Goal: Task Accomplishment & Management: Use online tool/utility

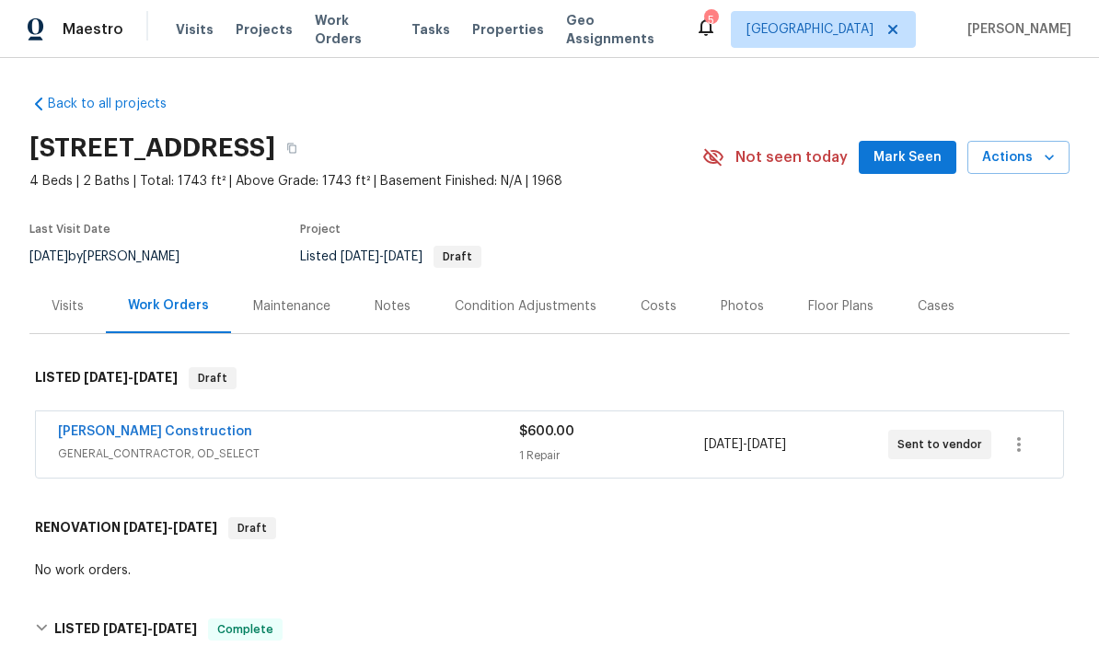
scroll to position [-29, 0]
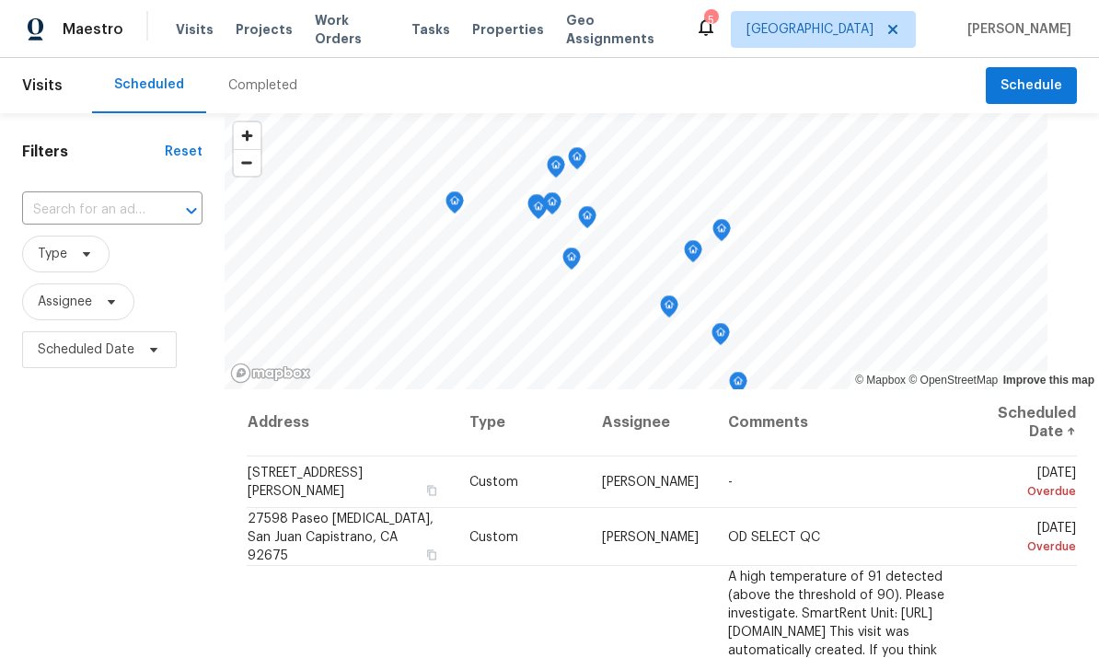
click at [355, 29] on span "Work Orders" at bounding box center [352, 29] width 75 height 37
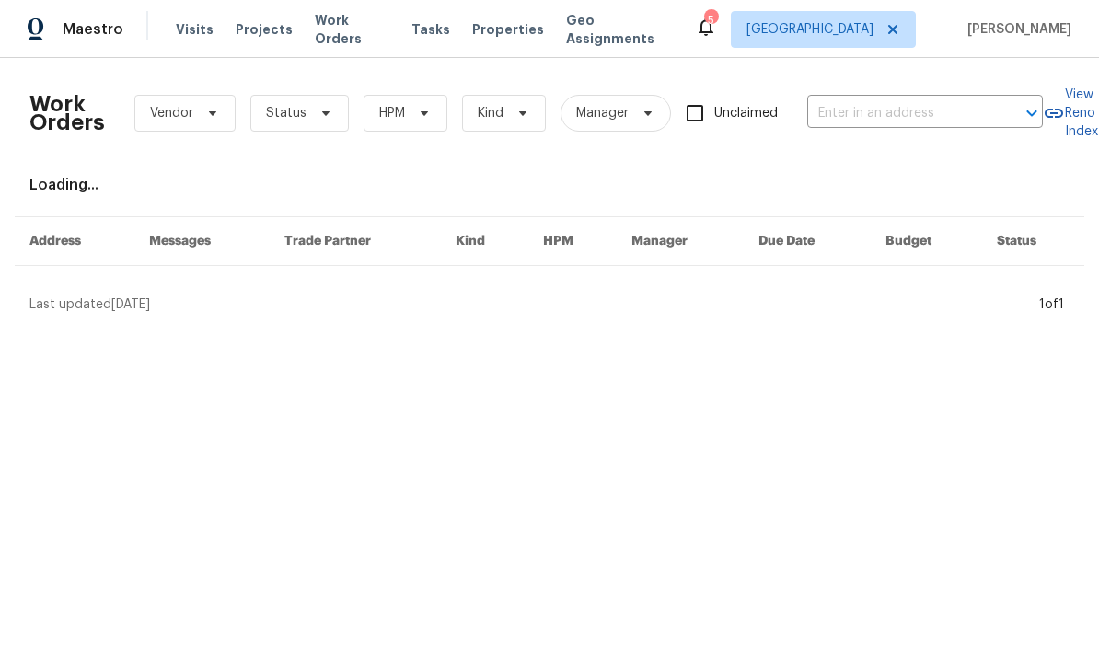
click at [946, 108] on input "text" at bounding box center [899, 113] width 184 height 29
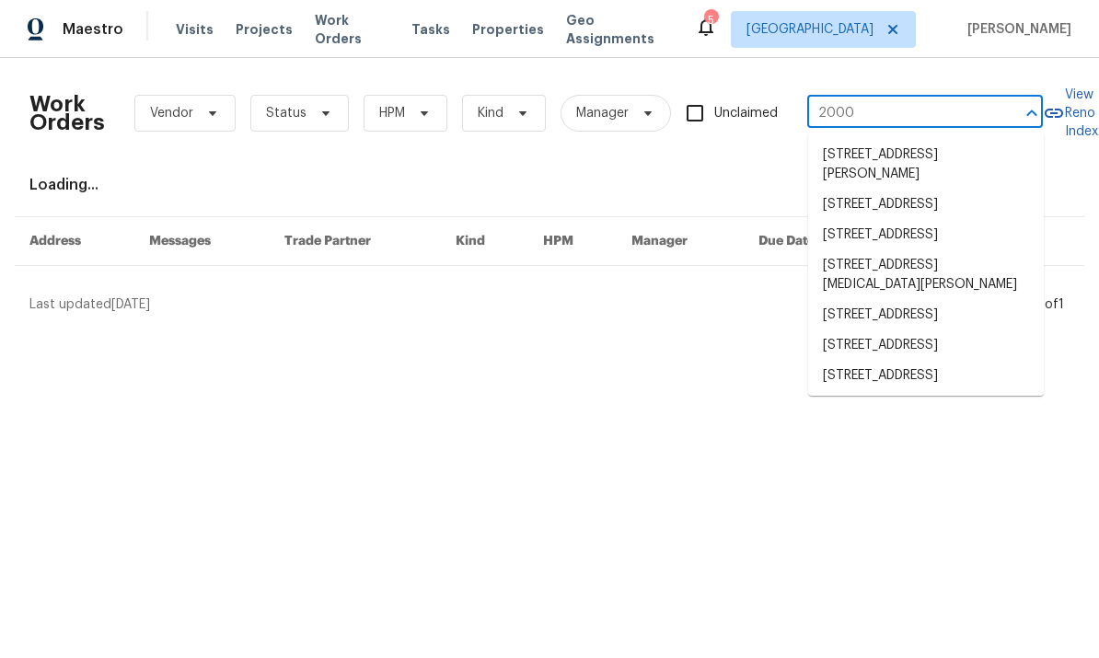
type input "20000"
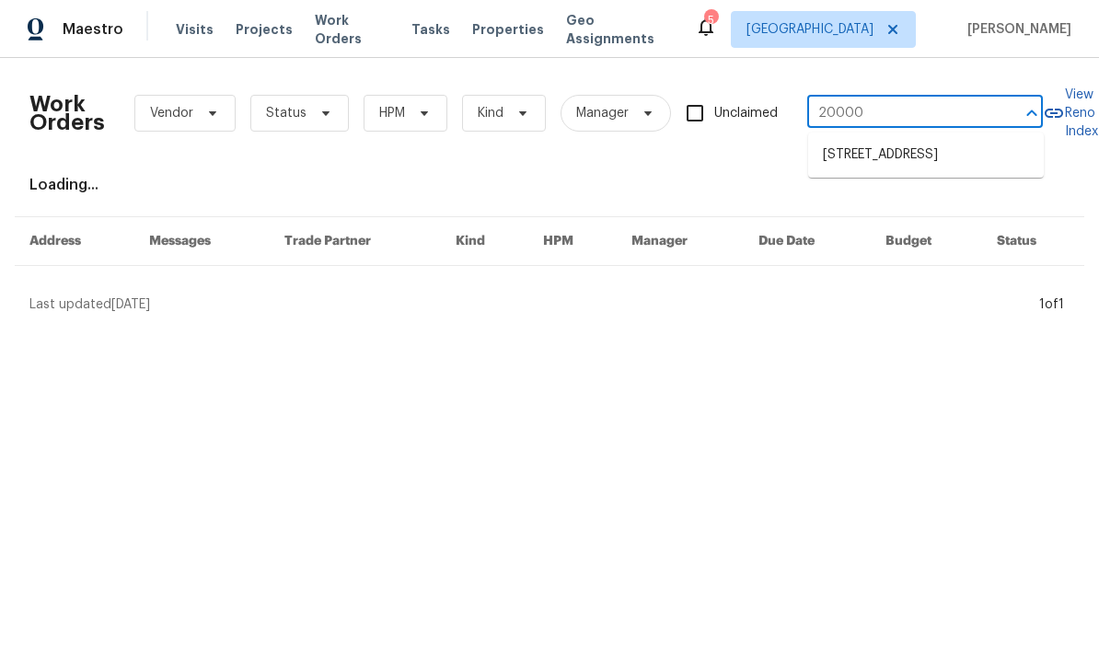
click at [944, 170] on li "[STREET_ADDRESS]" at bounding box center [926, 155] width 236 height 30
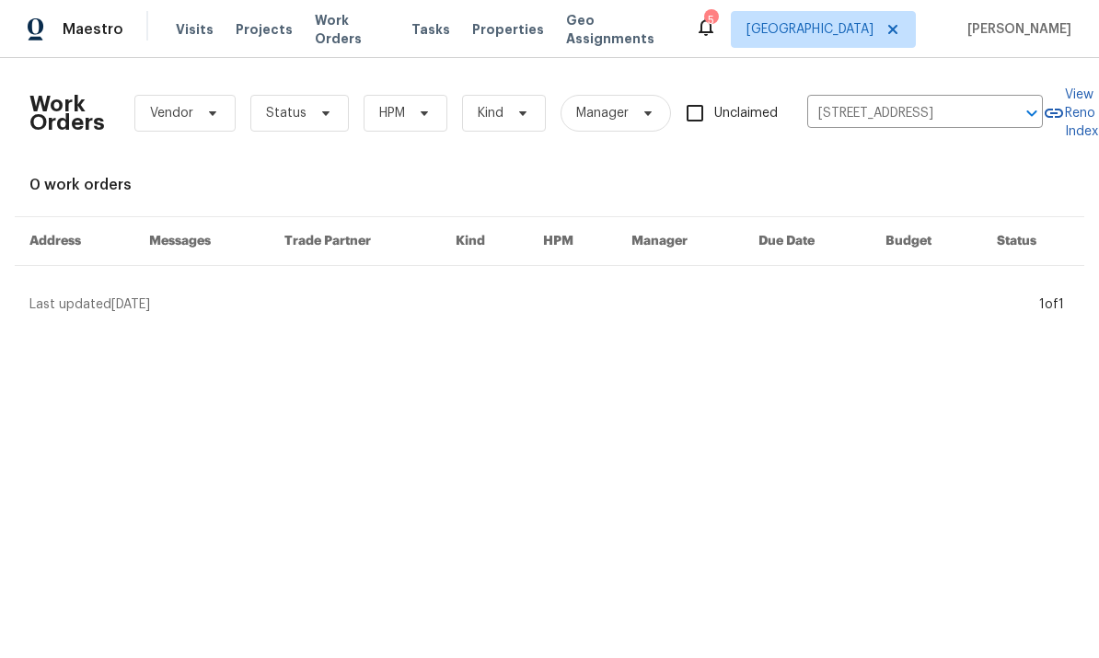
click at [259, 36] on span "Projects" at bounding box center [264, 29] width 57 height 18
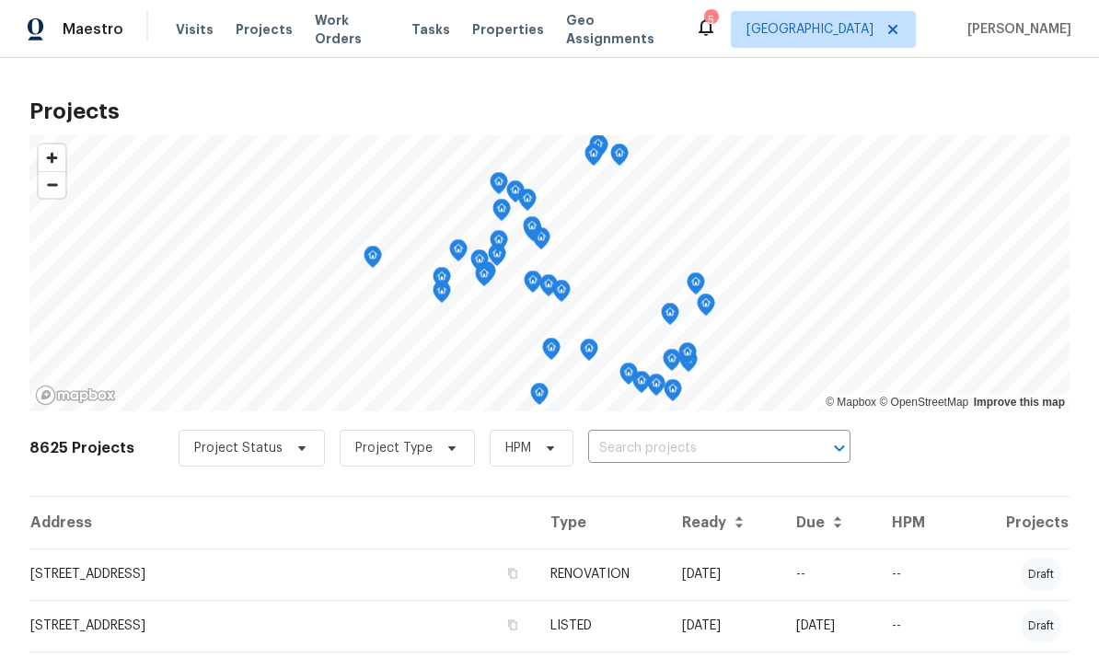
click at [690, 448] on input "text" at bounding box center [693, 448] width 211 height 29
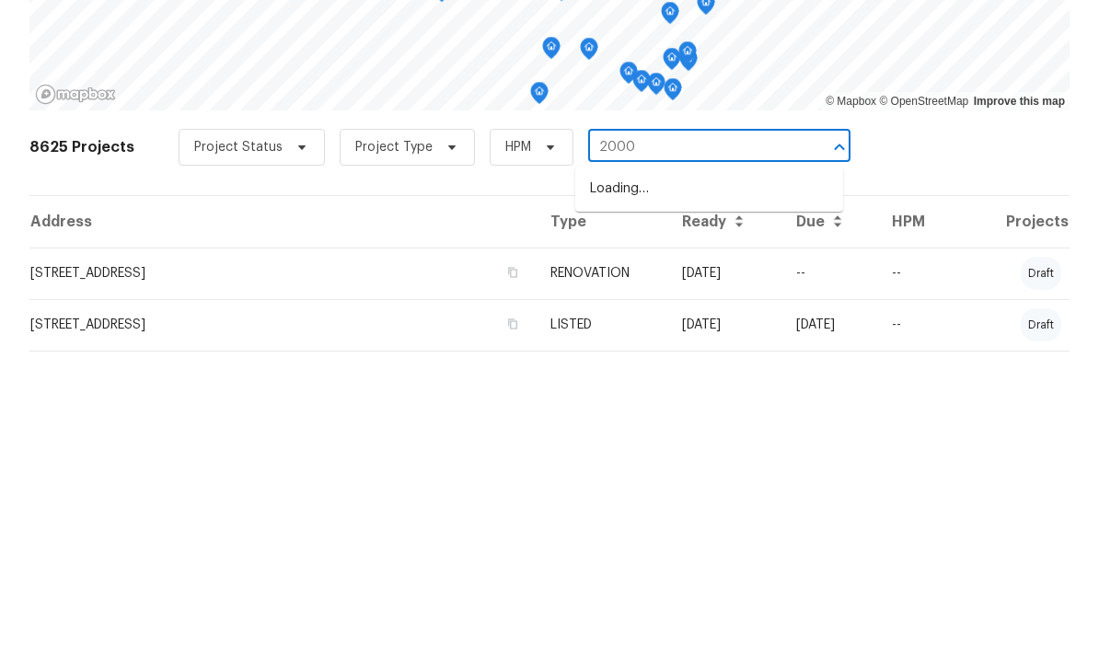
type input "20000"
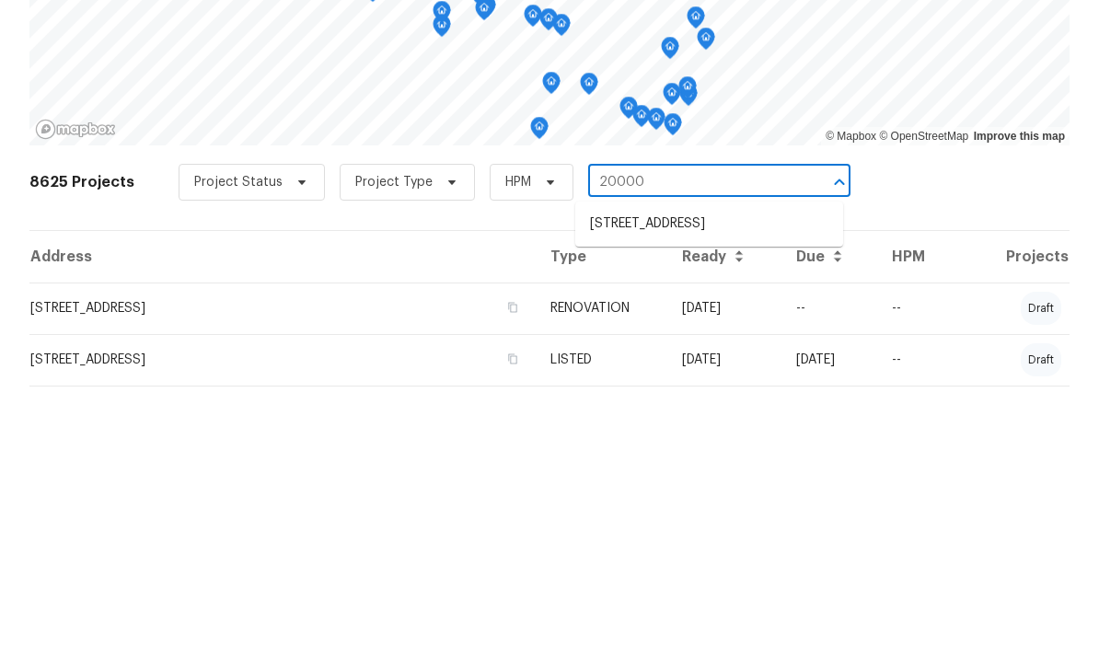
scroll to position [69, 0]
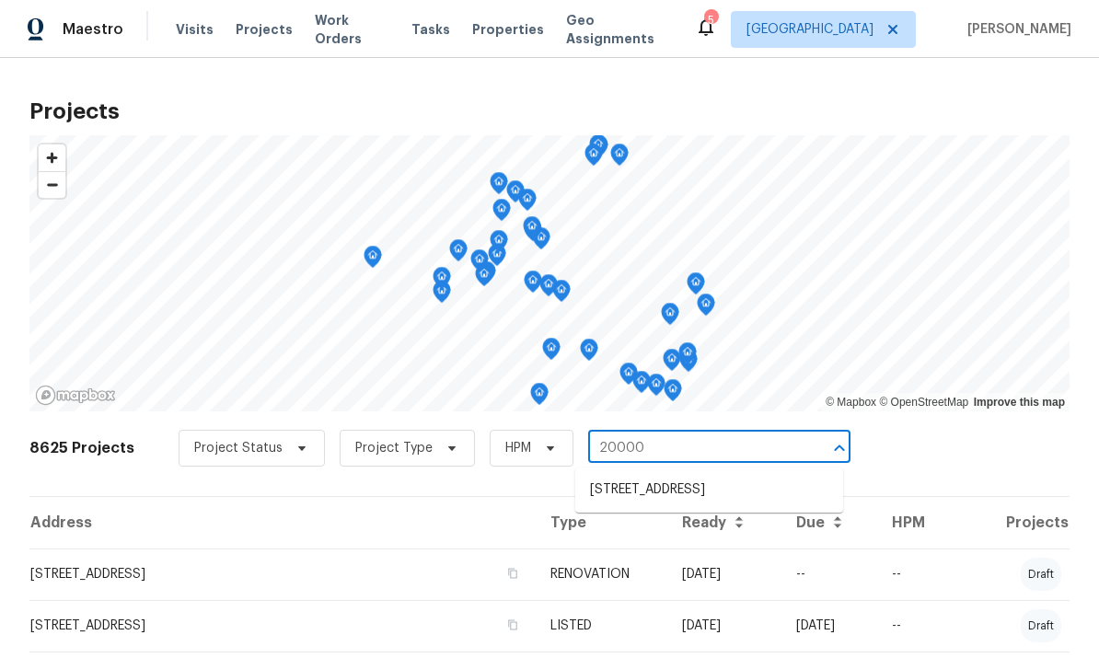
click at [719, 475] on li "[STREET_ADDRESS]" at bounding box center [709, 490] width 268 height 30
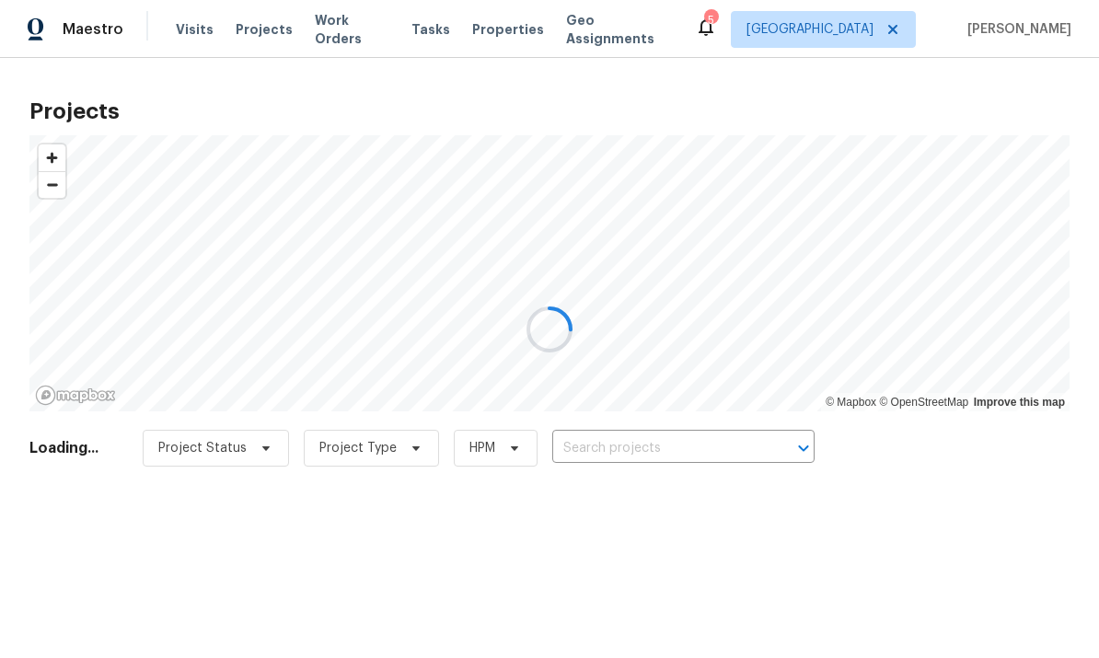
type input "[STREET_ADDRESS]"
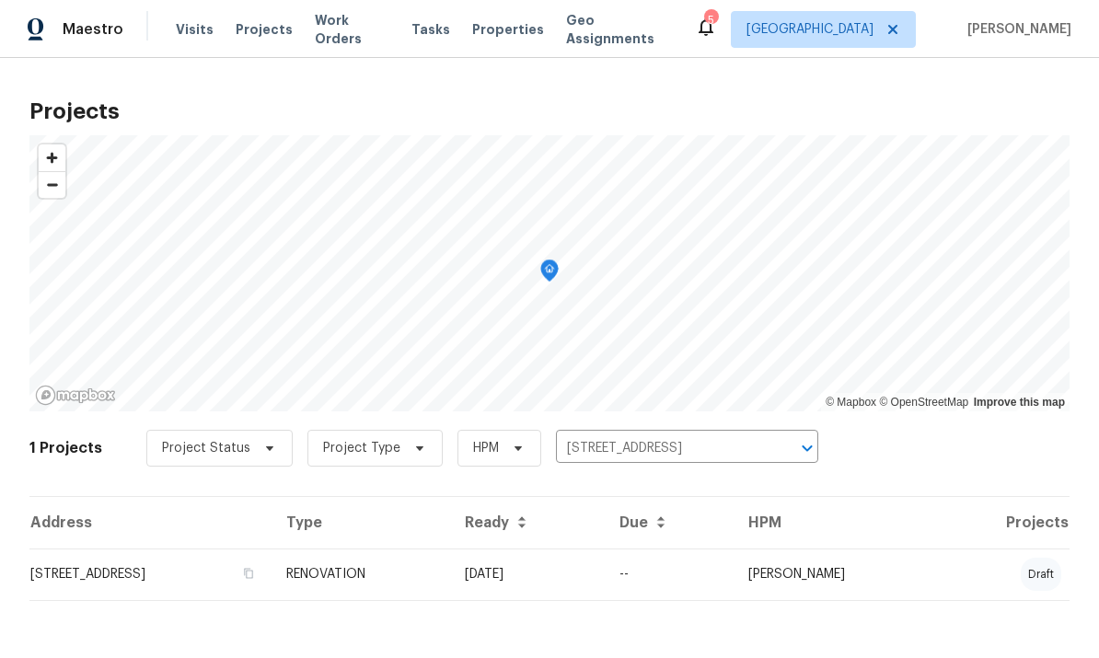
click at [164, 579] on td "[STREET_ADDRESS]" at bounding box center [150, 575] width 242 height 52
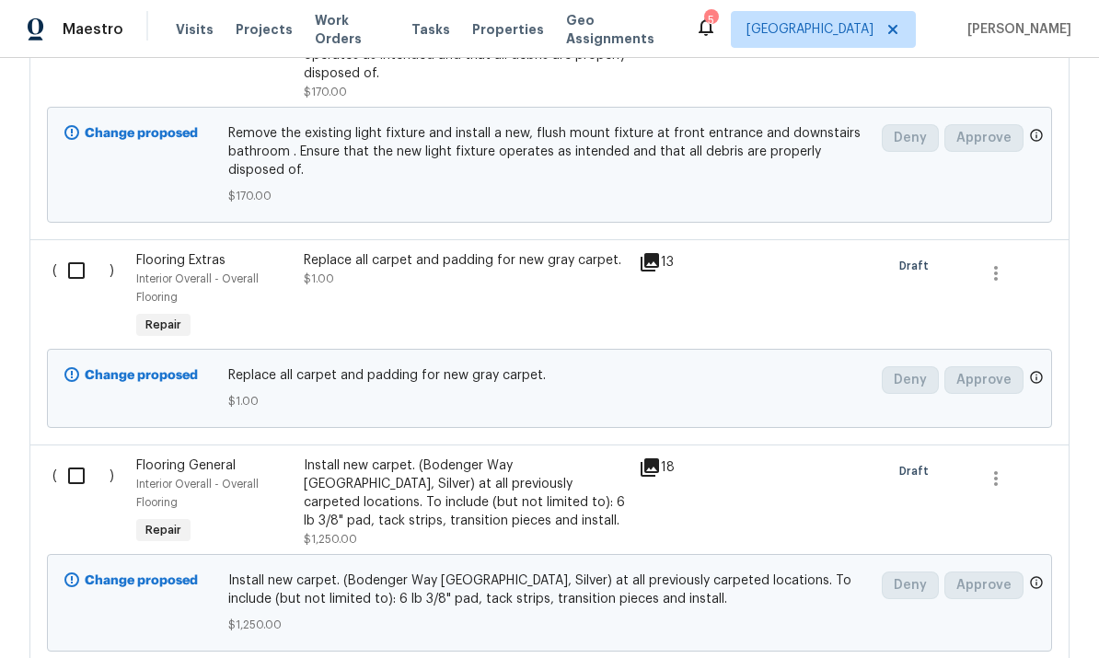
scroll to position [1674, 0]
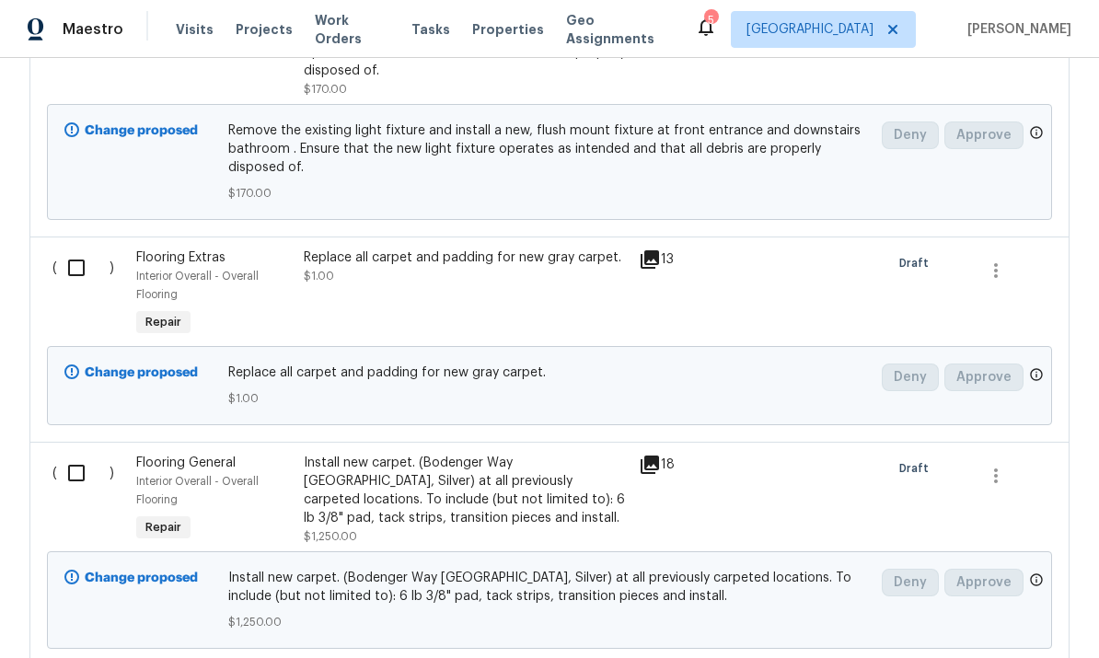
click at [86, 270] on input "checkbox" at bounding box center [83, 267] width 52 height 39
checkbox input "true"
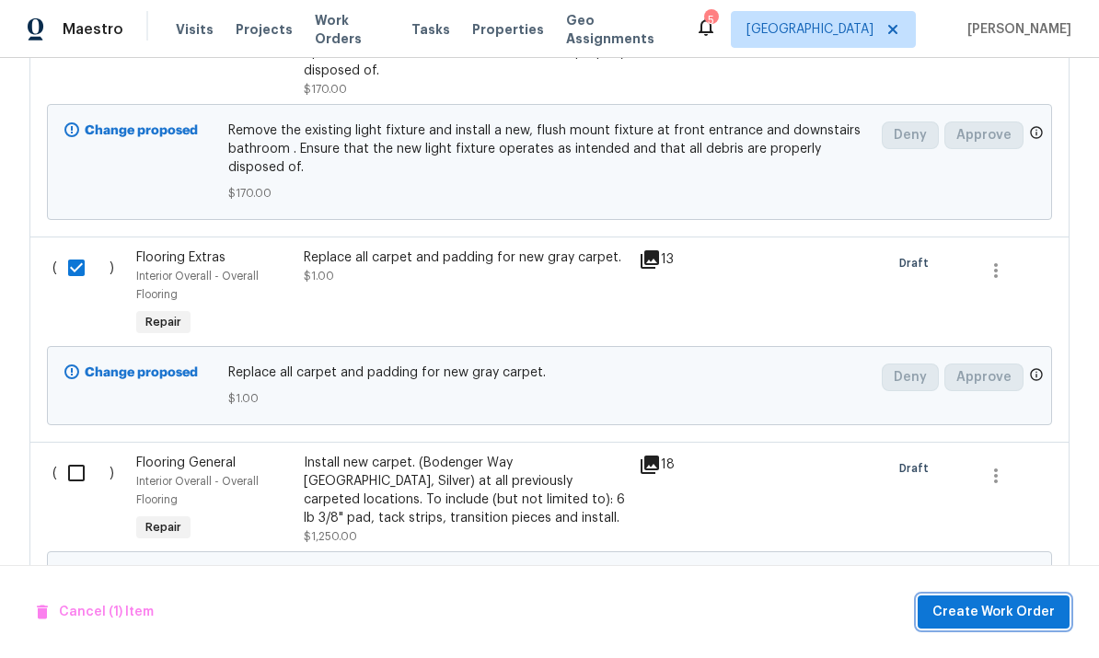
click at [989, 610] on span "Create Work Order" at bounding box center [993, 612] width 122 height 23
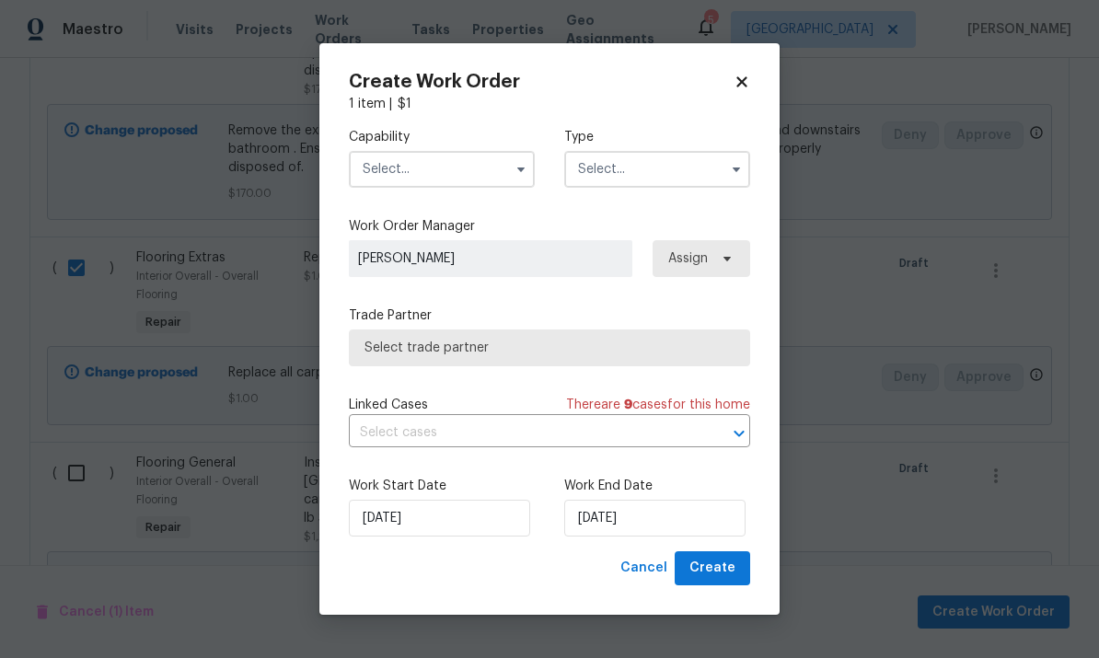
click at [436, 175] on input "text" at bounding box center [442, 169] width 186 height 37
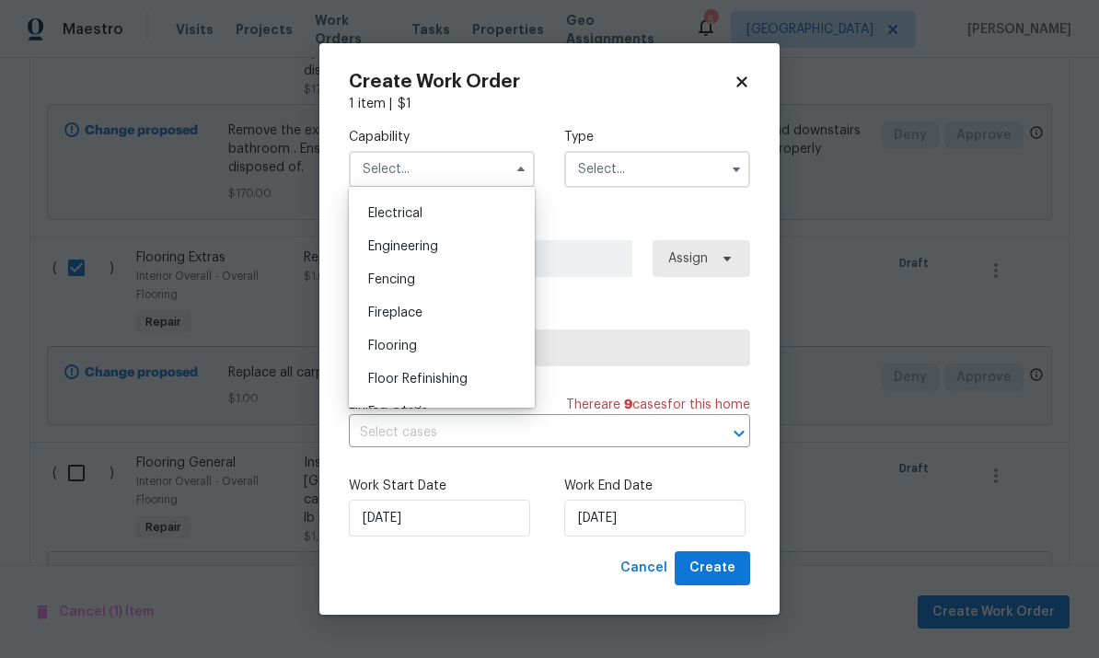
scroll to position [594, 0]
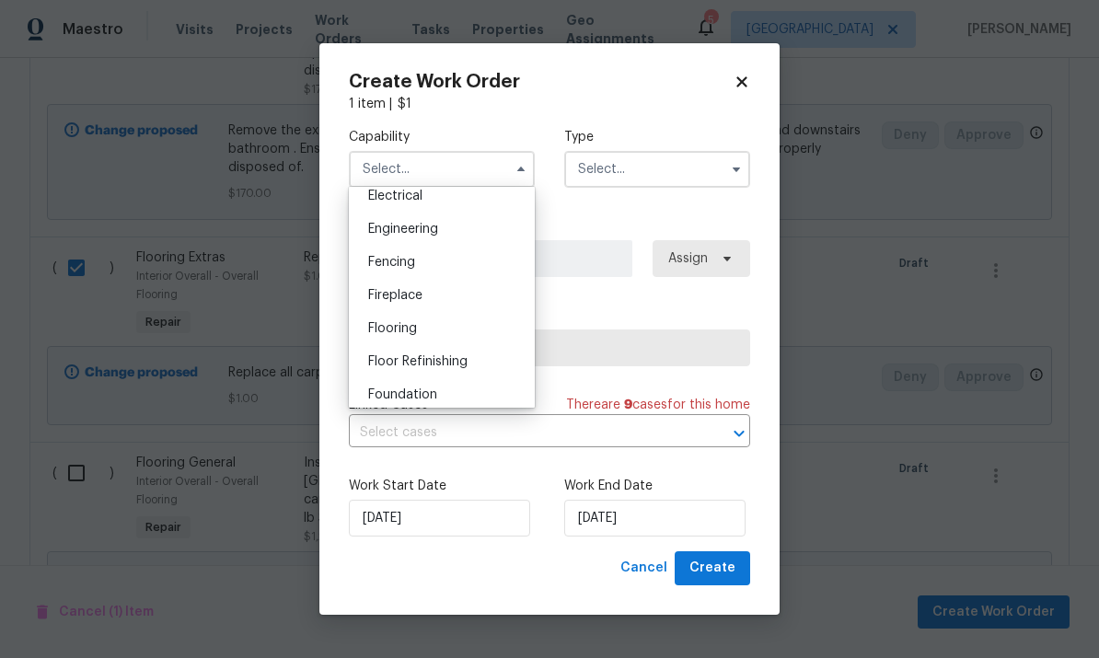
click at [435, 327] on div "Flooring" at bounding box center [441, 328] width 177 height 33
type input "Flooring"
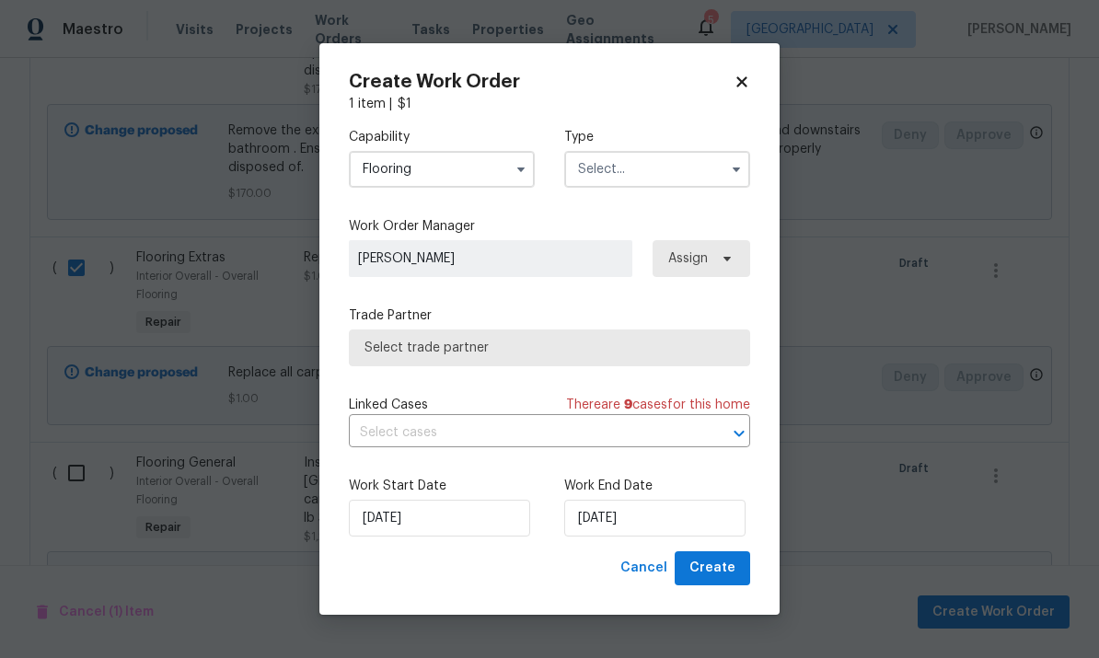
click at [675, 170] on input "text" at bounding box center [657, 169] width 186 height 37
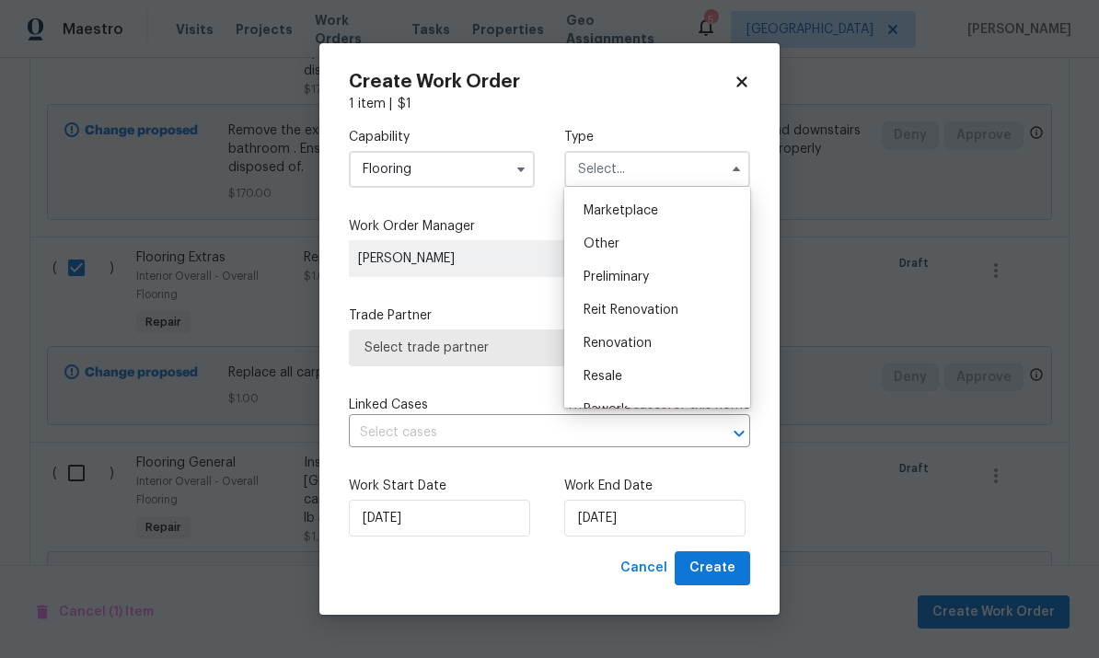
scroll to position [352, 0]
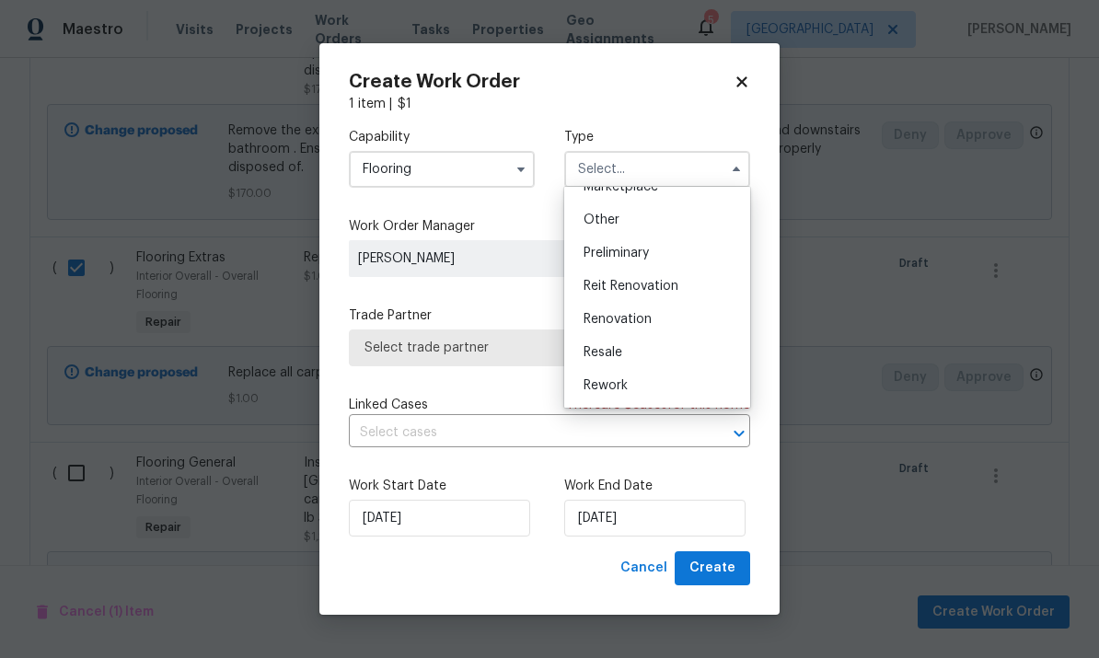
click at [671, 312] on div "Renovation" at bounding box center [657, 319] width 177 height 33
type input "Renovation"
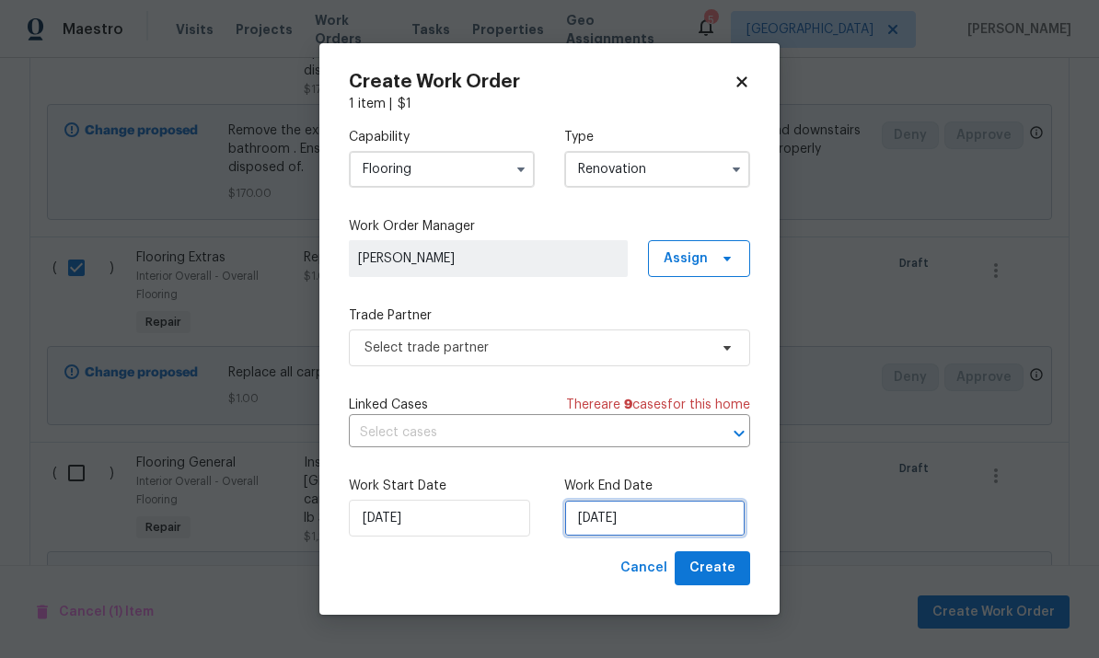
click at [683, 518] on input "[DATE]" at bounding box center [654, 518] width 181 height 37
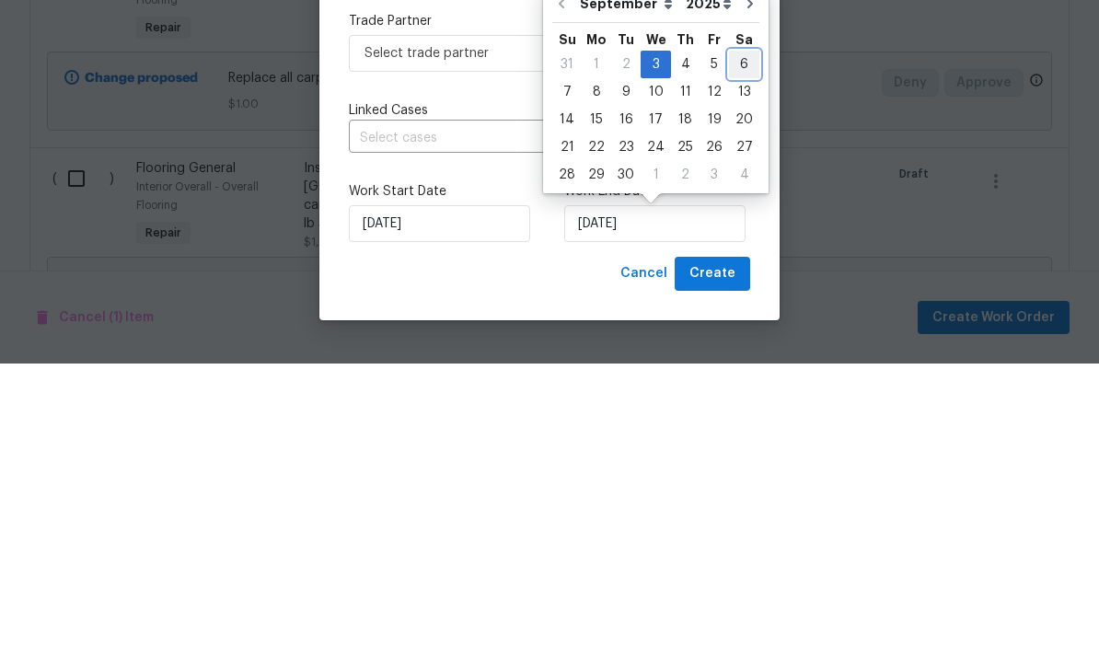
click at [740, 346] on div "6" at bounding box center [744, 359] width 30 height 26
type input "[DATE]"
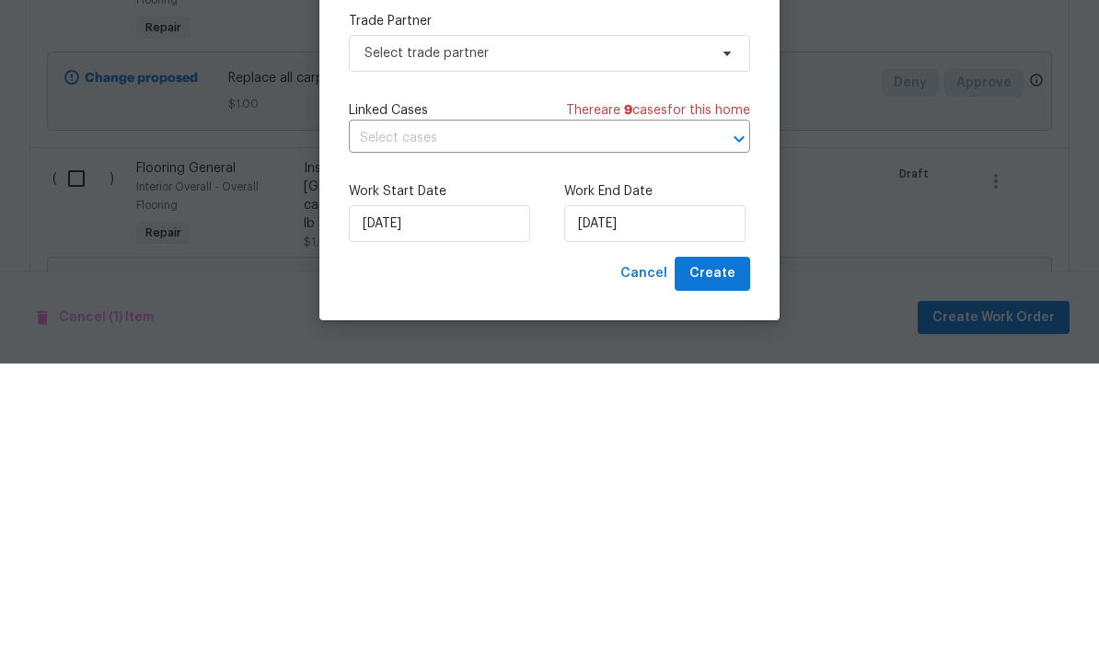
scroll to position [69, 0]
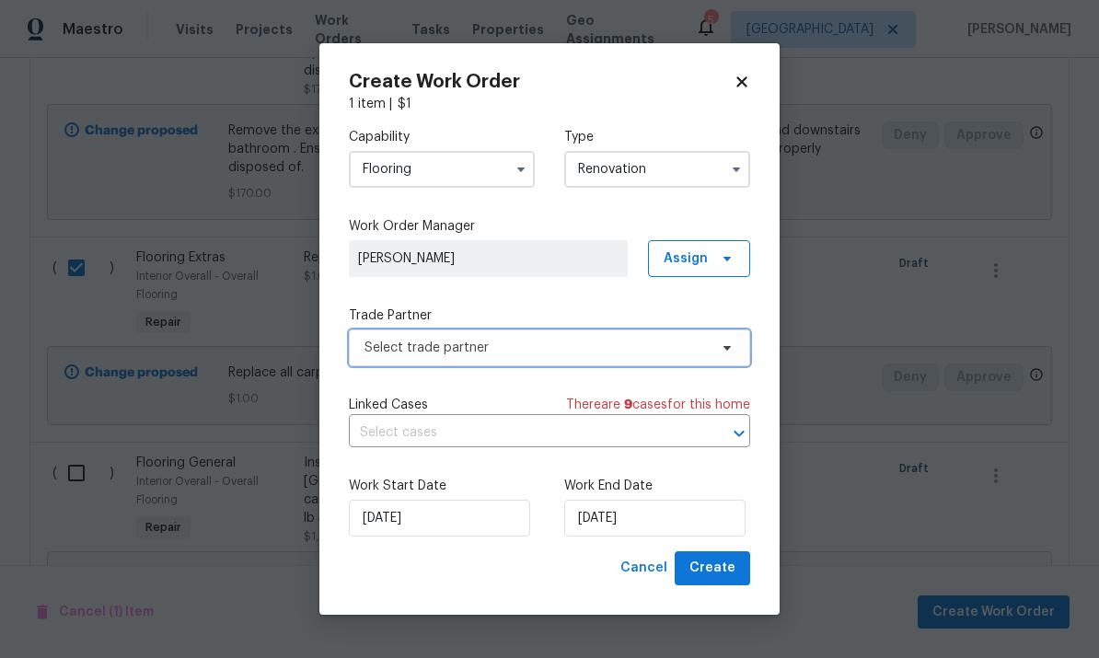
click at [702, 345] on span "Select trade partner" at bounding box center [535, 348] width 343 height 18
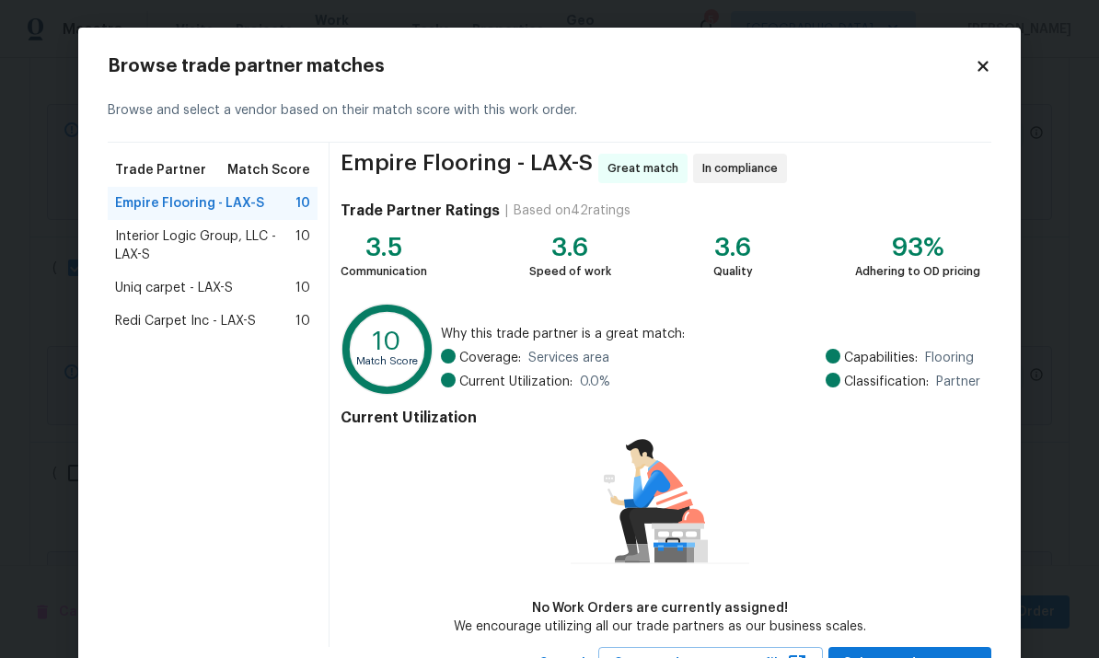
click at [168, 320] on span "Redi Carpet Inc - LAX-S" at bounding box center [185, 321] width 141 height 18
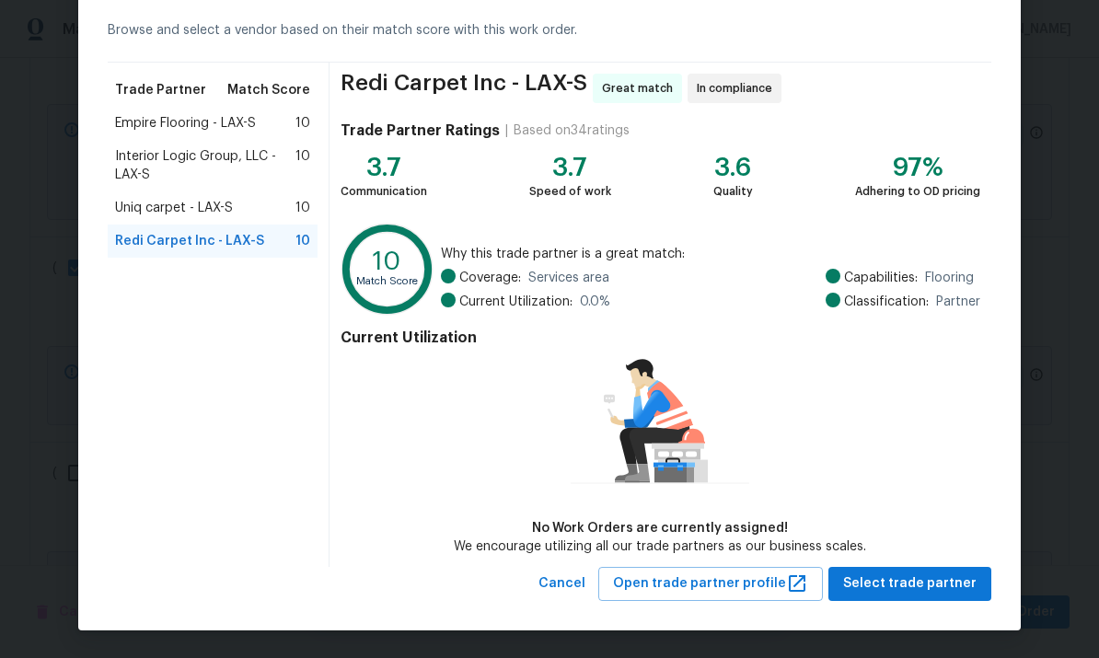
scroll to position [79, 0]
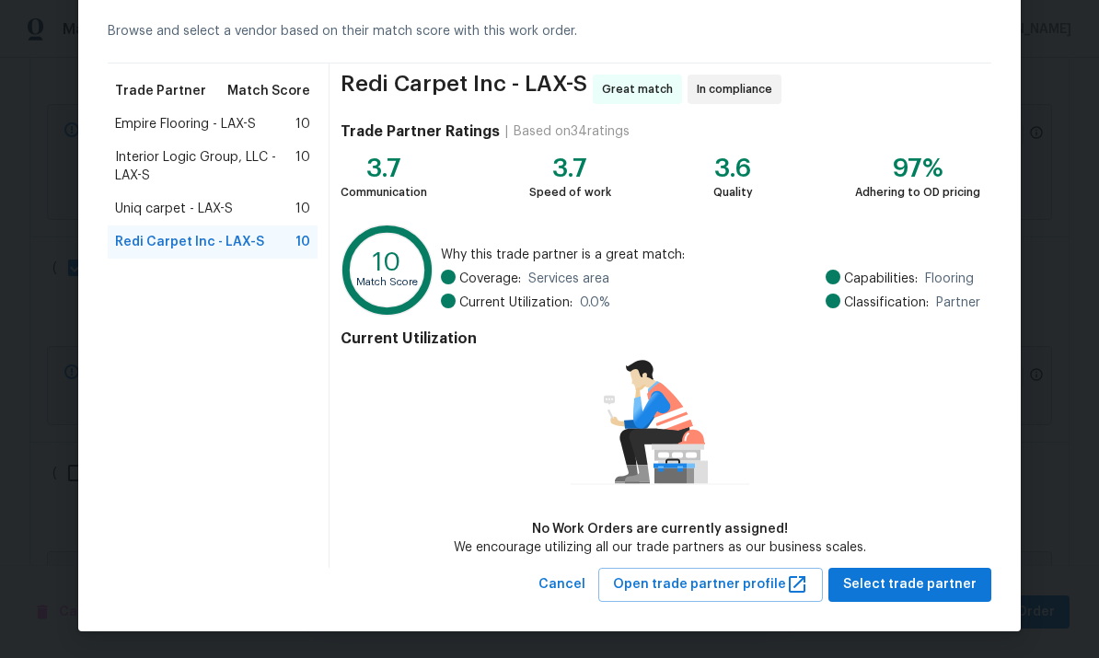
click at [146, 204] on span "Uniq carpet - LAX-S" at bounding box center [174, 209] width 118 height 18
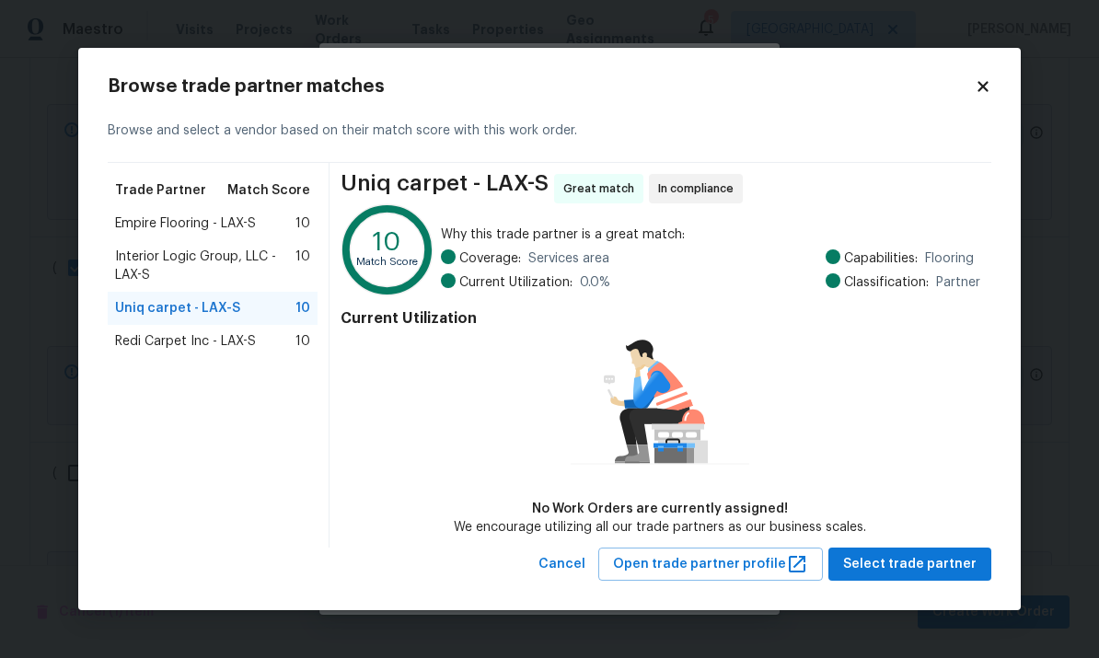
click at [171, 345] on span "Redi Carpet Inc - LAX-S" at bounding box center [185, 341] width 141 height 18
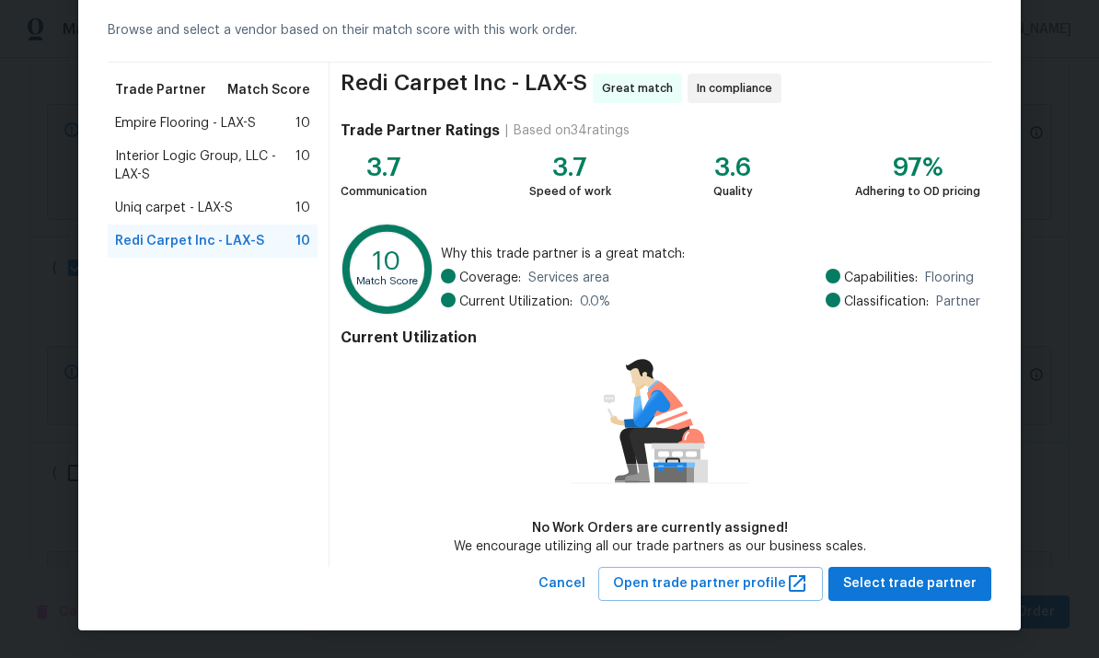
scroll to position [79, 0]
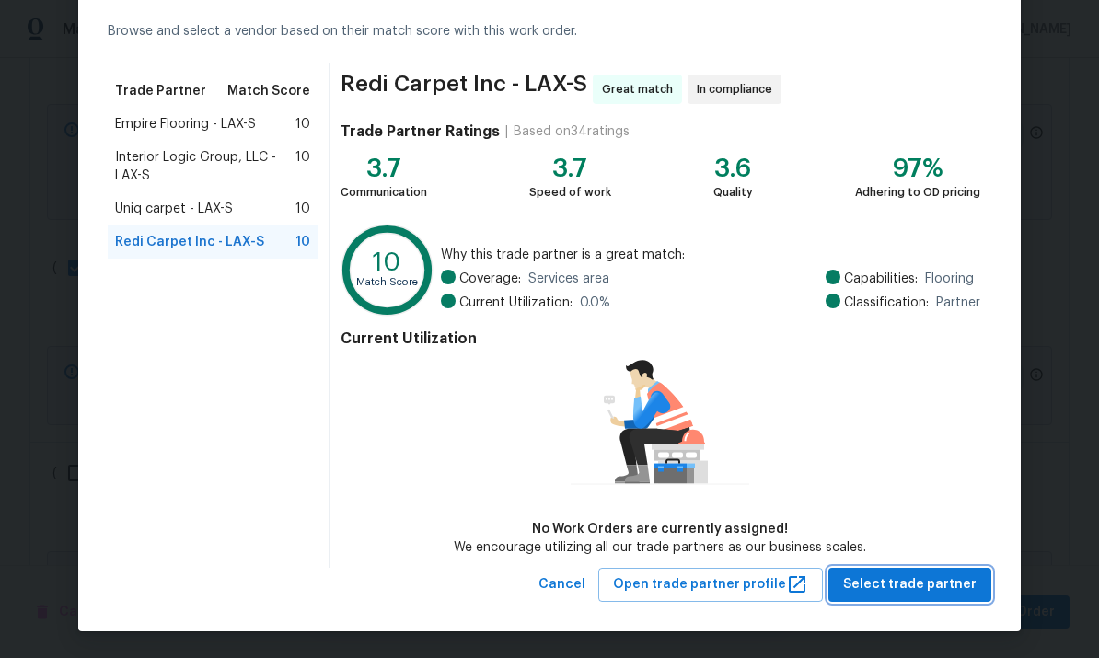
click at [937, 580] on span "Select trade partner" at bounding box center [909, 584] width 133 height 23
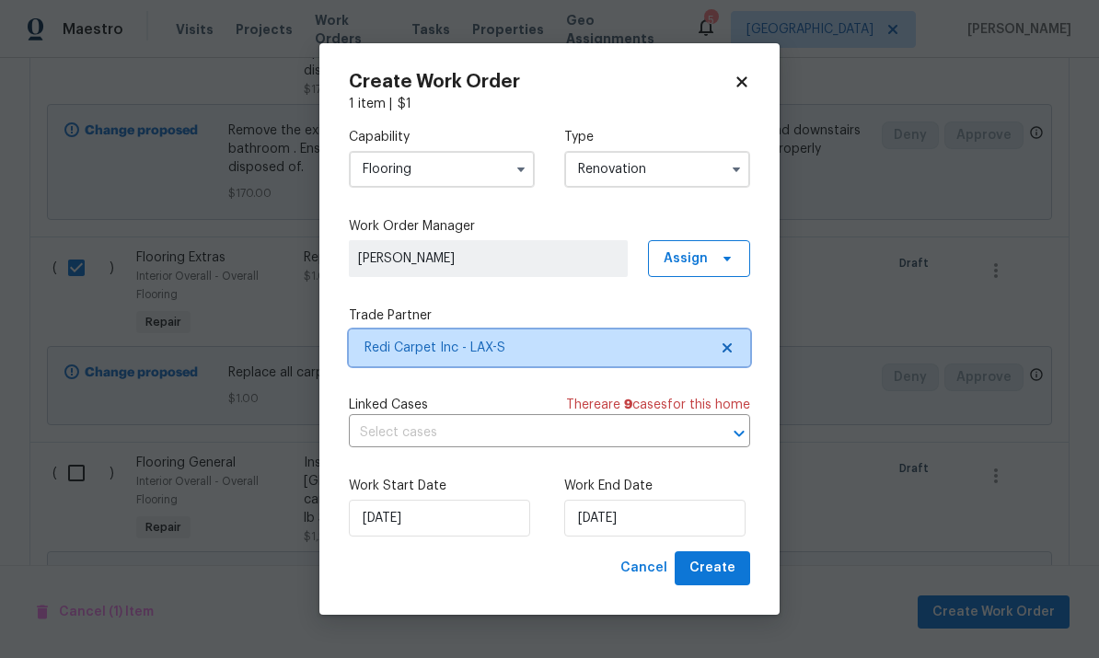
scroll to position [0, 0]
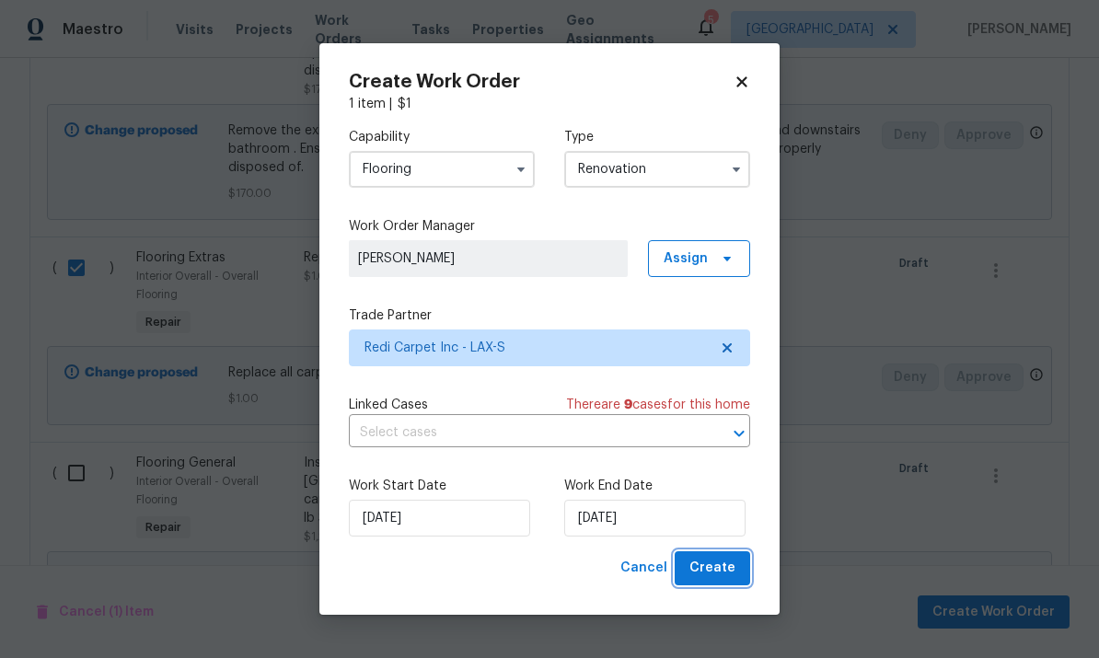
click at [736, 576] on button "Create" at bounding box center [712, 568] width 75 height 34
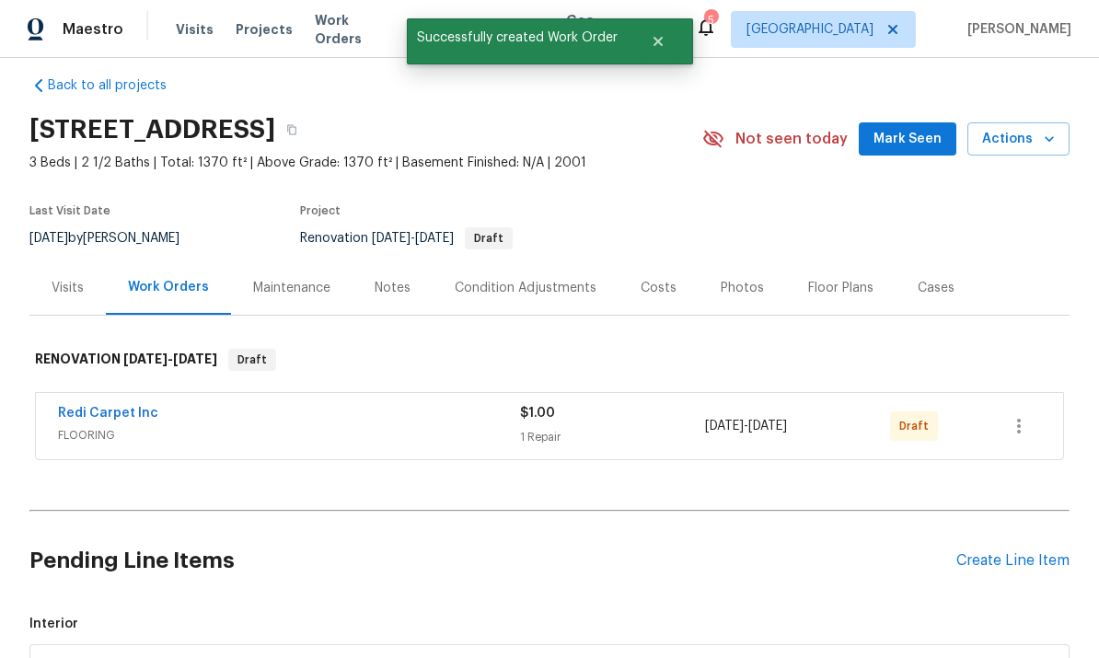
scroll to position [19, 0]
click at [1012, 414] on icon "button" at bounding box center [1019, 425] width 22 height 22
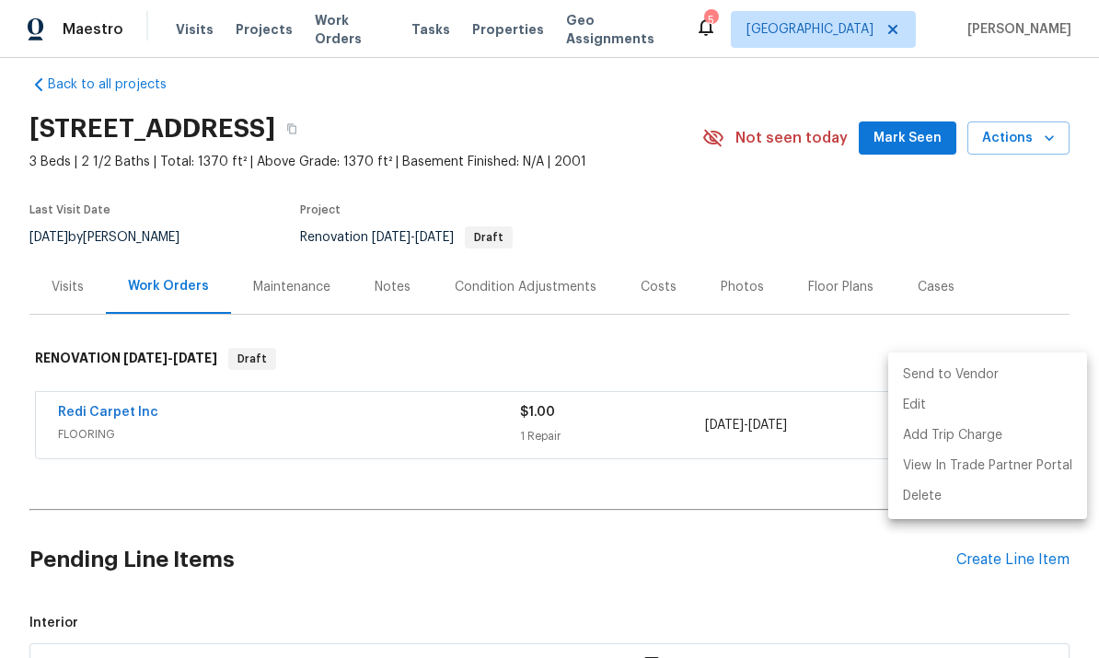
click at [872, 301] on div at bounding box center [549, 329] width 1099 height 658
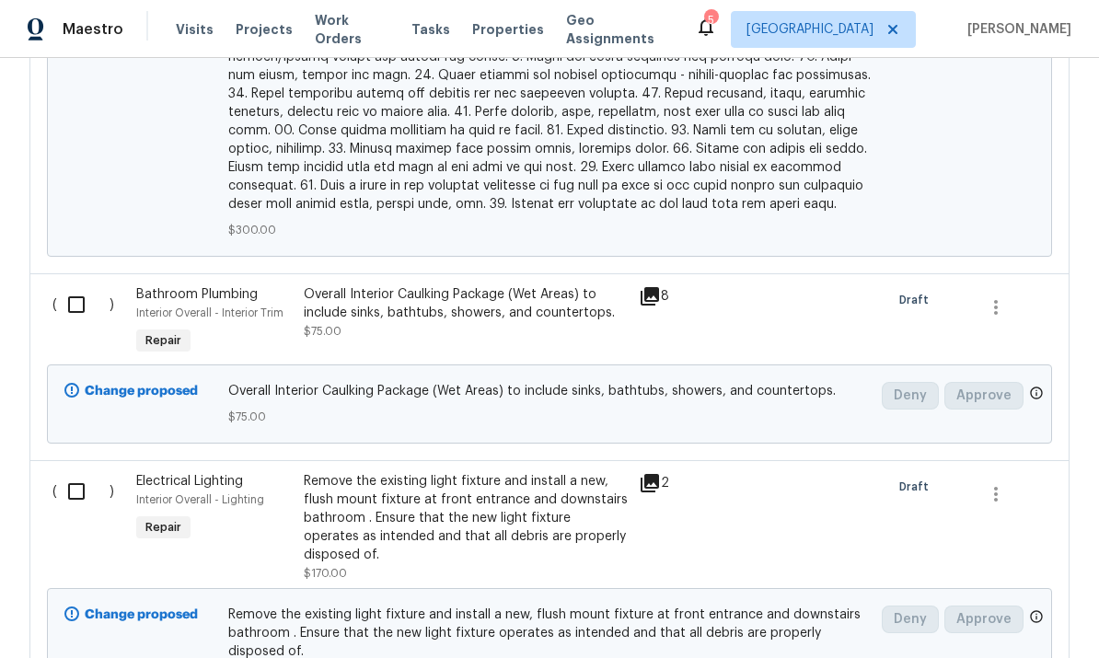
scroll to position [1213, 0]
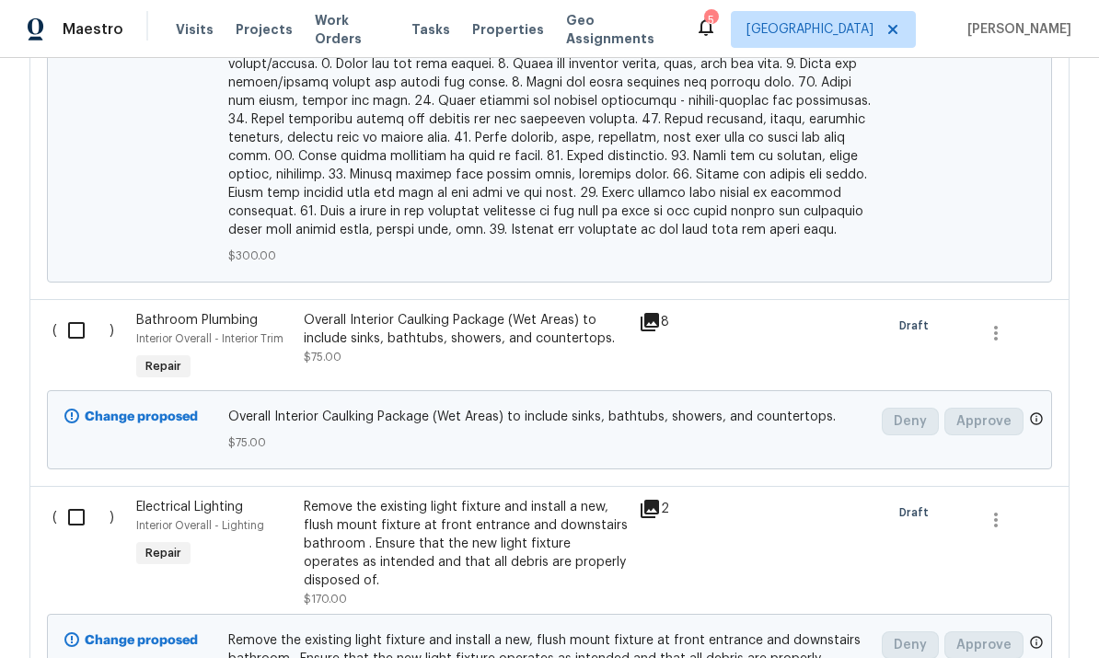
click at [87, 311] on input "checkbox" at bounding box center [83, 330] width 52 height 39
checkbox input "true"
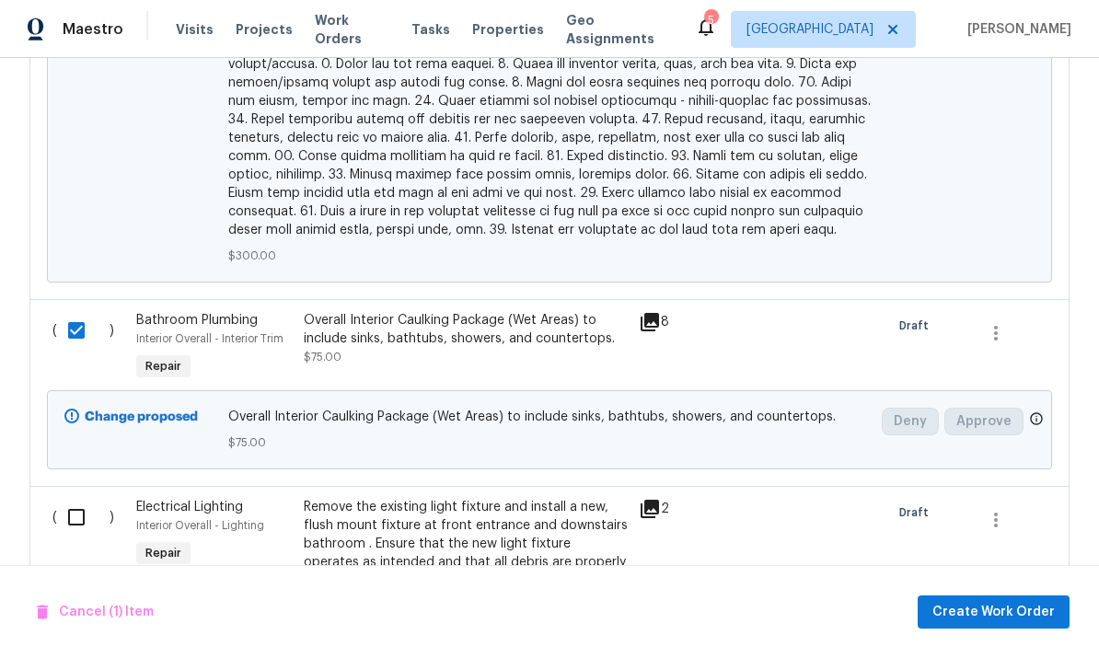
click at [91, 498] on input "checkbox" at bounding box center [83, 517] width 52 height 39
checkbox input "true"
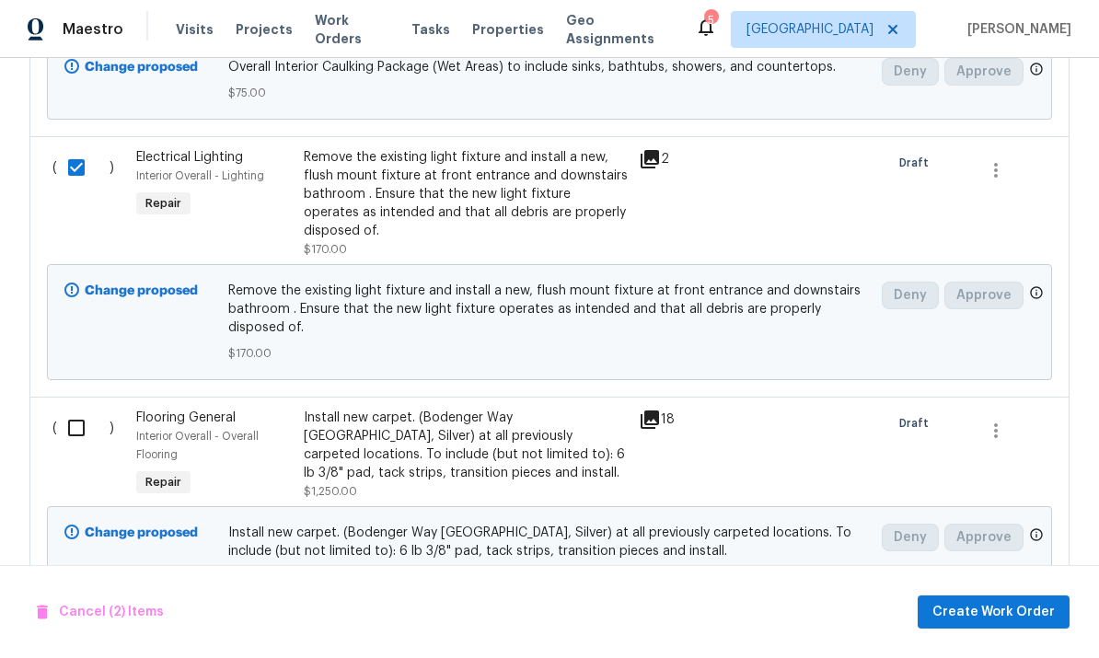
scroll to position [1577, 0]
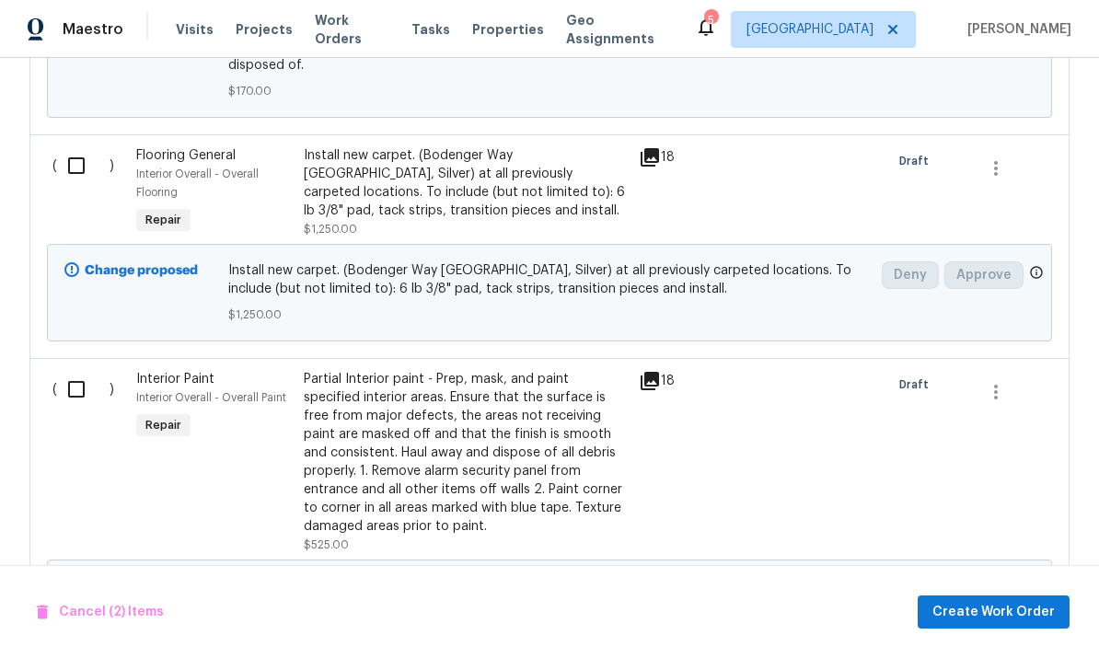
click at [67, 370] on input "checkbox" at bounding box center [83, 389] width 52 height 39
checkbox input "true"
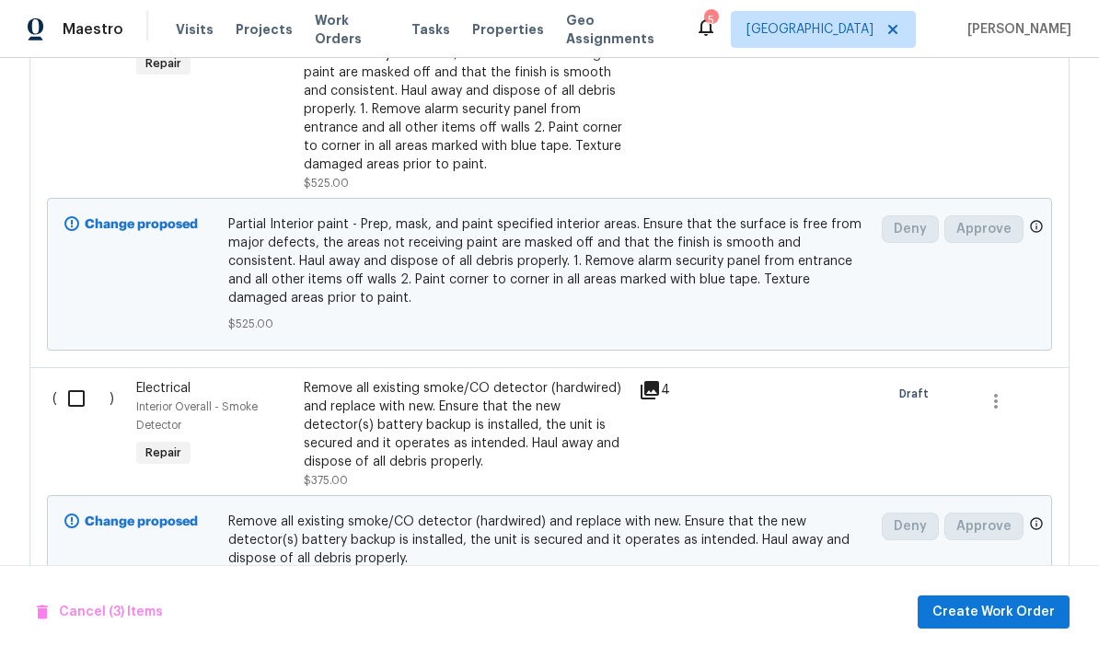
scroll to position [2195, 0]
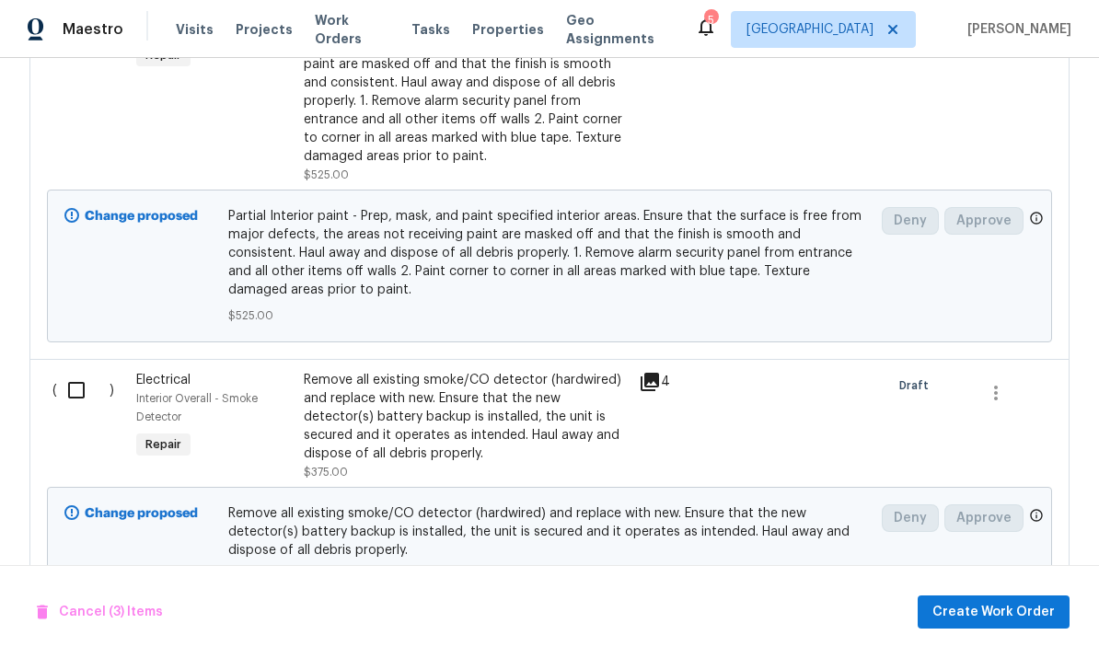
click at [75, 371] on input "checkbox" at bounding box center [83, 390] width 52 height 39
checkbox input "true"
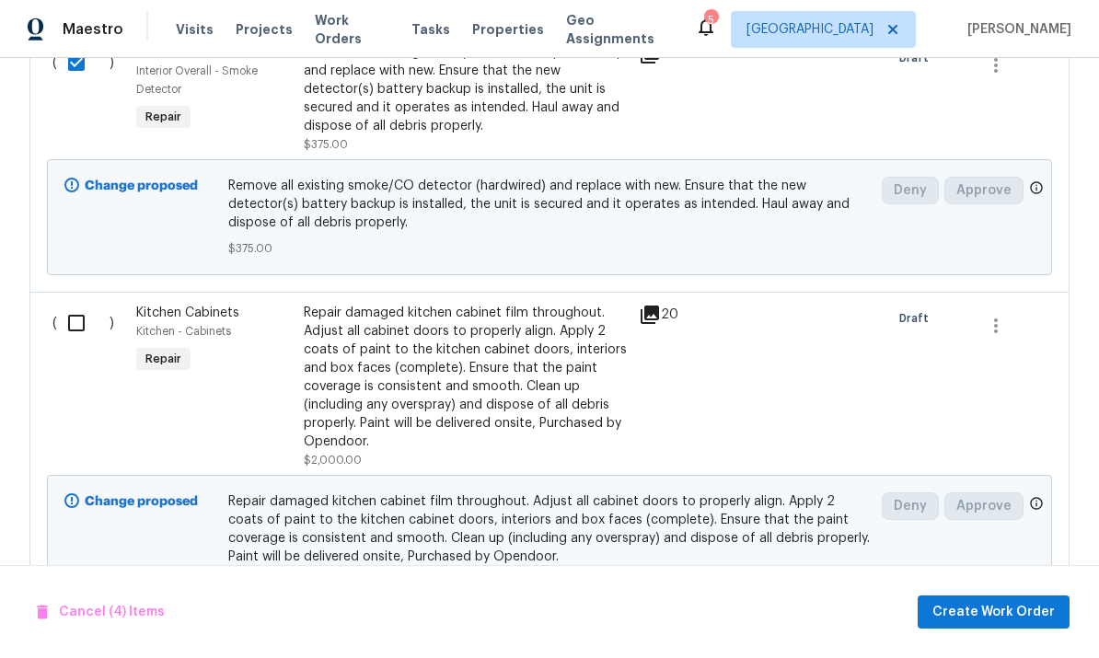
scroll to position [2541, 0]
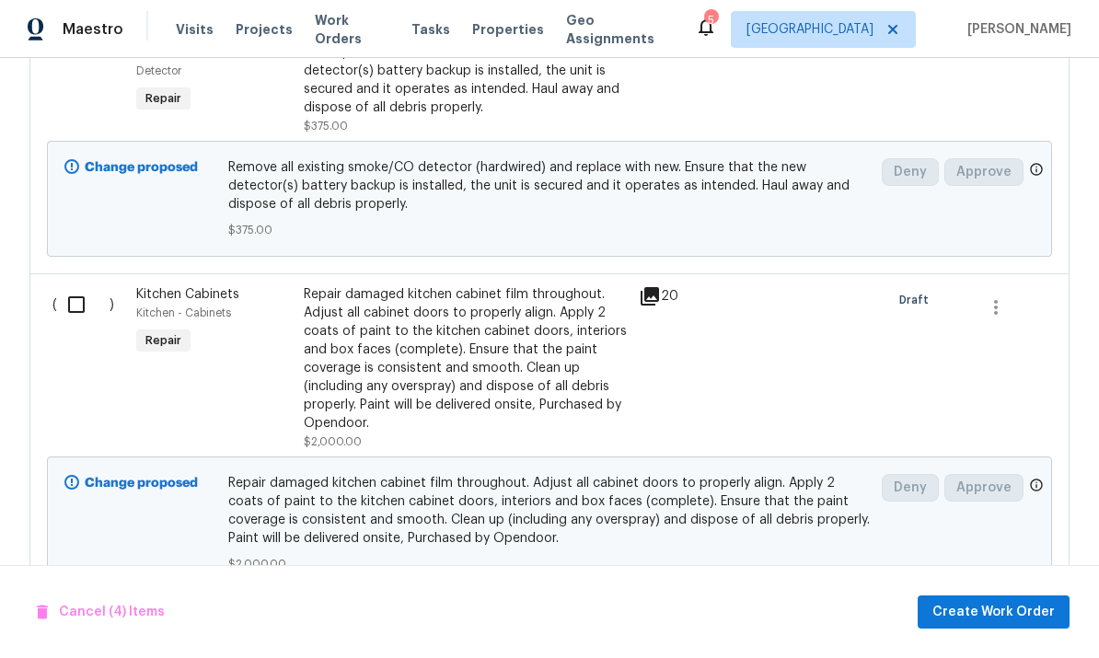
click at [77, 285] on input "checkbox" at bounding box center [83, 304] width 52 height 39
checkbox input "true"
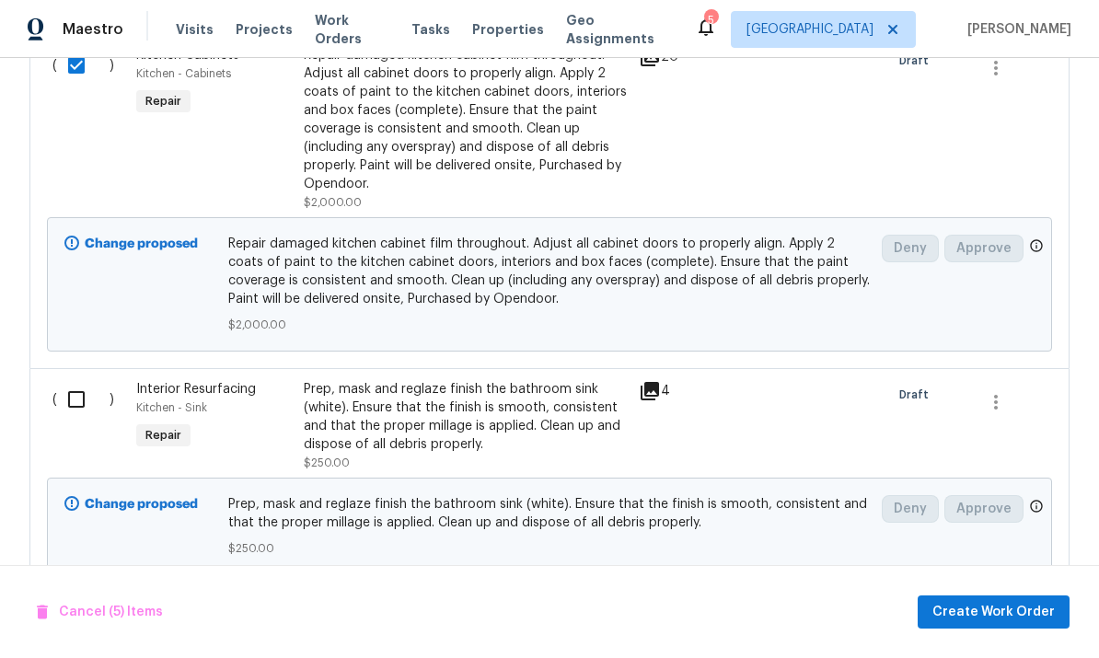
scroll to position [2779, 0]
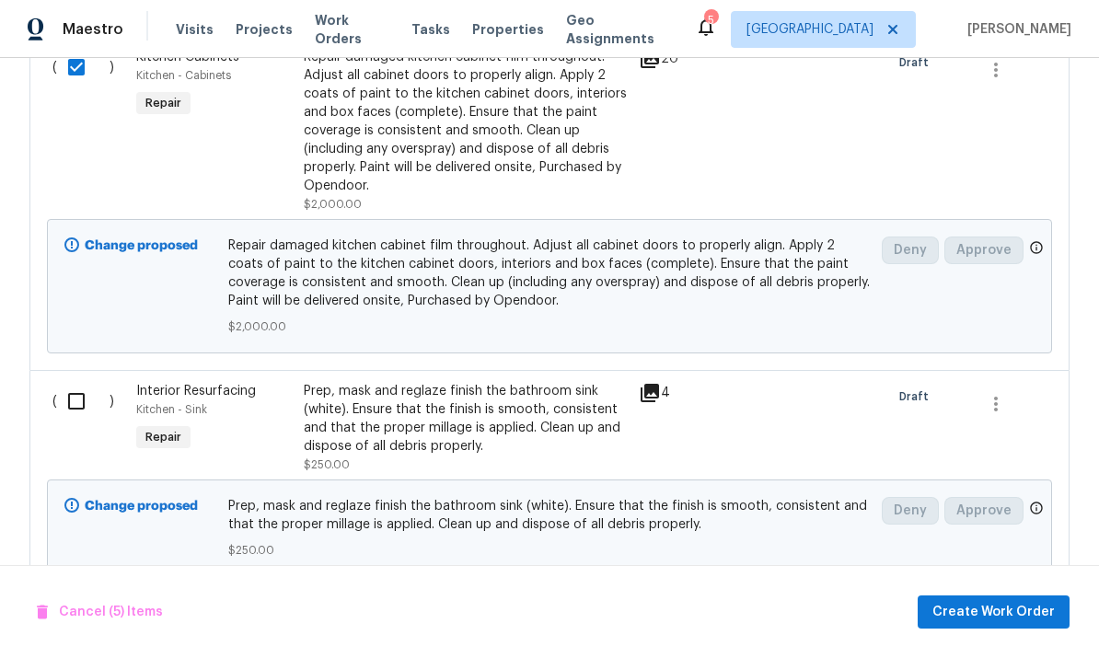
click at [84, 382] on input "checkbox" at bounding box center [83, 401] width 52 height 39
checkbox input "true"
click at [1004, 608] on span "Create Work Order" at bounding box center [993, 612] width 122 height 23
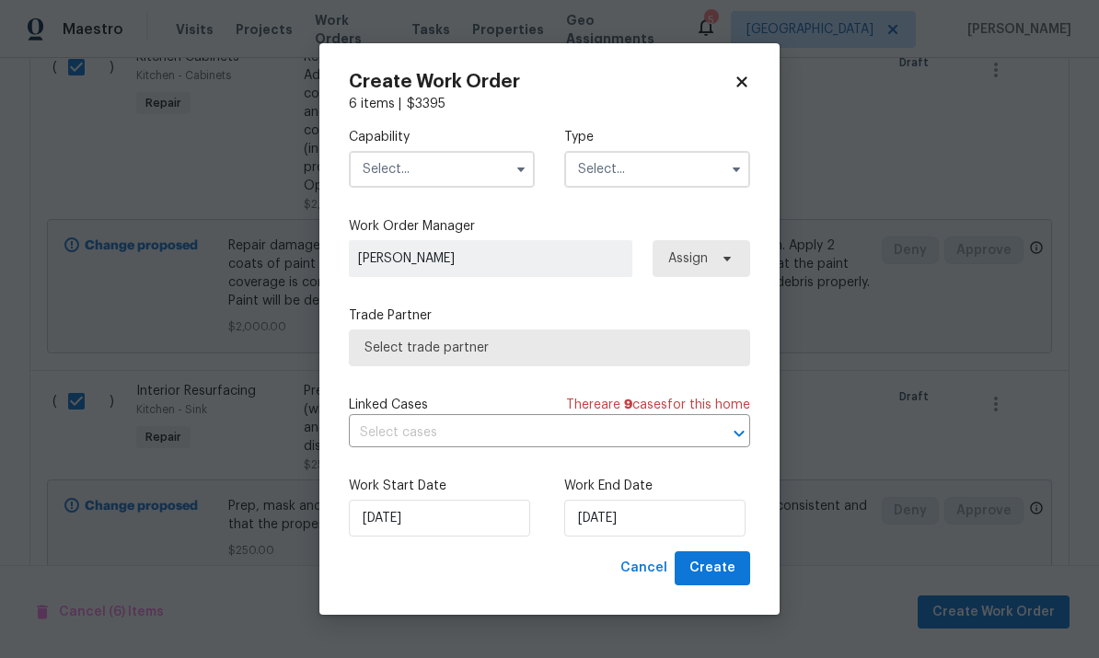
click at [485, 179] on input "text" at bounding box center [442, 169] width 186 height 37
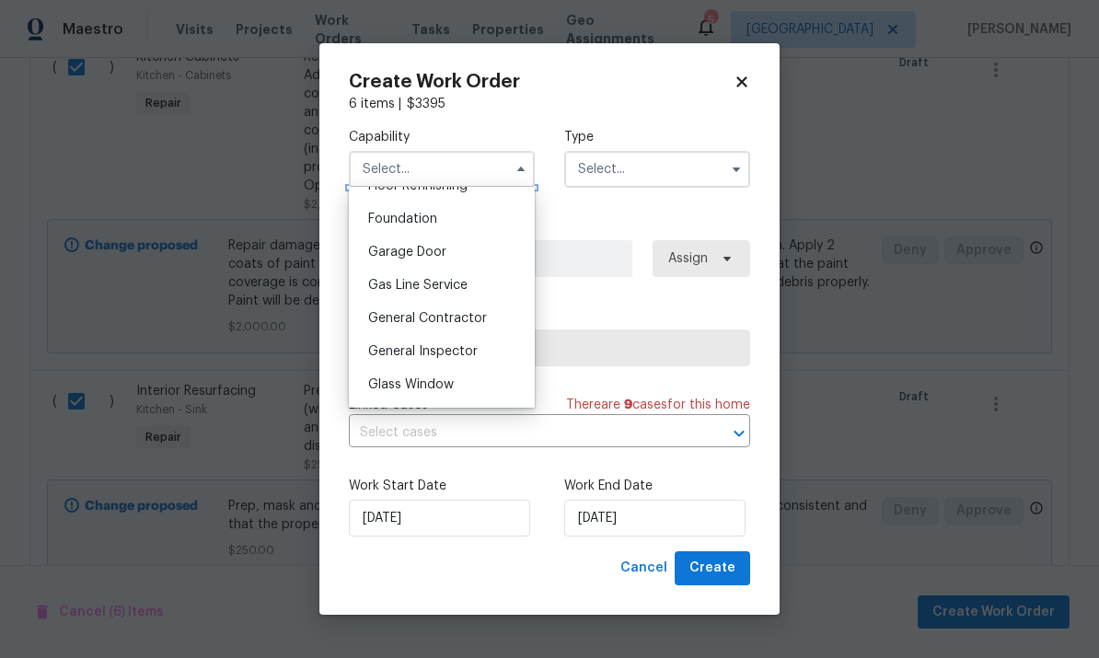
scroll to position [772, 0]
click at [480, 311] on span "General Contractor" at bounding box center [427, 315] width 119 height 13
type input "General Contractor"
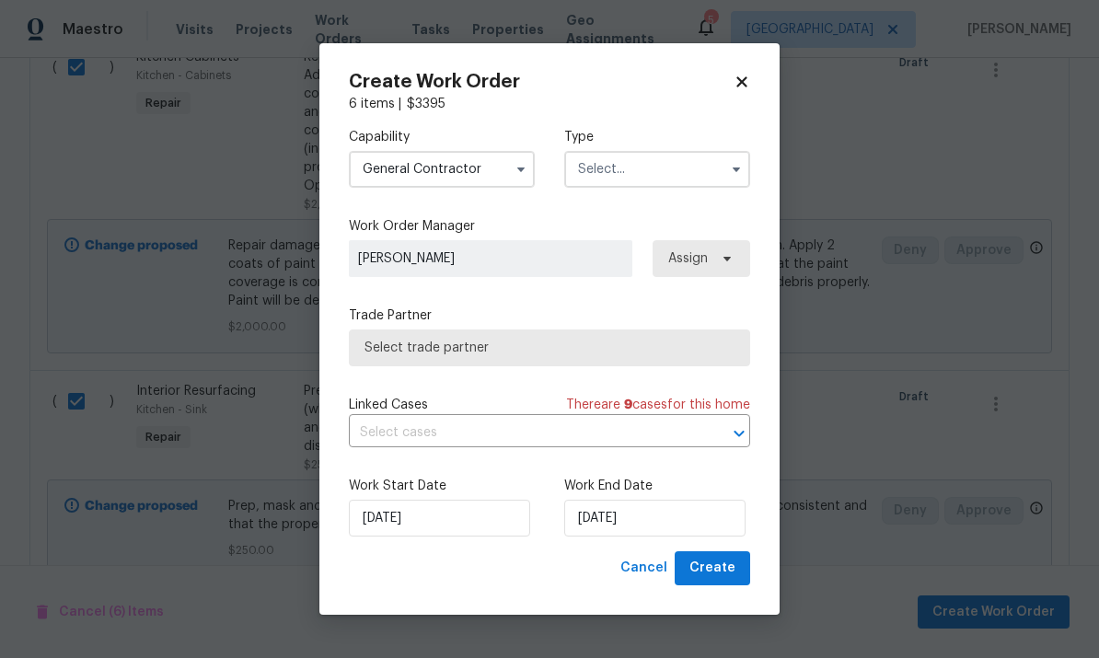
click at [678, 151] on input "text" at bounding box center [657, 169] width 186 height 37
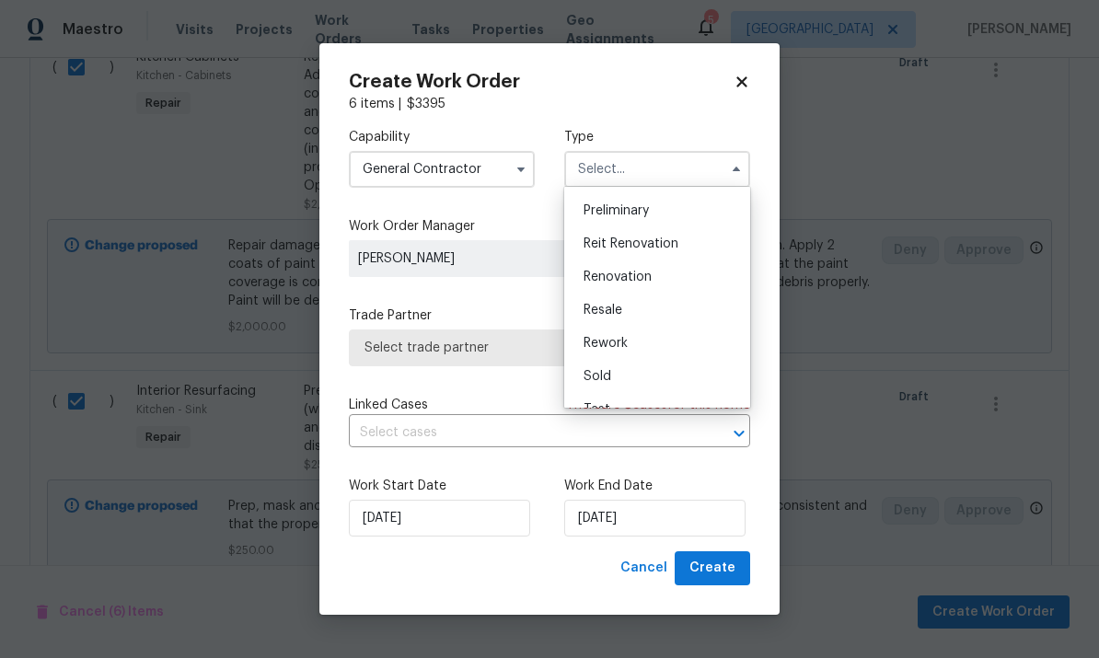
scroll to position [391, 0]
click at [644, 287] on div "Renovation" at bounding box center [657, 280] width 177 height 33
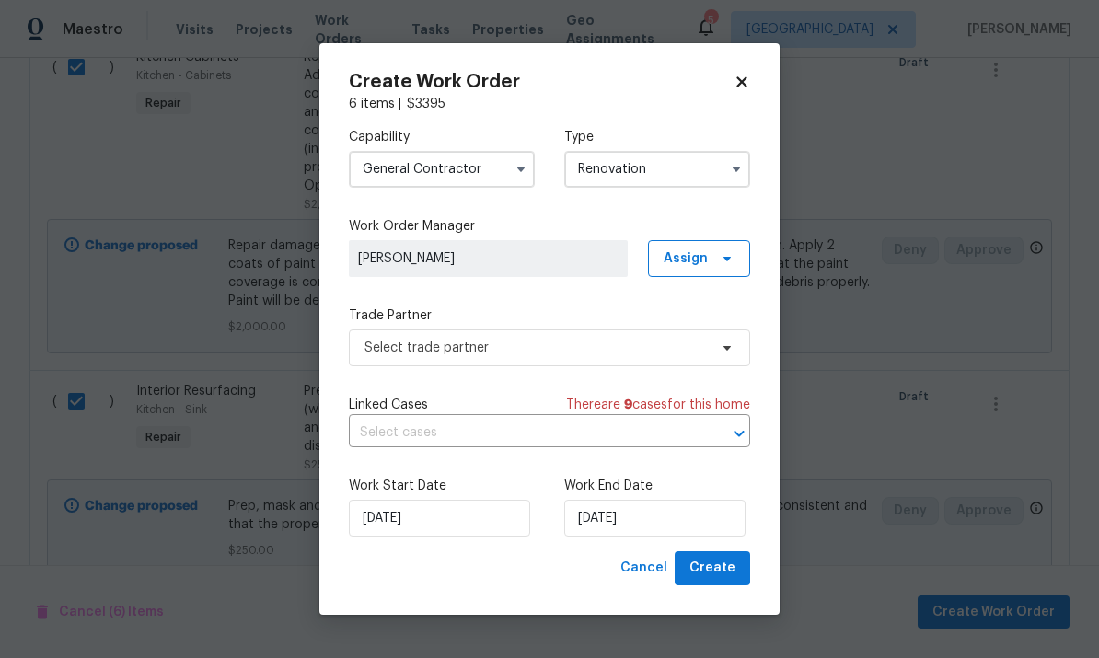
type input "Renovation"
click at [674, 528] on input "[DATE]" at bounding box center [654, 518] width 181 height 37
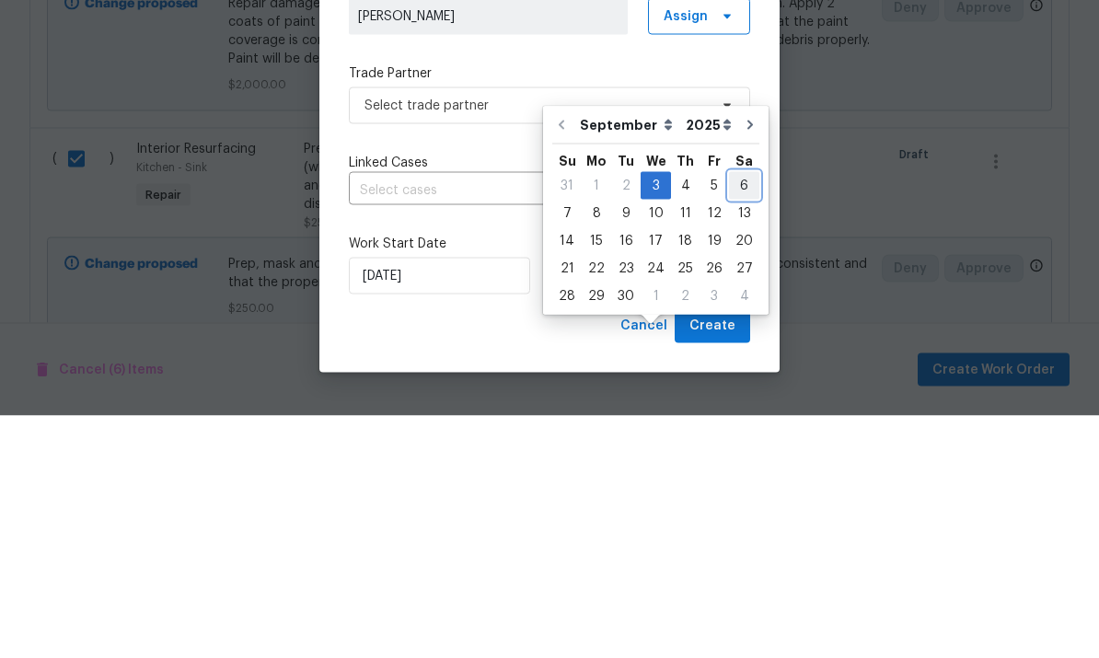
click at [737, 415] on div "6" at bounding box center [744, 428] width 30 height 26
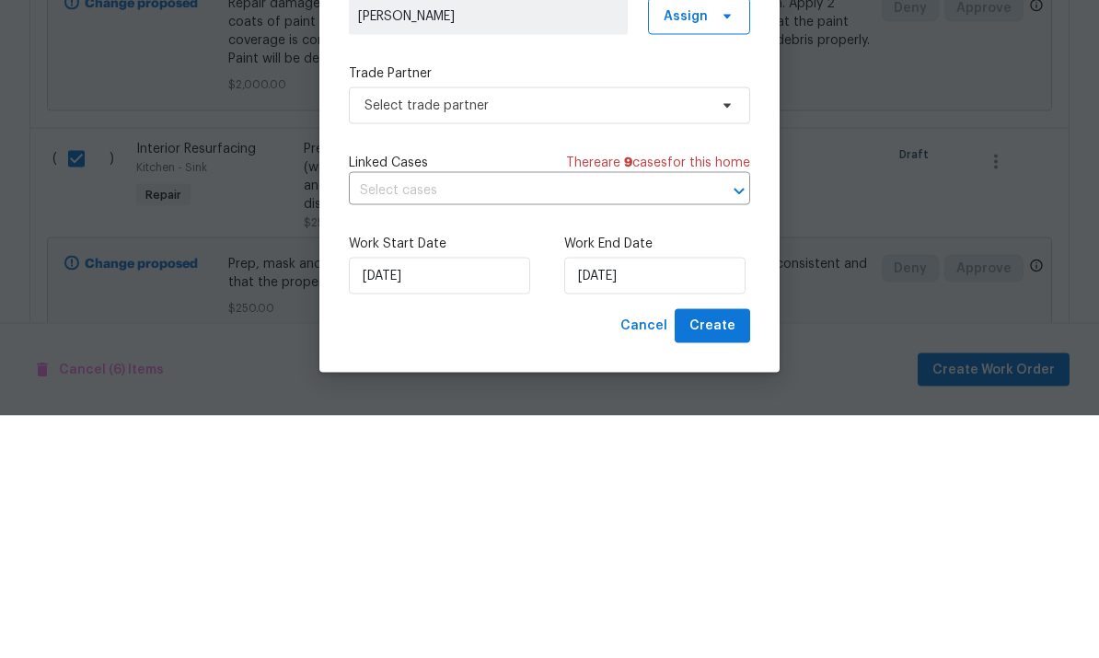
type input "[DATE]"
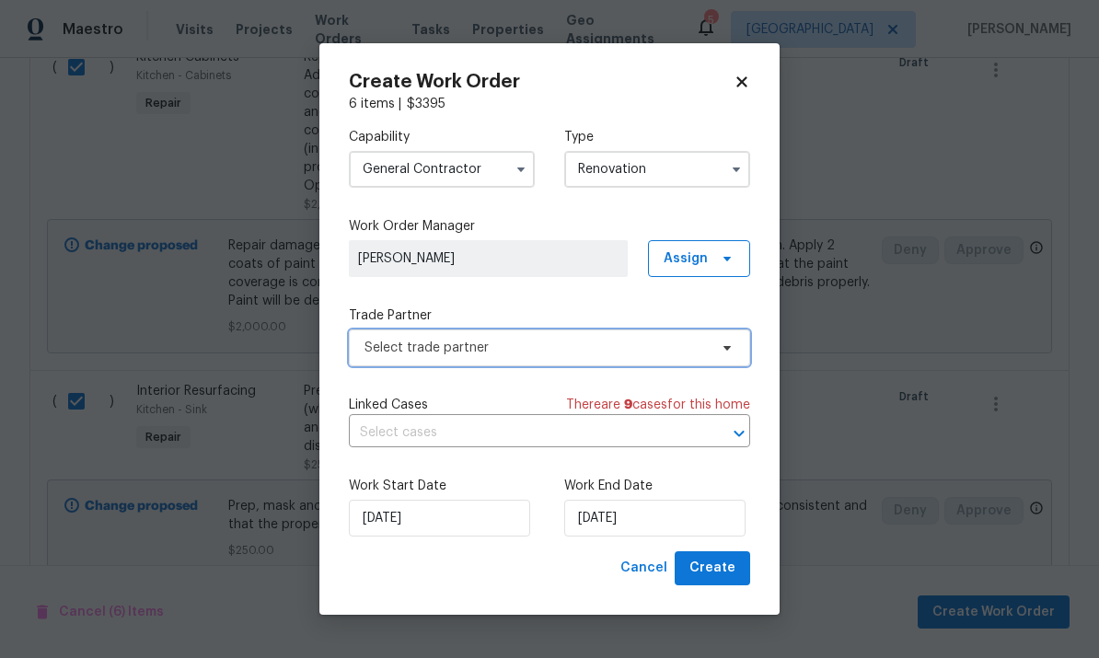
click at [716, 357] on span "Select trade partner" at bounding box center [549, 347] width 401 height 37
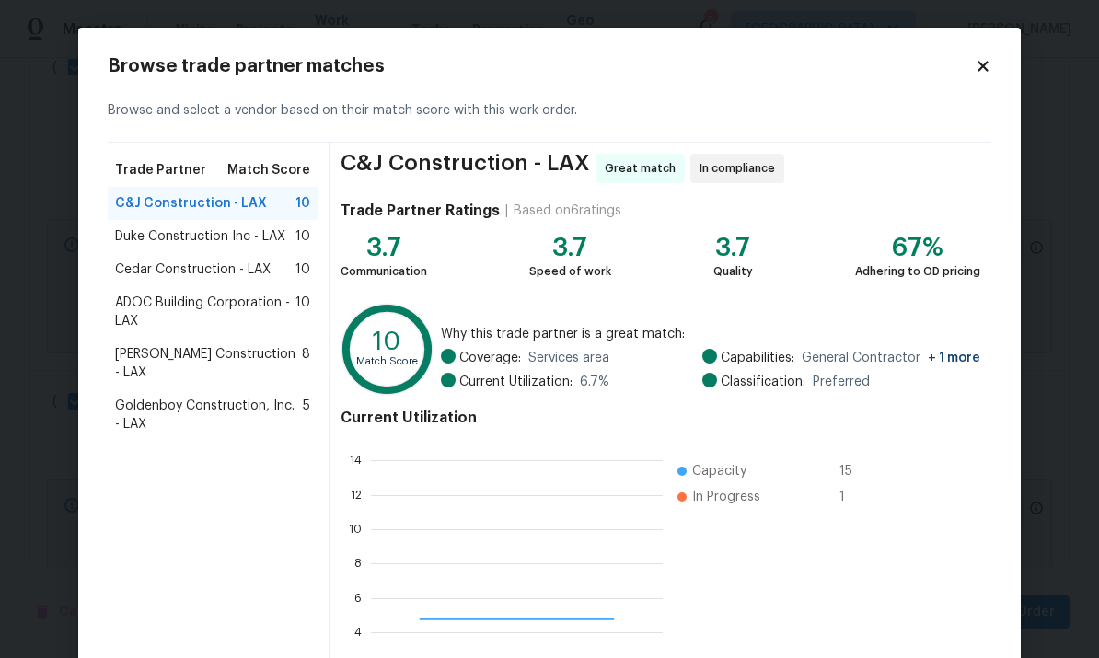
scroll to position [258, 292]
click at [160, 305] on span "ADOC Building Corporation - LAX" at bounding box center [205, 312] width 180 height 37
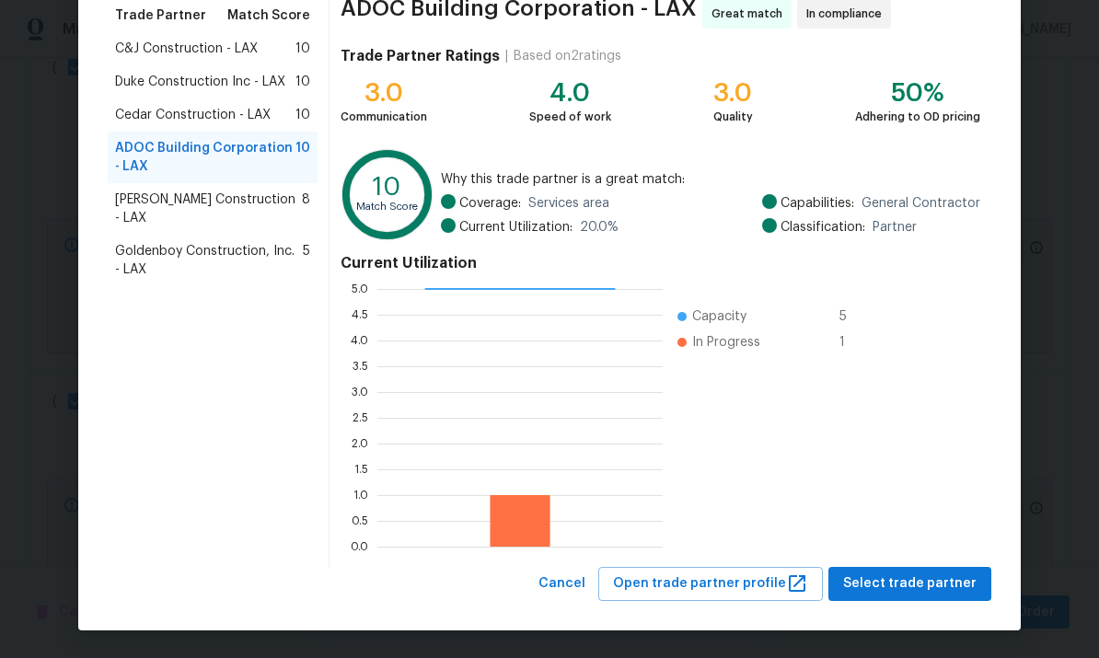
scroll to position [154, 0]
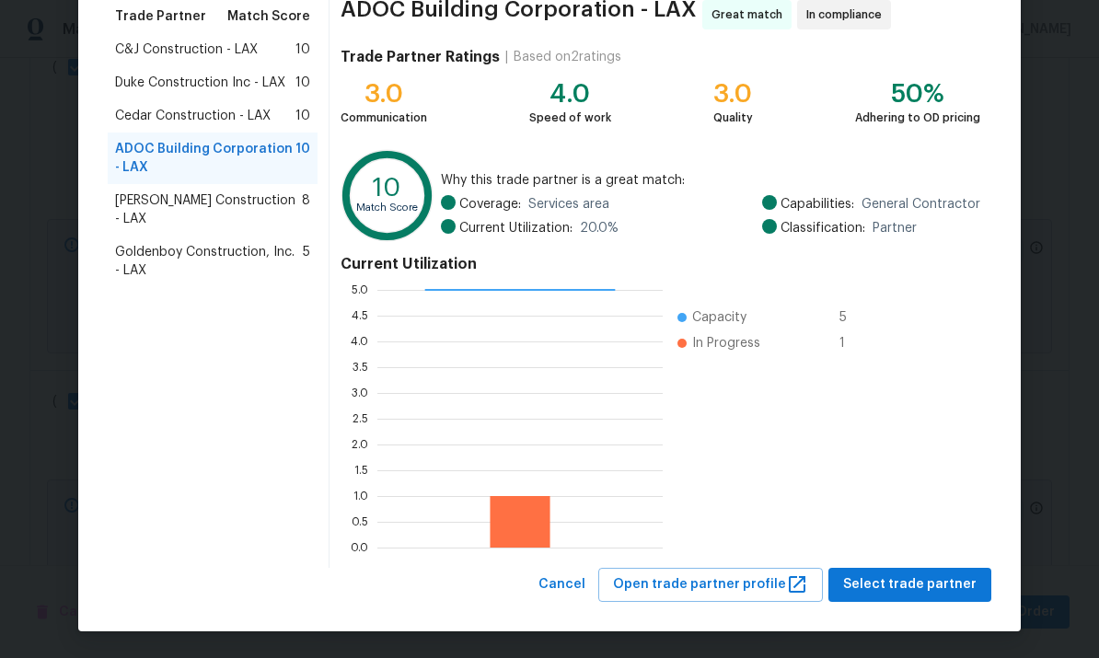
click at [153, 77] on span "Duke Construction Inc - LAX" at bounding box center [200, 83] width 170 height 18
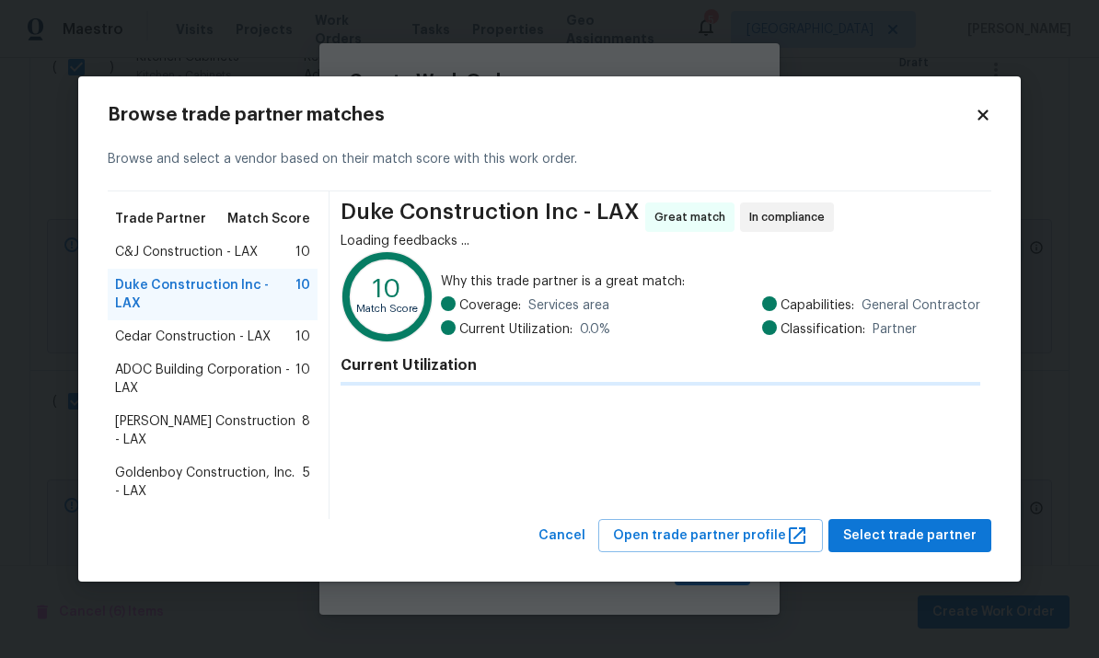
scroll to position [0, 0]
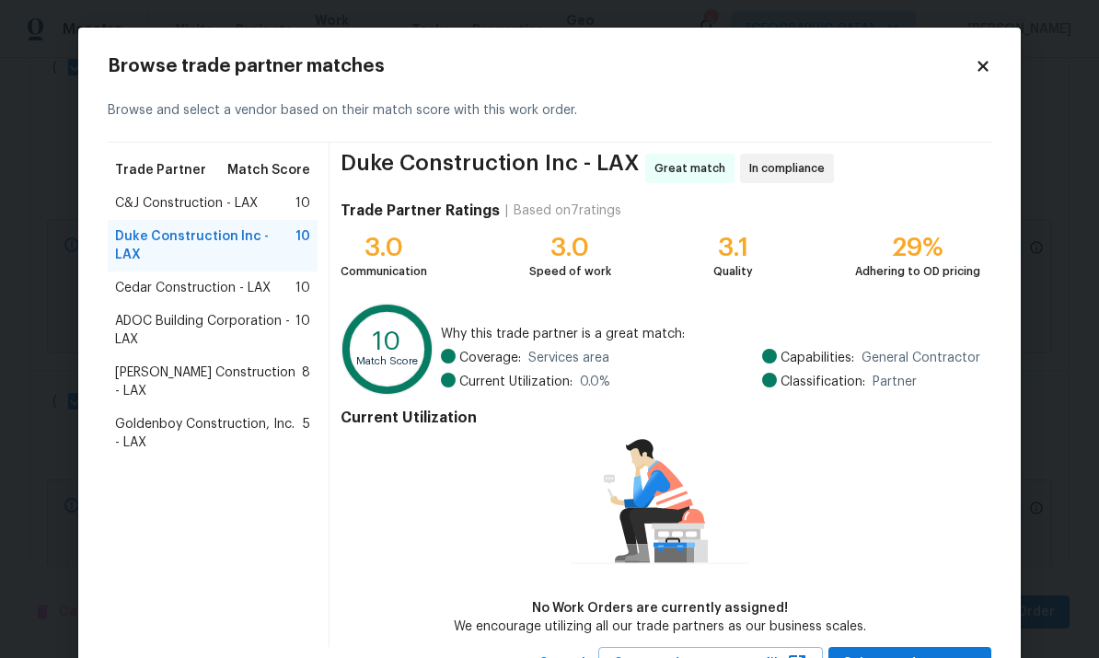
click at [132, 312] on span "ADOC Building Corporation - LAX" at bounding box center [205, 330] width 180 height 37
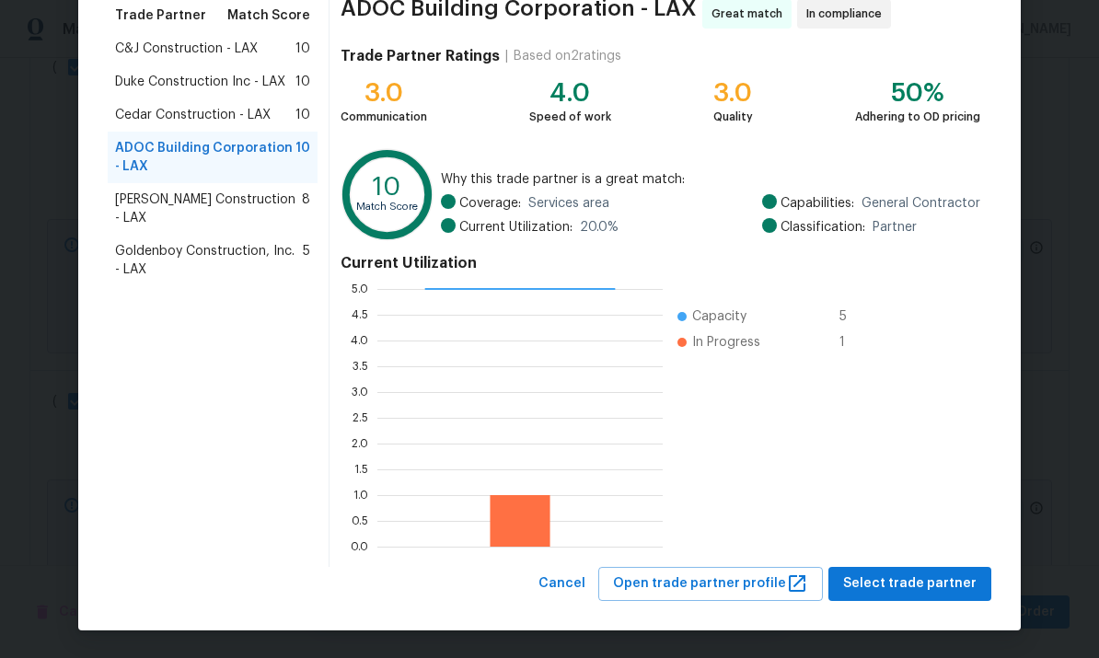
scroll to position [154, 0]
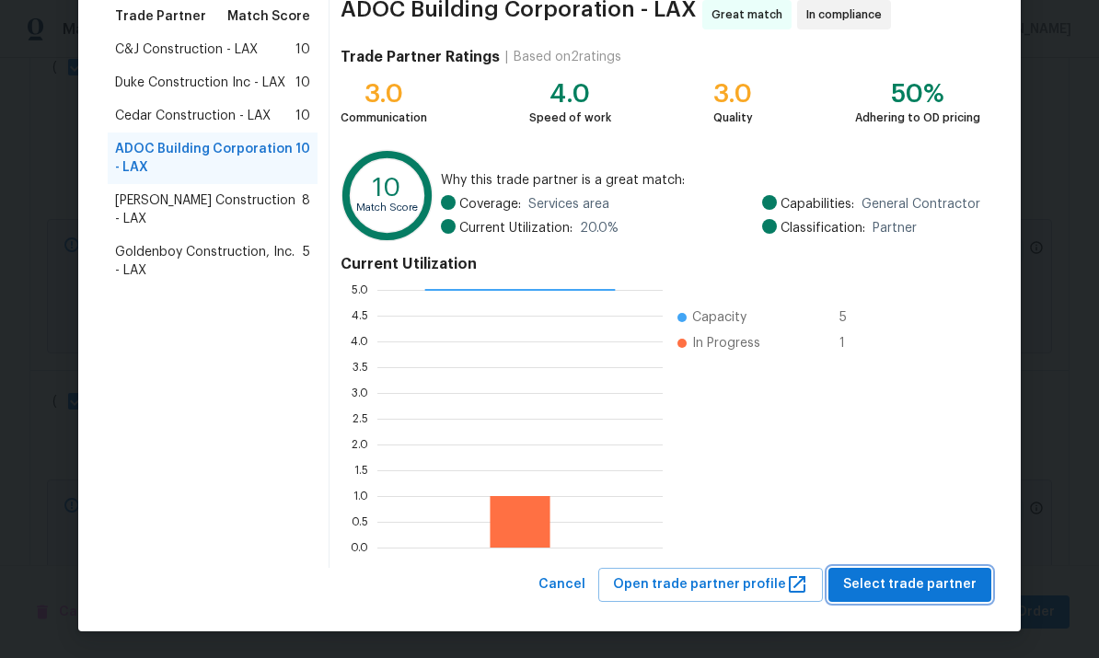
click at [944, 586] on span "Select trade partner" at bounding box center [909, 584] width 133 height 23
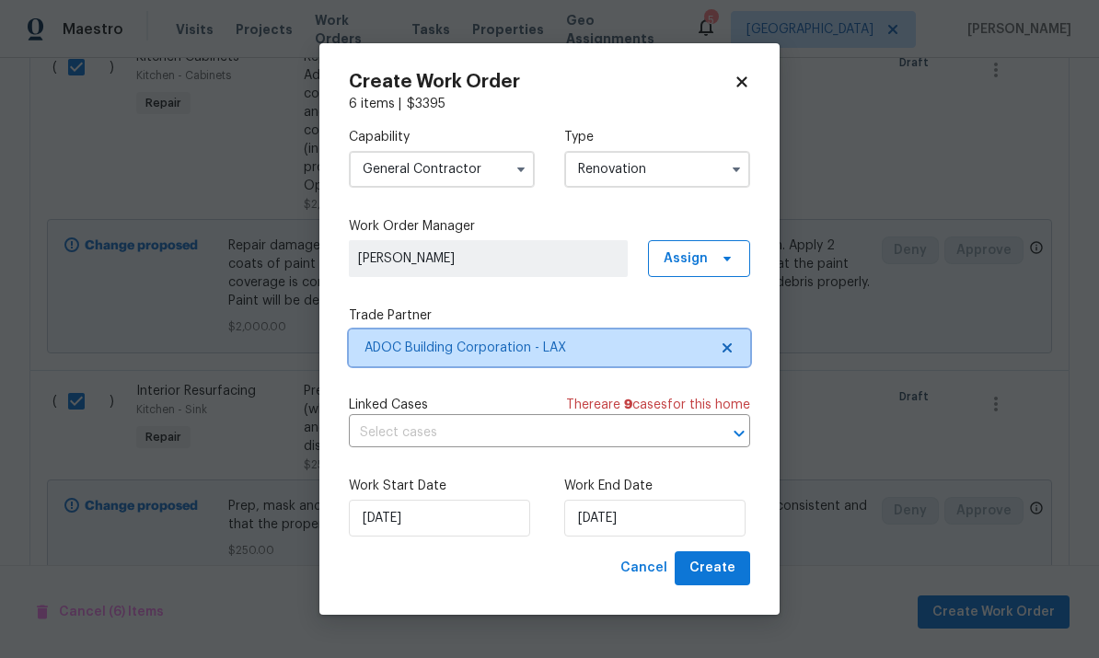
scroll to position [0, 0]
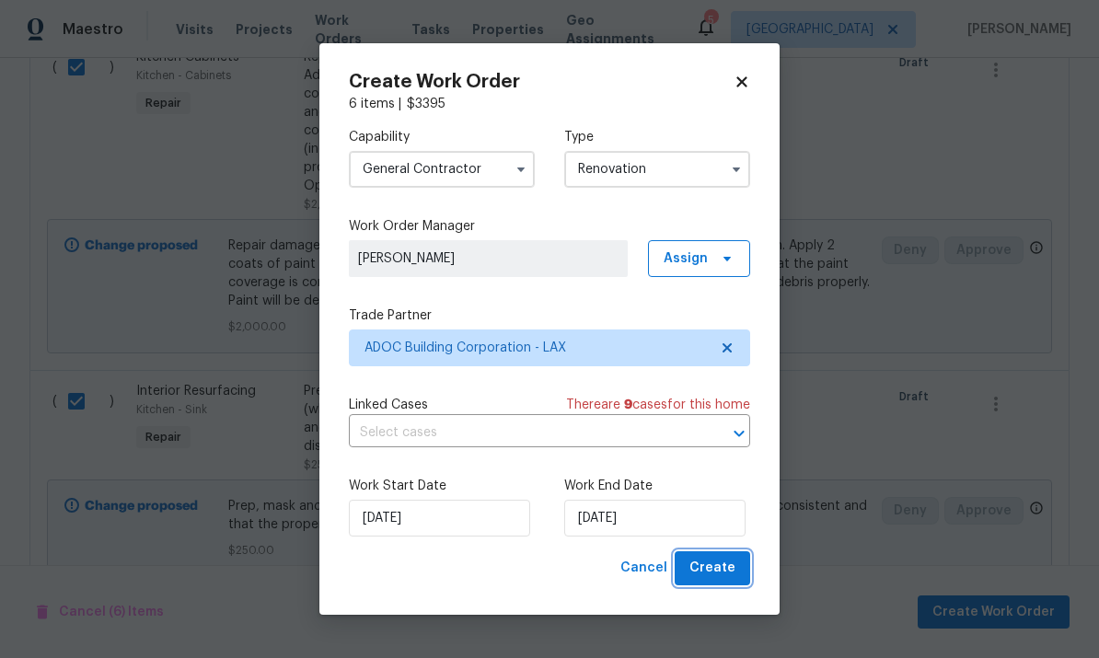
click at [718, 574] on span "Create" at bounding box center [712, 568] width 46 height 23
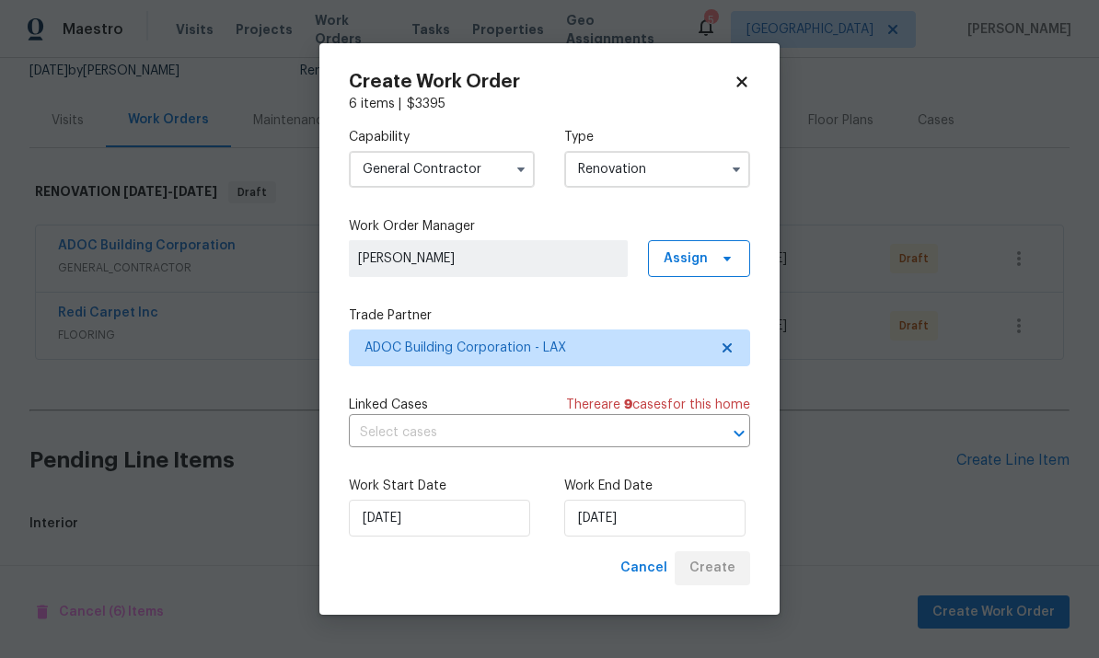
scroll to position [134, 0]
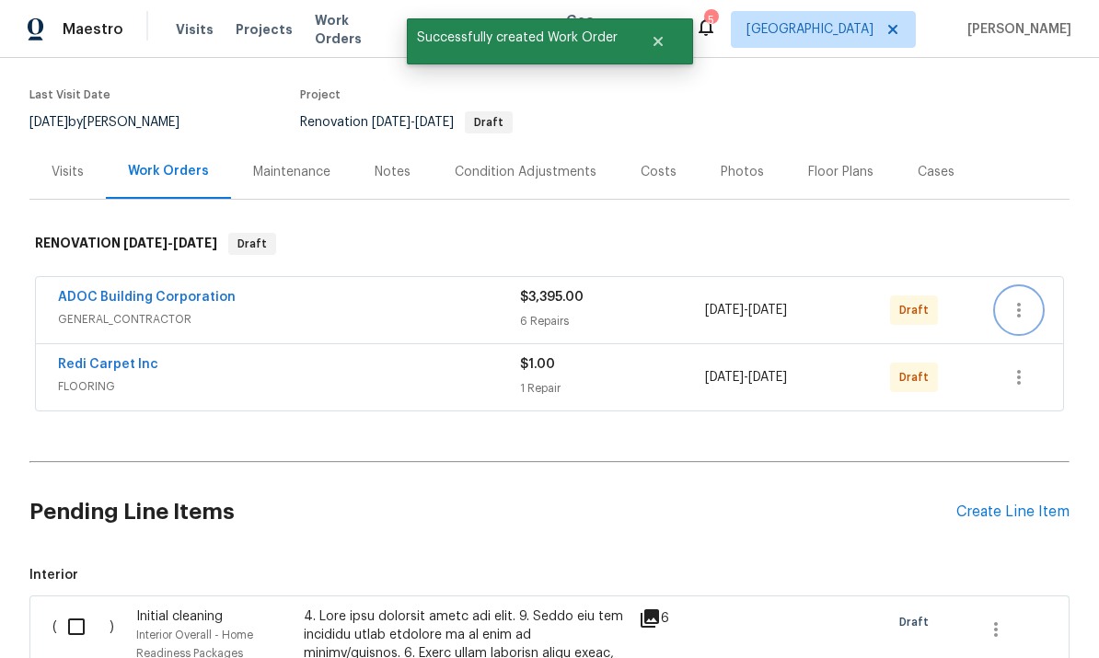
click at [1023, 299] on icon "button" at bounding box center [1019, 310] width 22 height 22
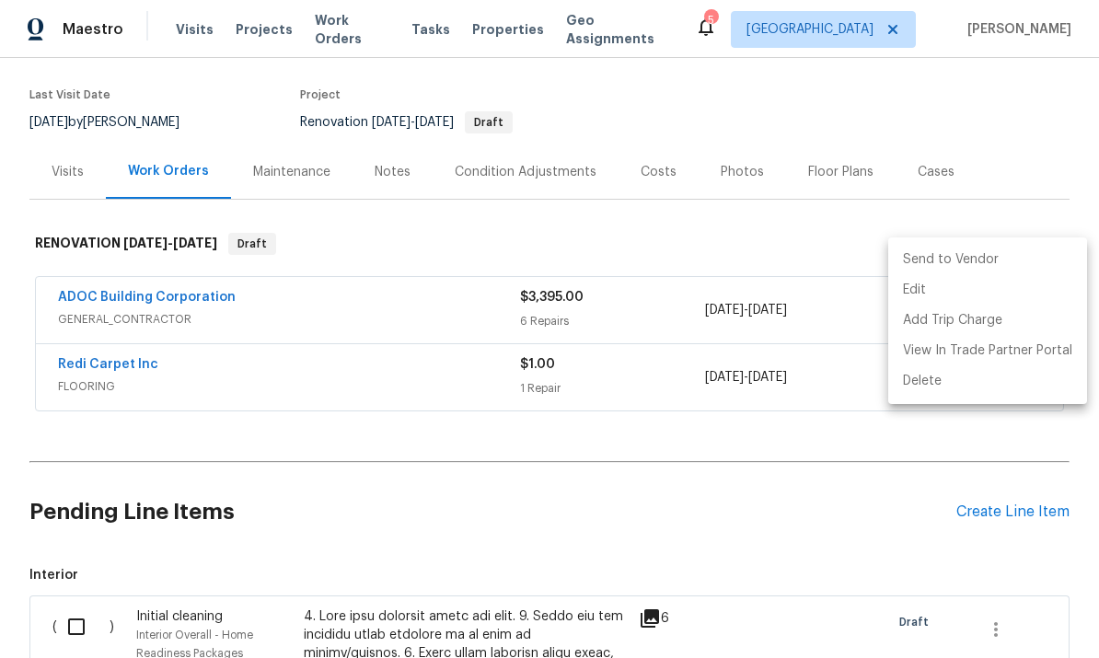
click at [999, 254] on li "Send to Vendor" at bounding box center [987, 260] width 199 height 30
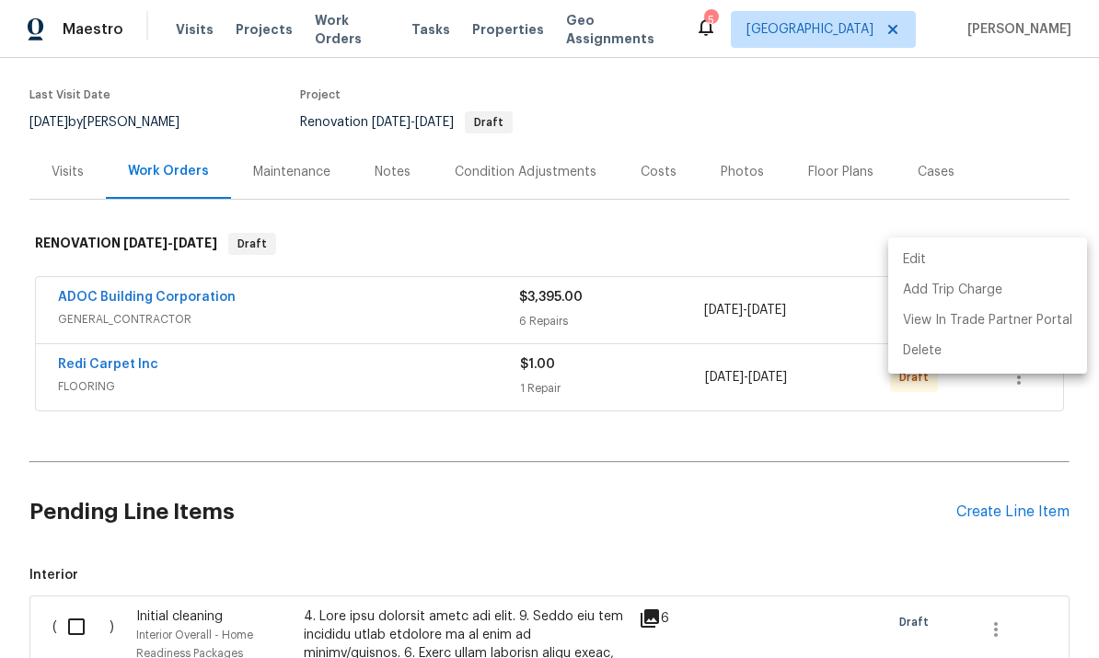
click at [959, 206] on div at bounding box center [549, 329] width 1099 height 658
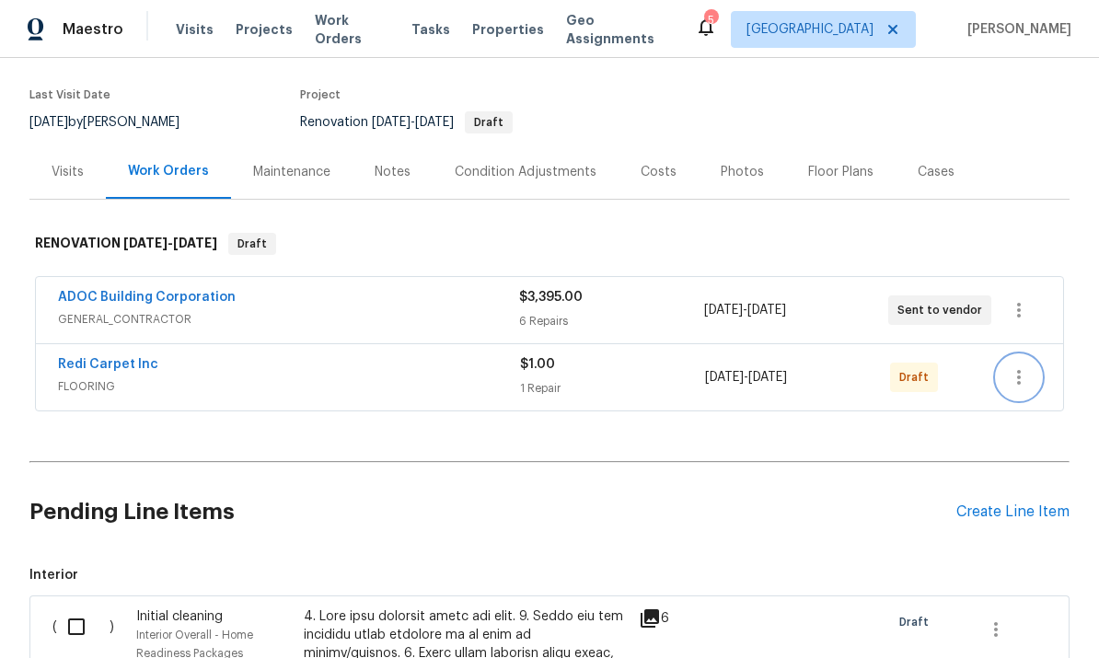
click at [1038, 355] on button "button" at bounding box center [1019, 377] width 44 height 44
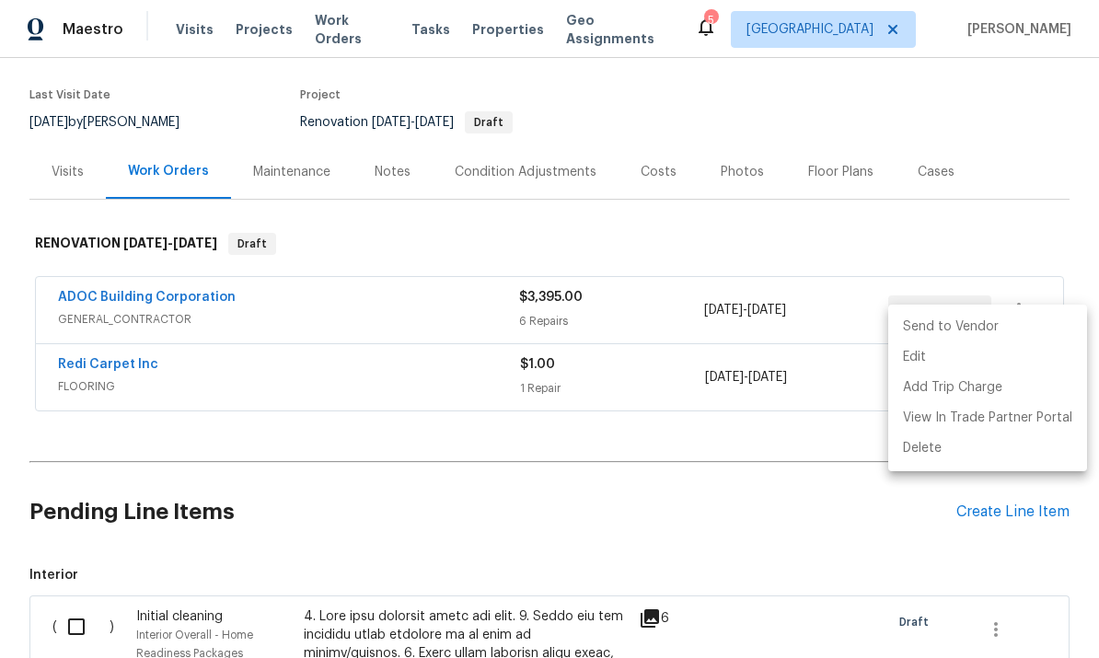
click at [978, 330] on li "Send to Vendor" at bounding box center [987, 327] width 199 height 30
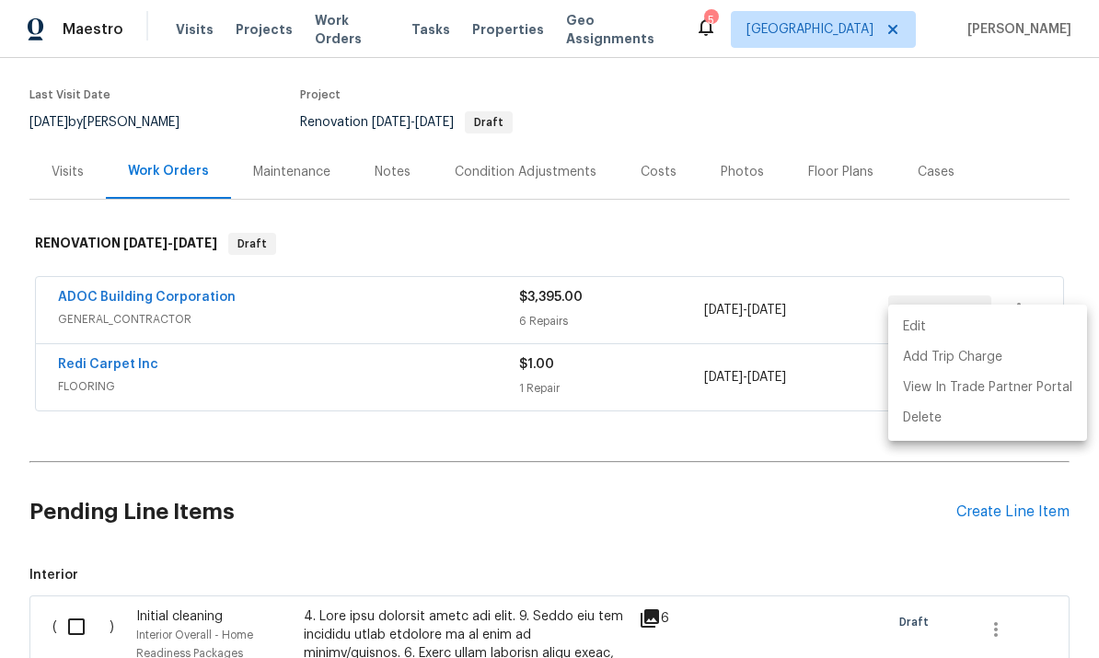
click at [877, 230] on div at bounding box center [549, 329] width 1099 height 658
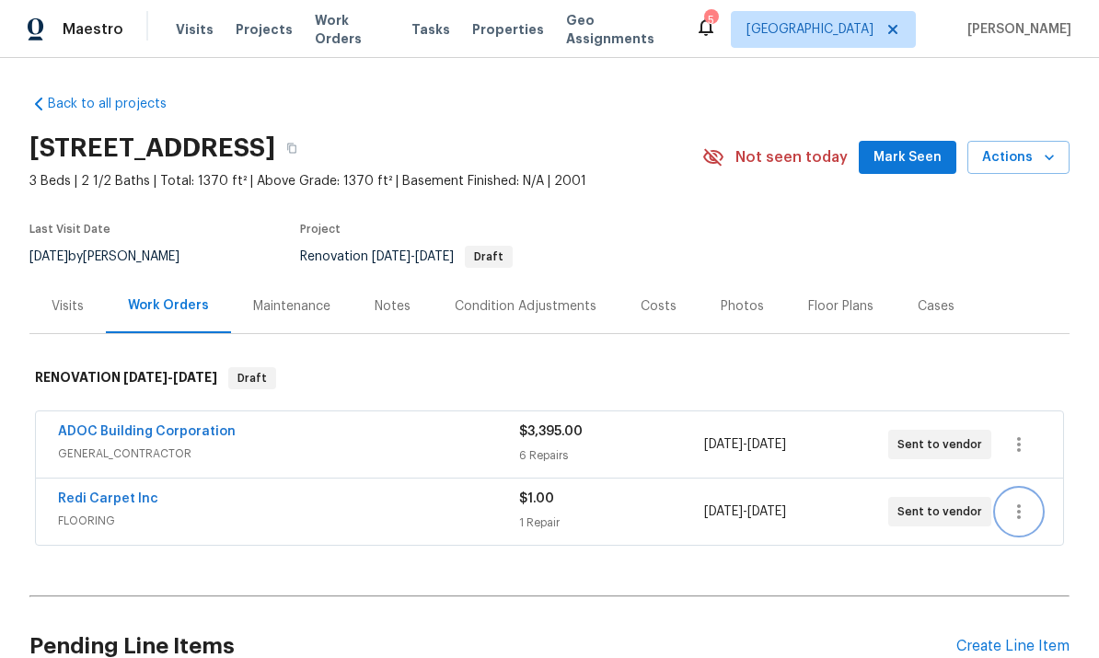
scroll to position [0, 0]
click at [131, 425] on link "ADOC Building Corporation" at bounding box center [147, 431] width 178 height 13
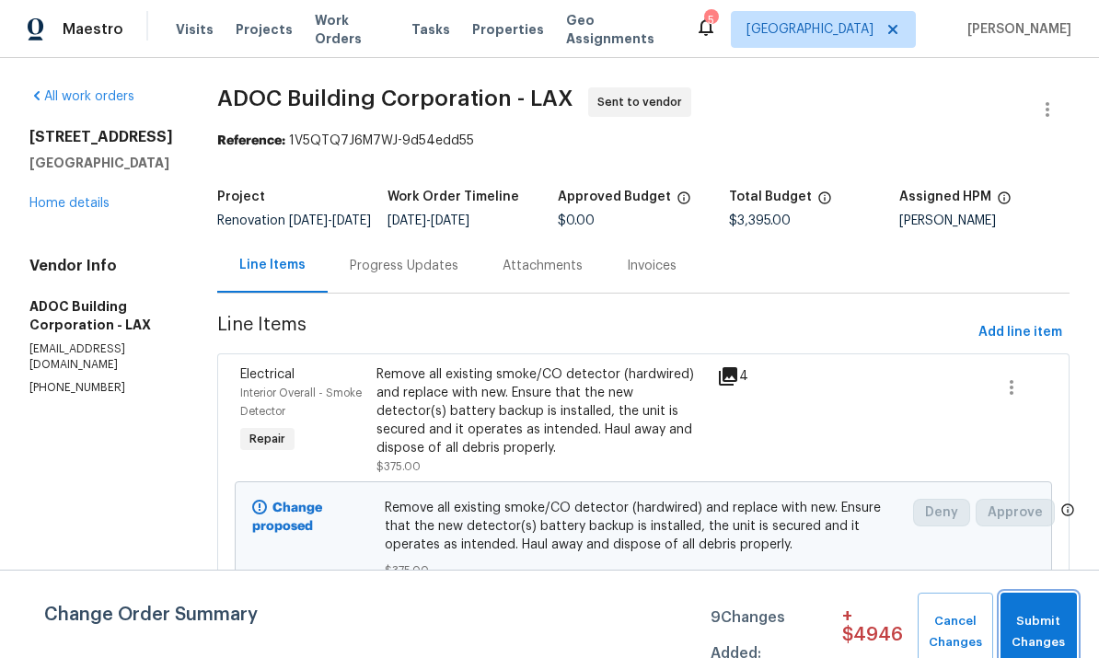
click at [1032, 618] on span "Submit Changes" at bounding box center [1039, 632] width 58 height 42
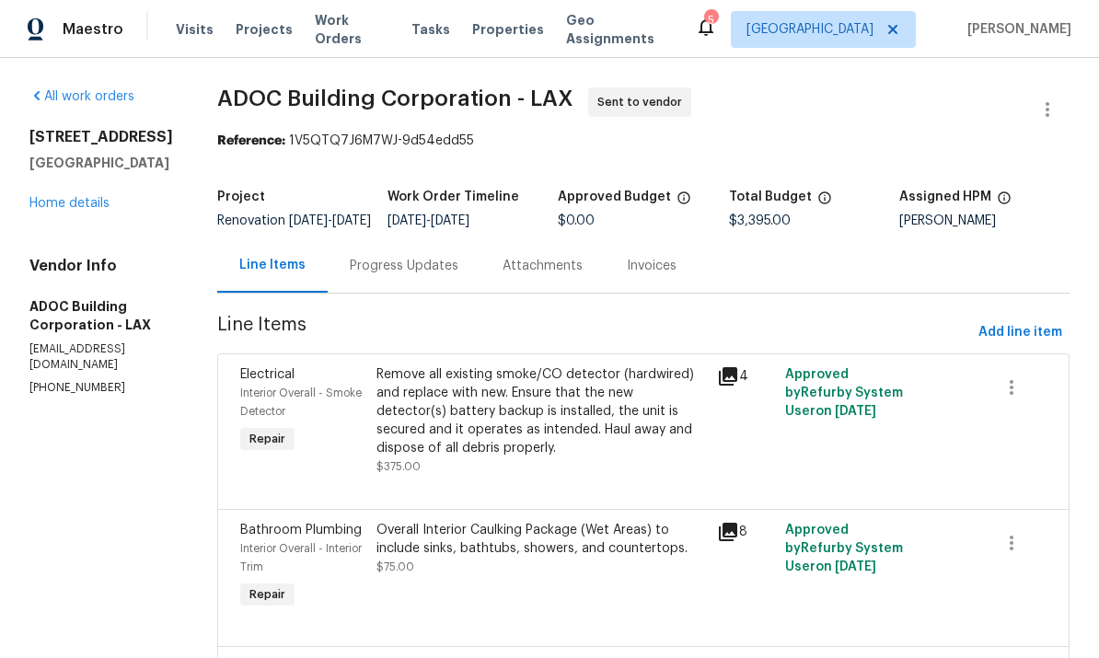
click at [62, 210] on link "Home details" at bounding box center [69, 203] width 80 height 13
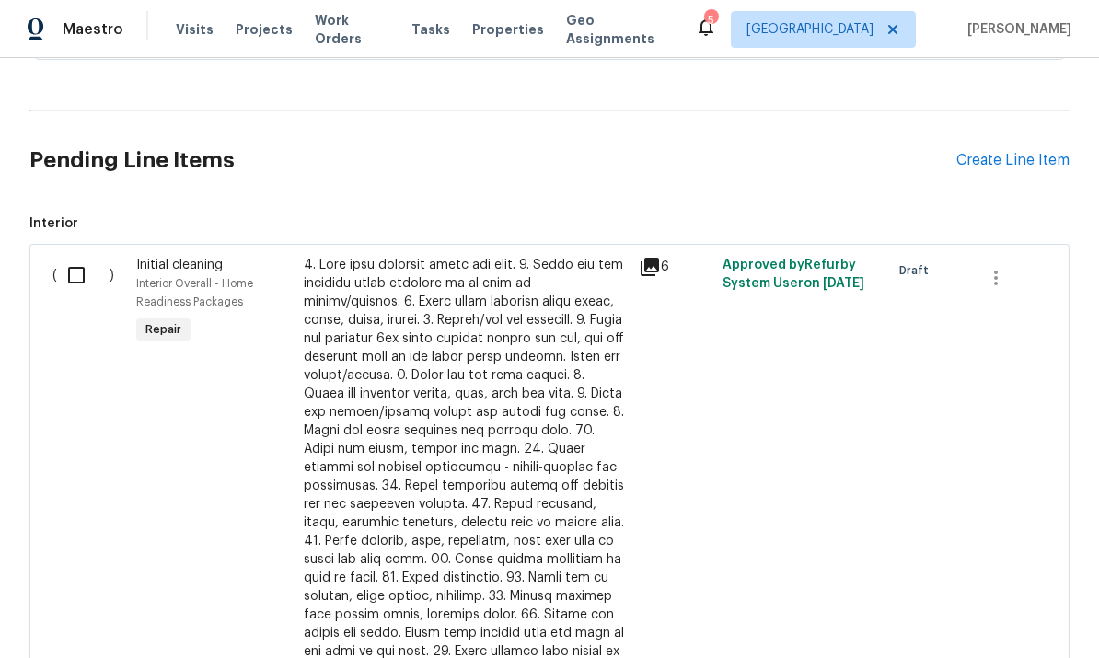
scroll to position [486, 0]
click at [89, 295] on input "checkbox" at bounding box center [83, 275] width 52 height 39
checkbox input "true"
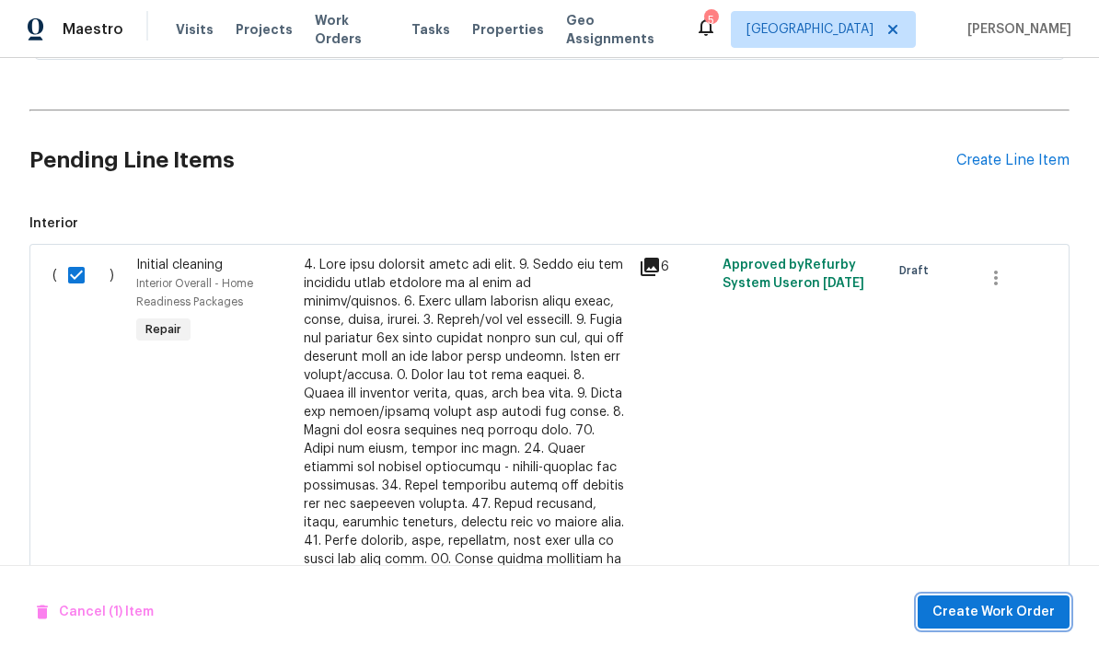
click at [1023, 606] on span "Create Work Order" at bounding box center [993, 612] width 122 height 23
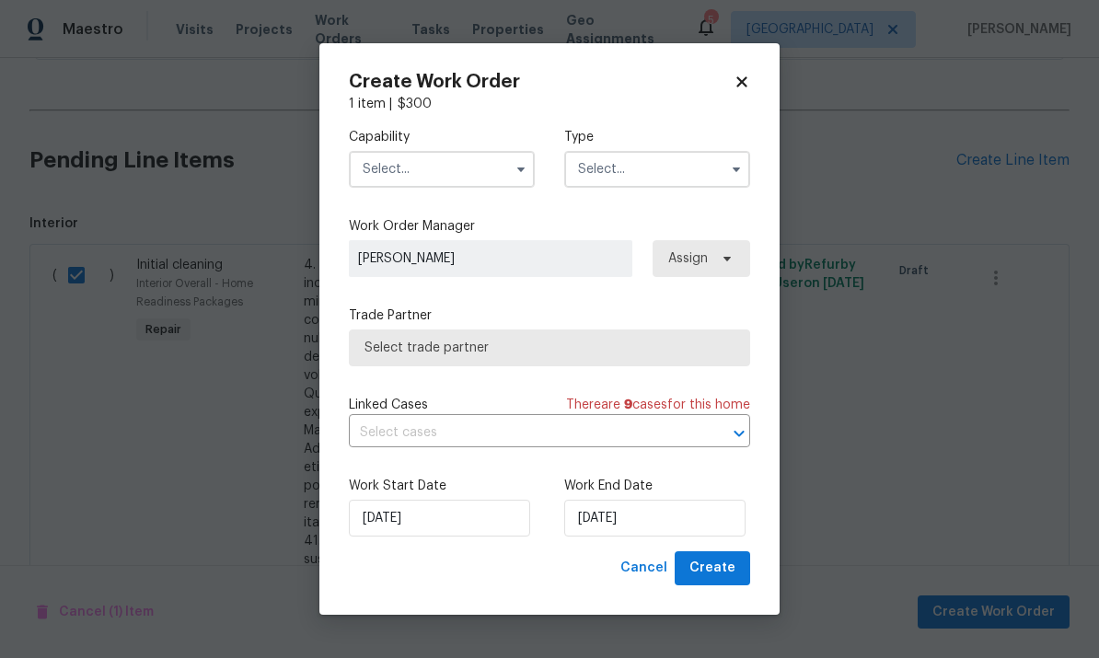
click at [468, 179] on input "text" at bounding box center [442, 169] width 186 height 37
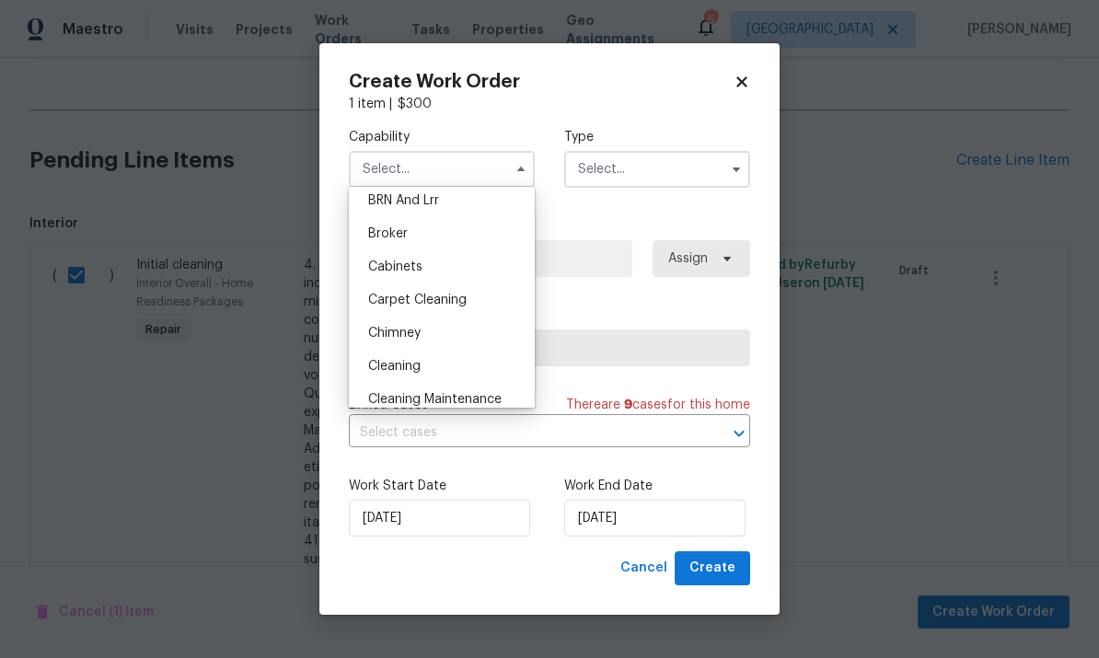
scroll to position [110, 0]
click at [458, 347] on div "Cleaning" at bounding box center [441, 362] width 177 height 33
type input "Cleaning"
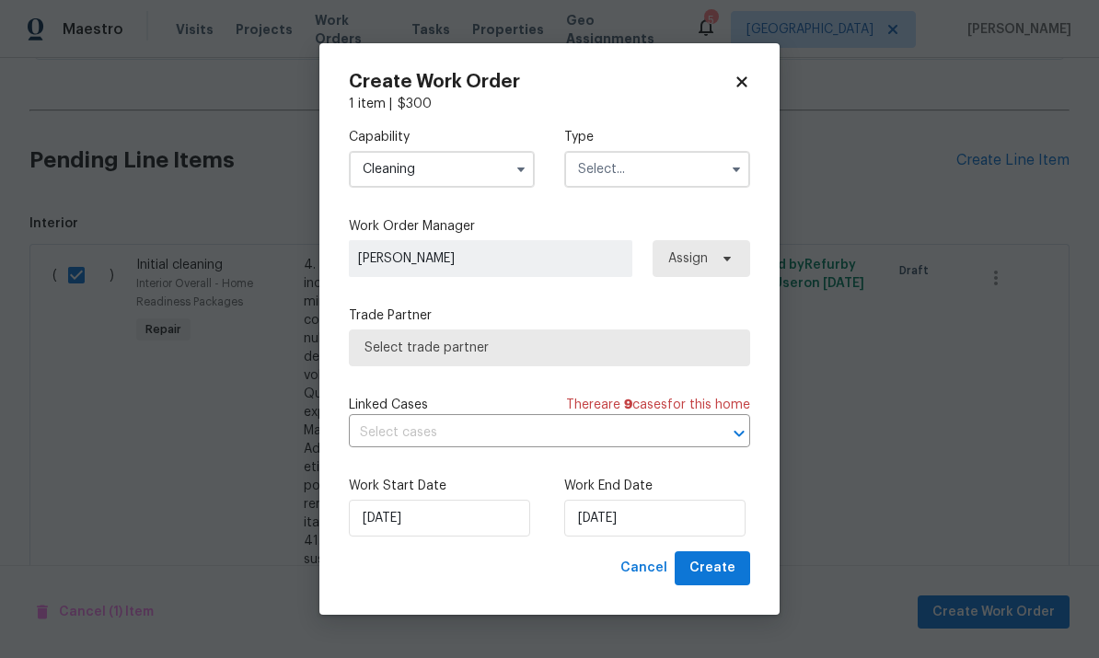
click at [670, 156] on input "text" at bounding box center [657, 169] width 186 height 37
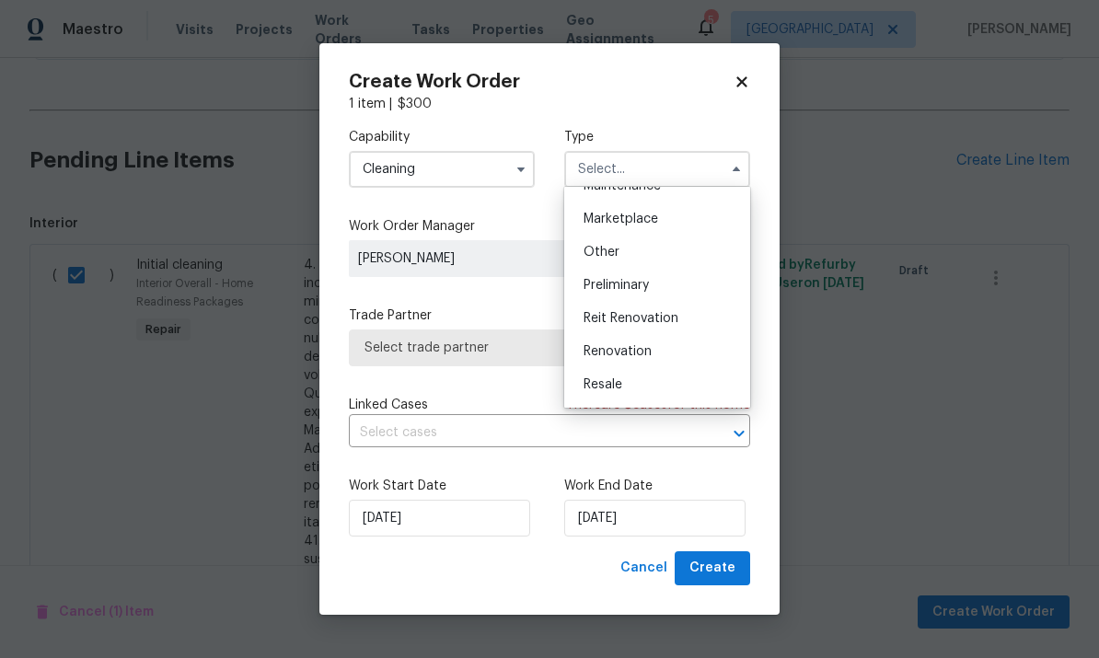
scroll to position [362, 0]
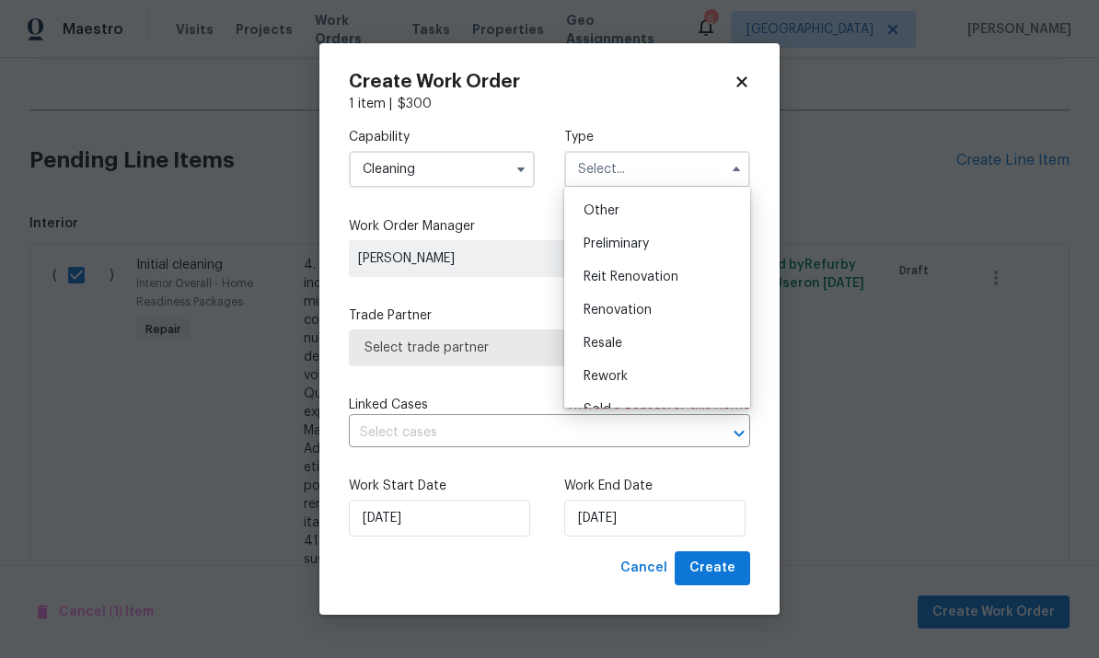
click at [679, 304] on div "Renovation" at bounding box center [657, 310] width 177 height 33
type input "Renovation"
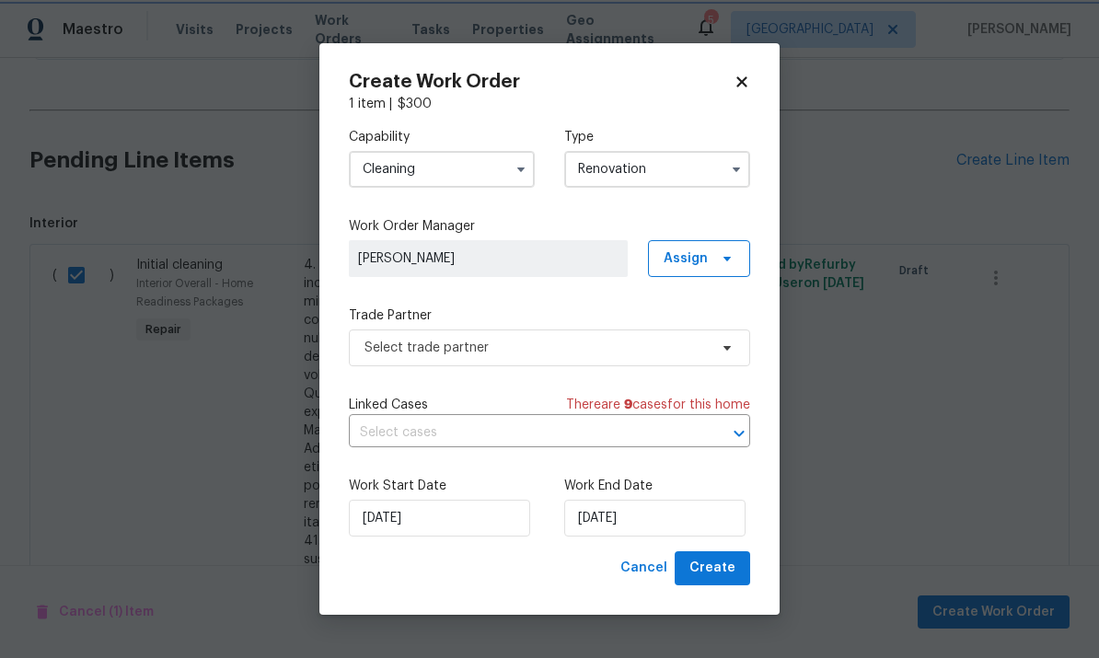
scroll to position [0, 0]
click at [691, 520] on input "[DATE]" at bounding box center [654, 518] width 181 height 37
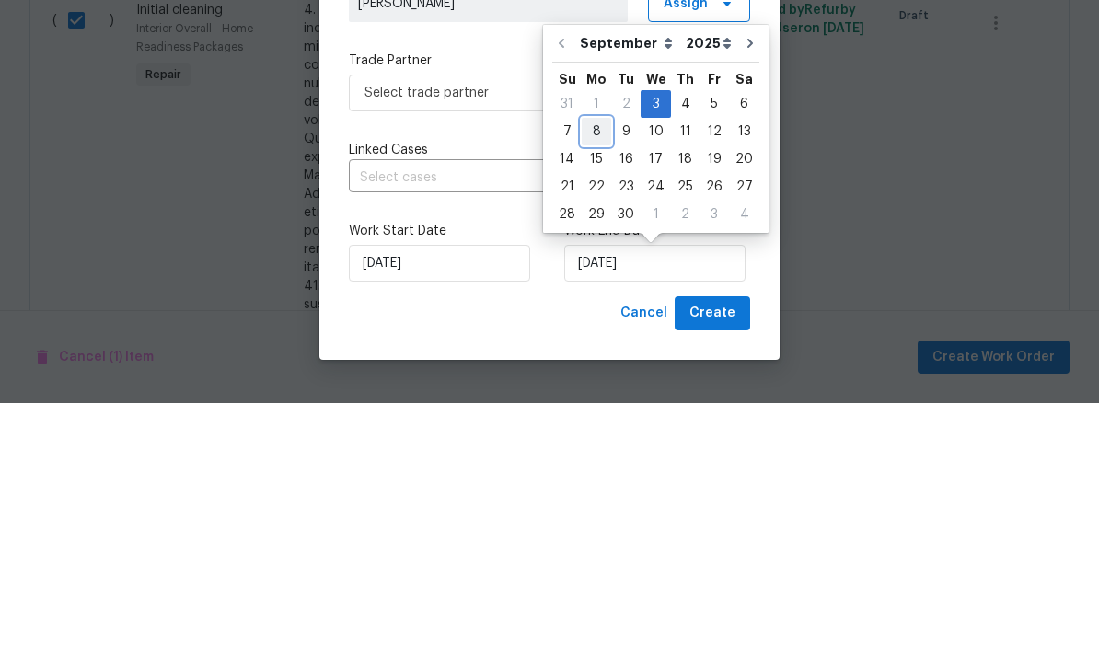
click at [599, 374] on div "8" at bounding box center [596, 387] width 29 height 26
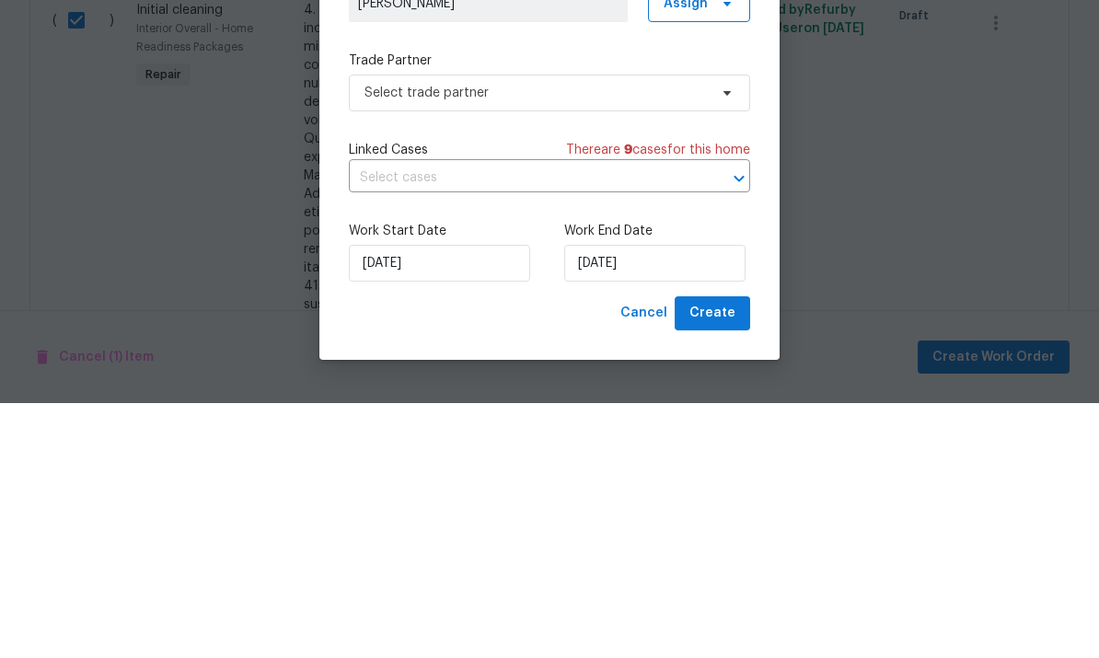
type input "[DATE]"
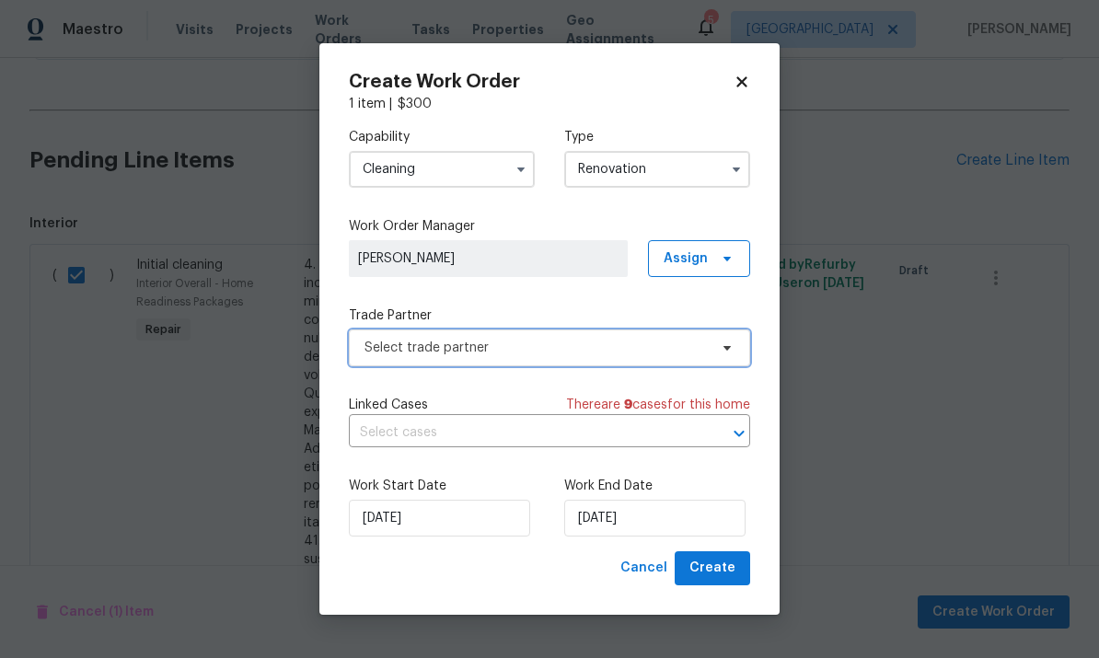
click at [716, 358] on span "Select trade partner" at bounding box center [549, 347] width 401 height 37
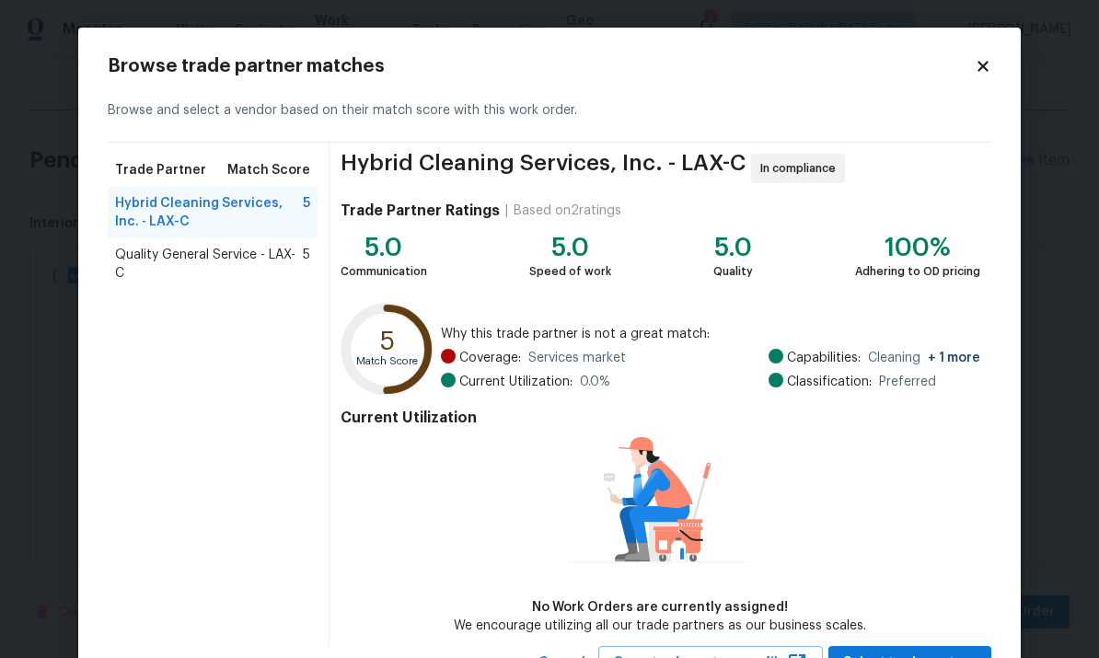
click at [275, 270] on span "Quality General Service - LAX-C" at bounding box center [209, 264] width 188 height 37
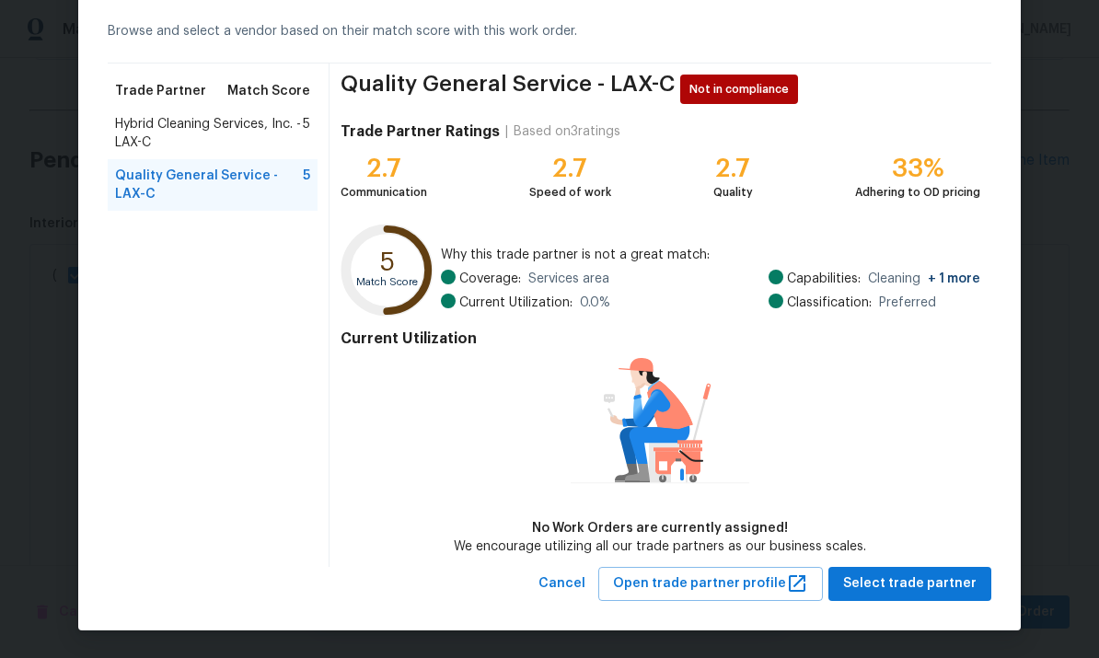
scroll to position [78, 0]
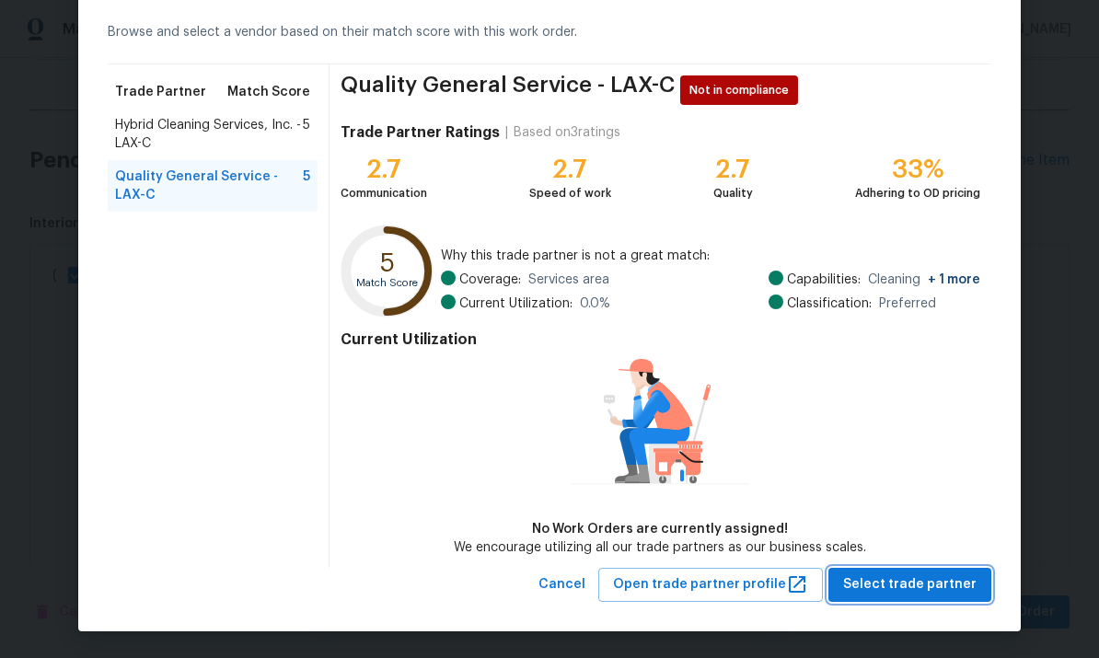
click at [929, 586] on span "Select trade partner" at bounding box center [909, 584] width 133 height 23
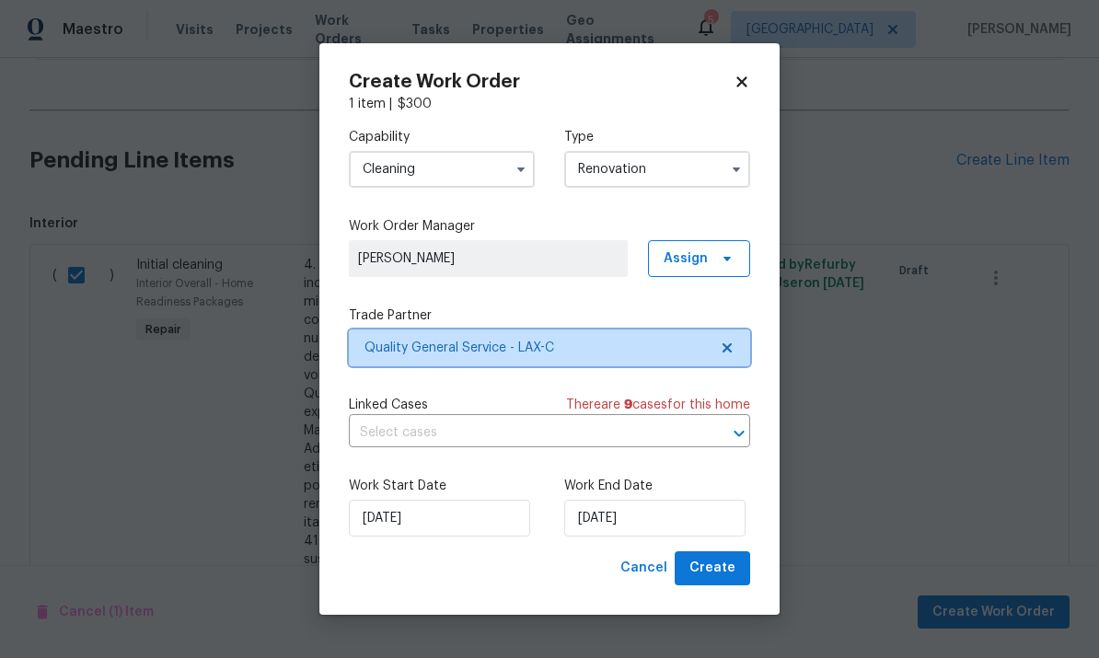
scroll to position [0, 0]
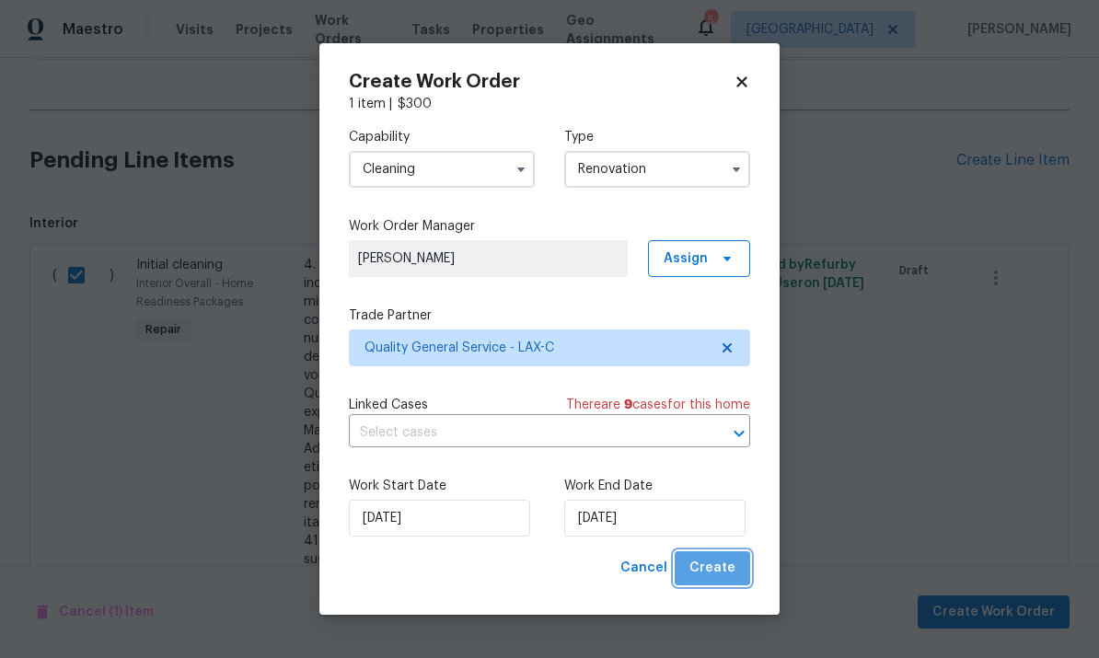
click at [723, 570] on span "Create" at bounding box center [712, 568] width 46 height 23
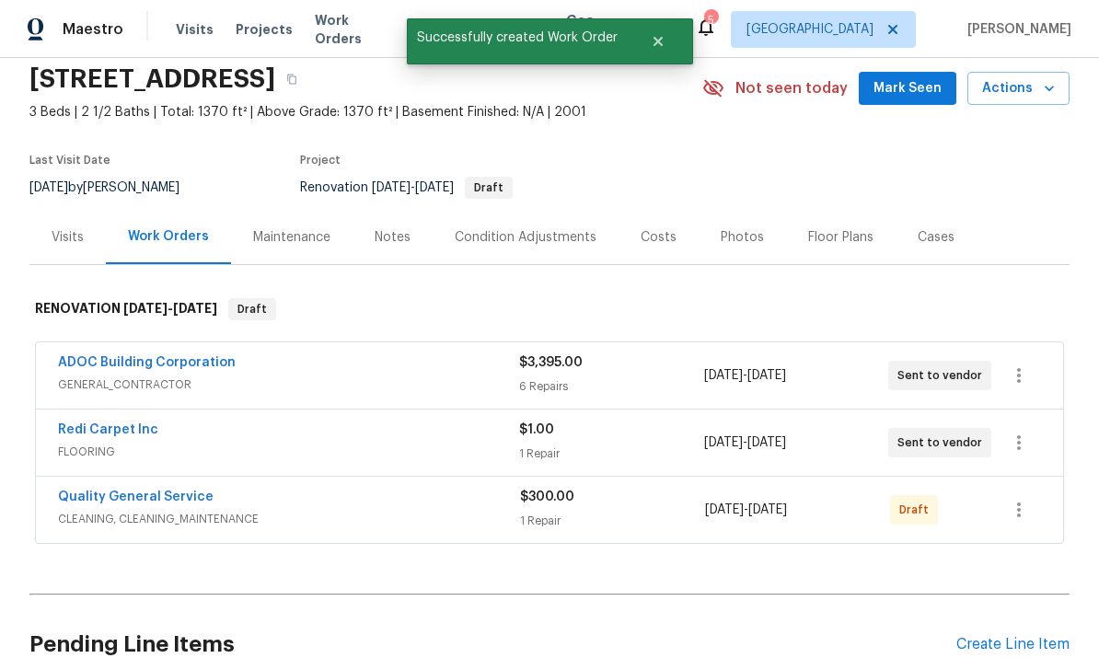
scroll to position [70, 0]
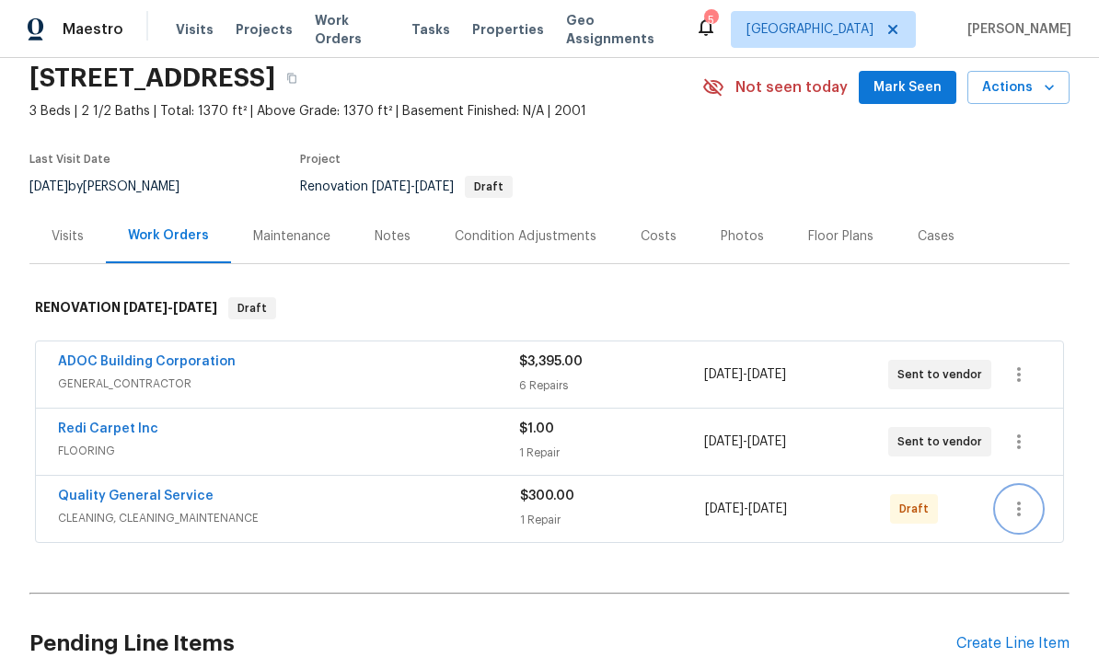
click at [1021, 487] on button "button" at bounding box center [1019, 509] width 44 height 44
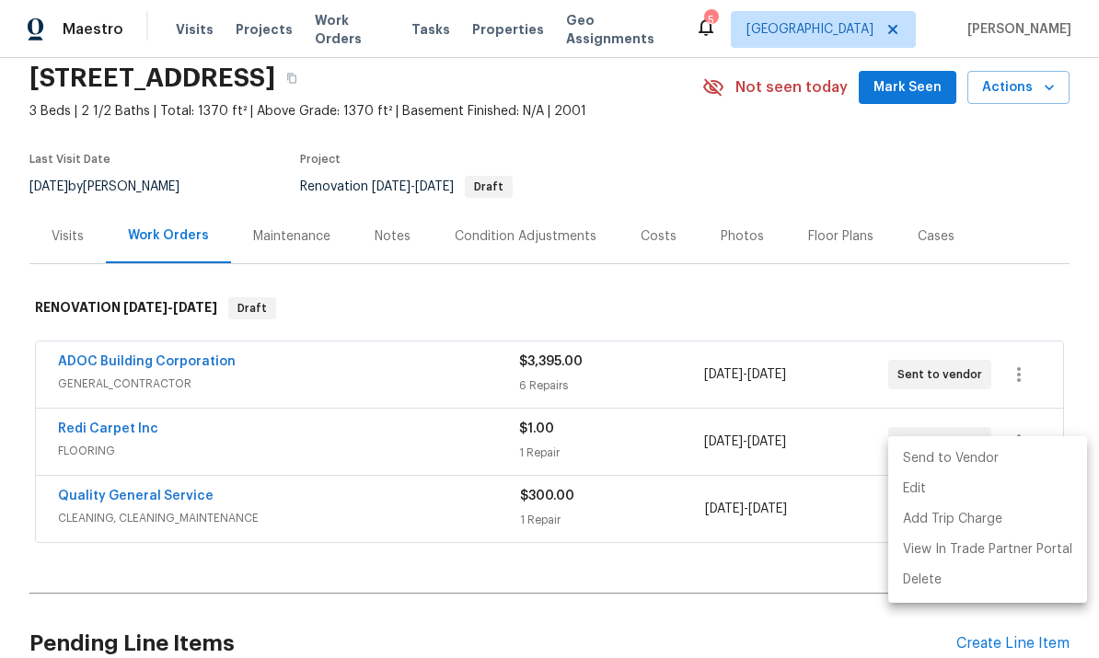
click at [972, 454] on li "Send to Vendor" at bounding box center [987, 459] width 199 height 30
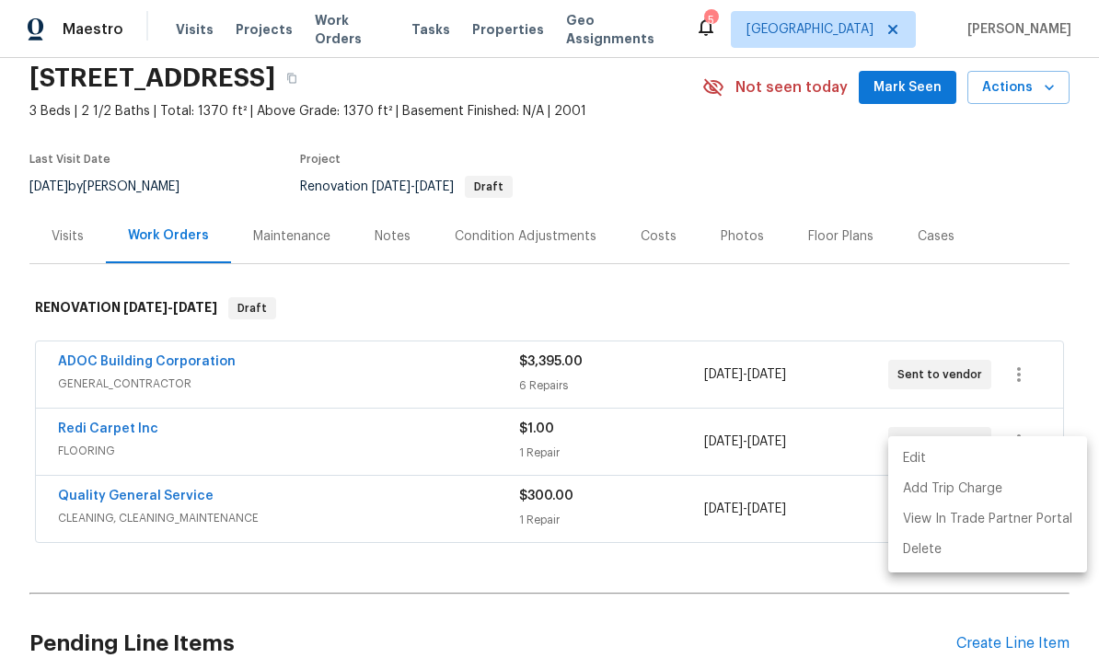
click at [962, 263] on div at bounding box center [549, 329] width 1099 height 658
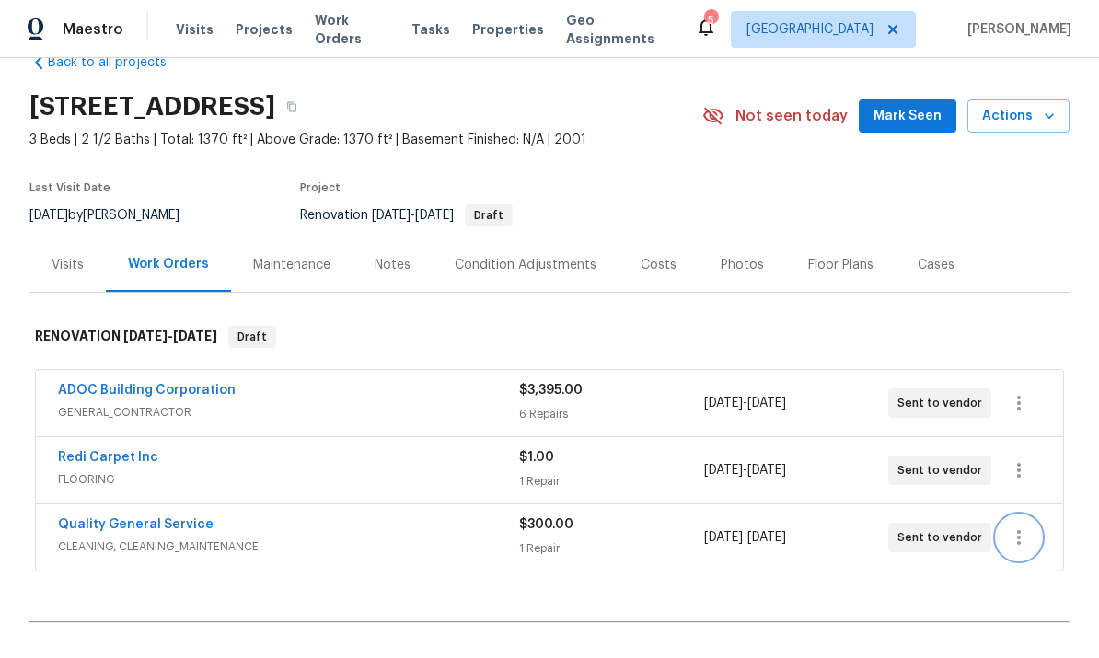
scroll to position [37, 0]
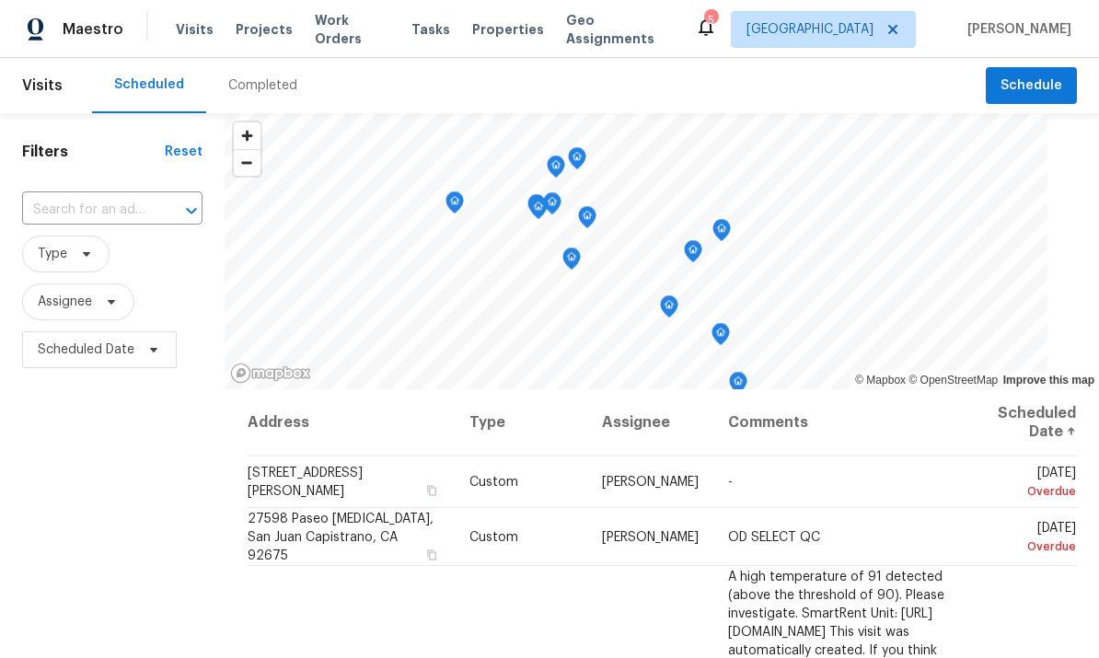
click at [333, 25] on span "Work Orders" at bounding box center [352, 29] width 75 height 37
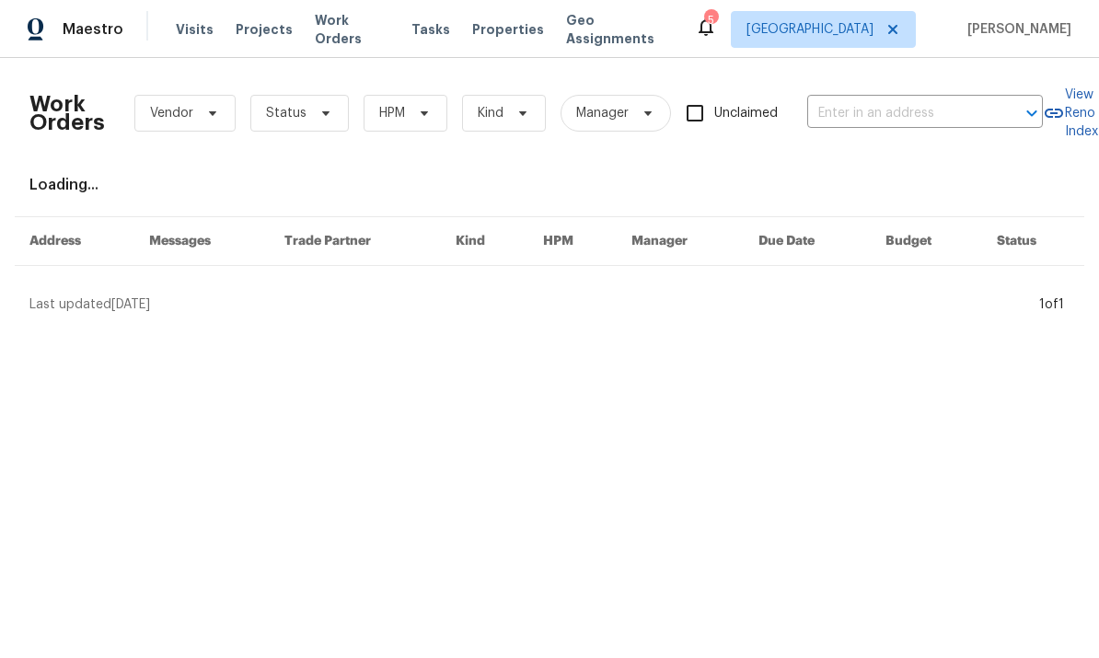
click at [911, 121] on input "text" at bounding box center [899, 113] width 184 height 29
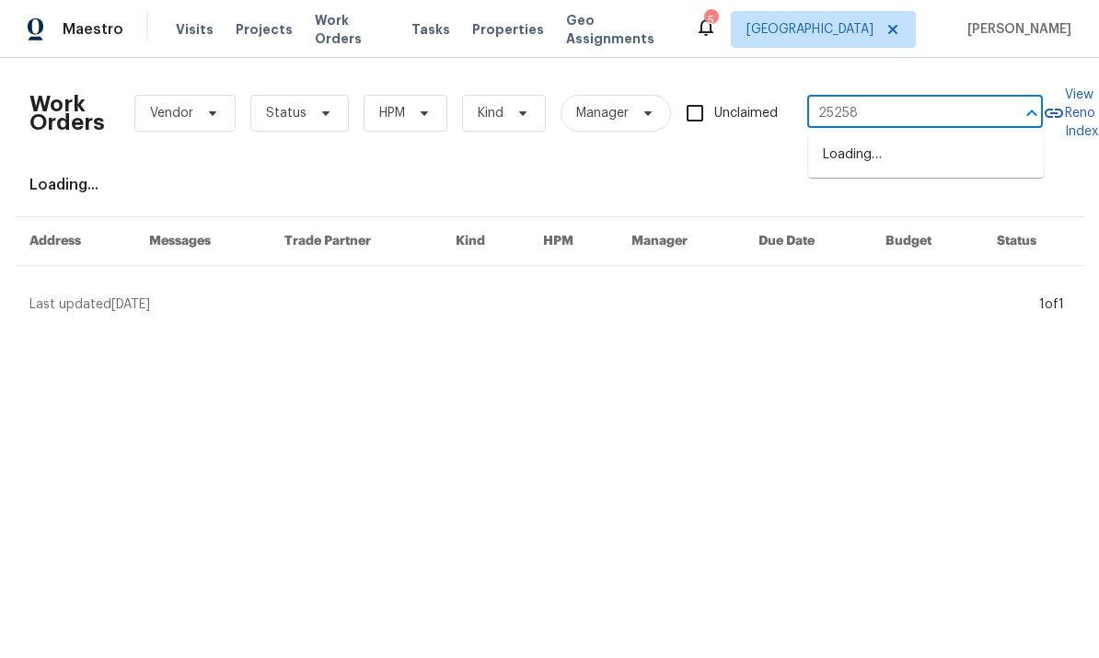
type input "25258"
click at [918, 165] on li "[STREET_ADDRESS]" at bounding box center [926, 155] width 236 height 30
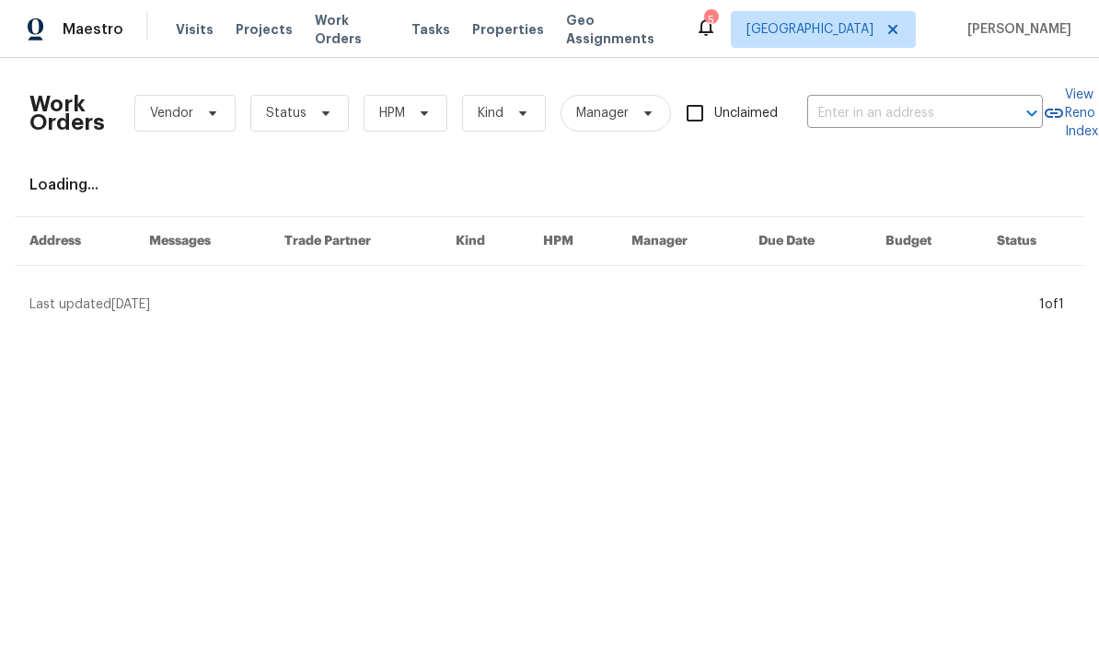
type input "[STREET_ADDRESS]"
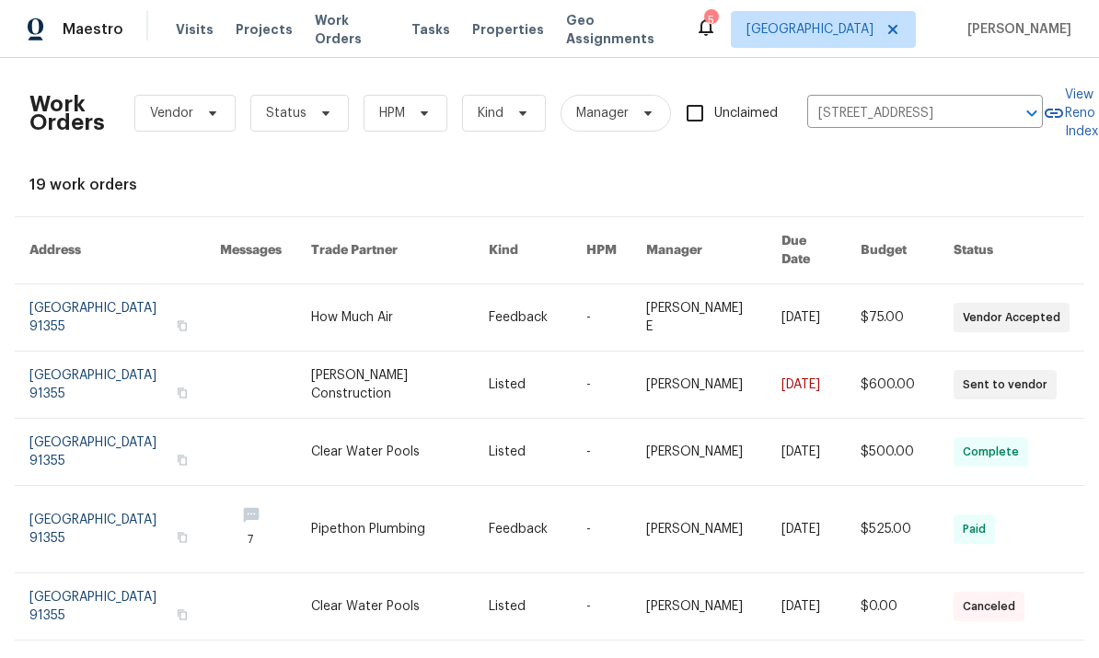
click at [100, 306] on link at bounding box center [124, 317] width 191 height 66
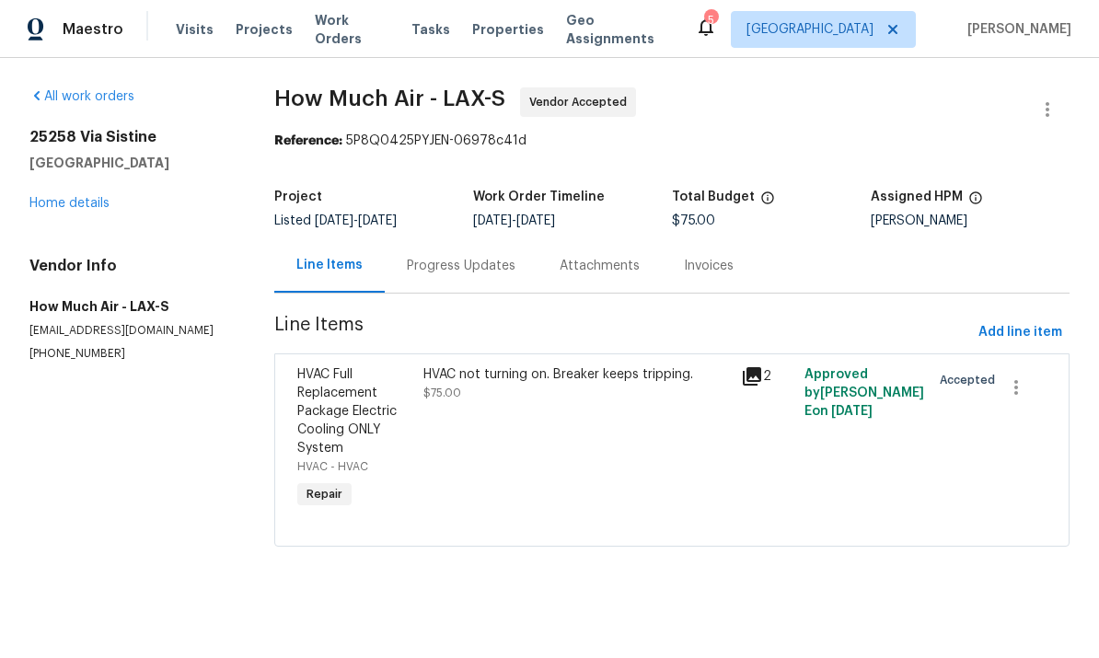
click at [481, 254] on div "Progress Updates" at bounding box center [461, 265] width 153 height 54
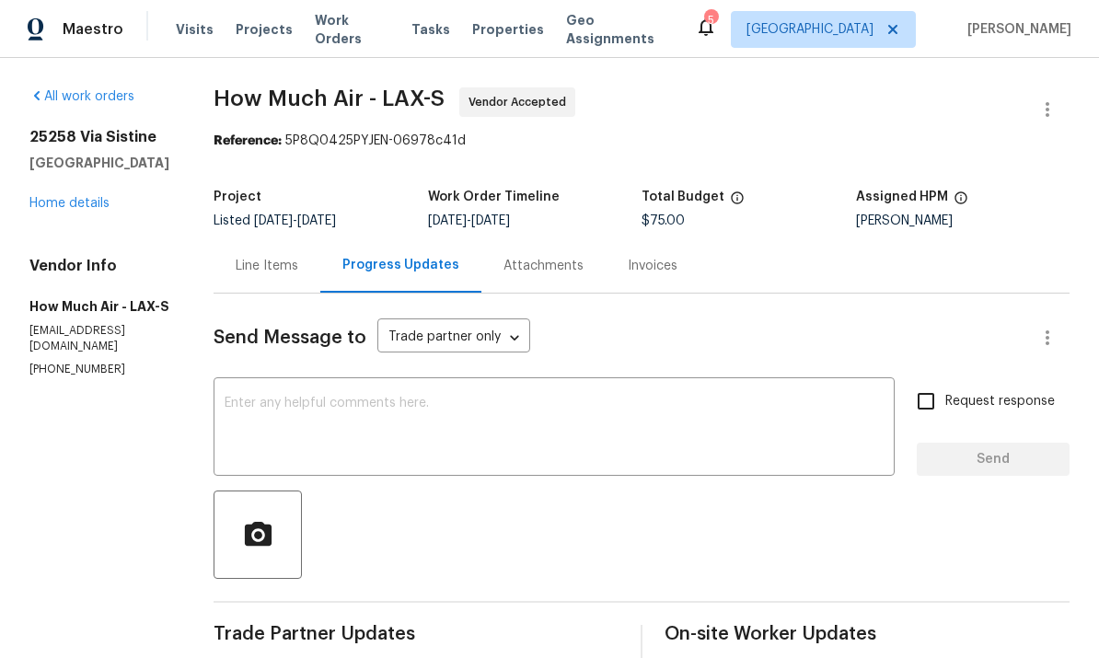
click at [41, 197] on link "Home details" at bounding box center [69, 203] width 80 height 13
